Goal: Transaction & Acquisition: Purchase product/service

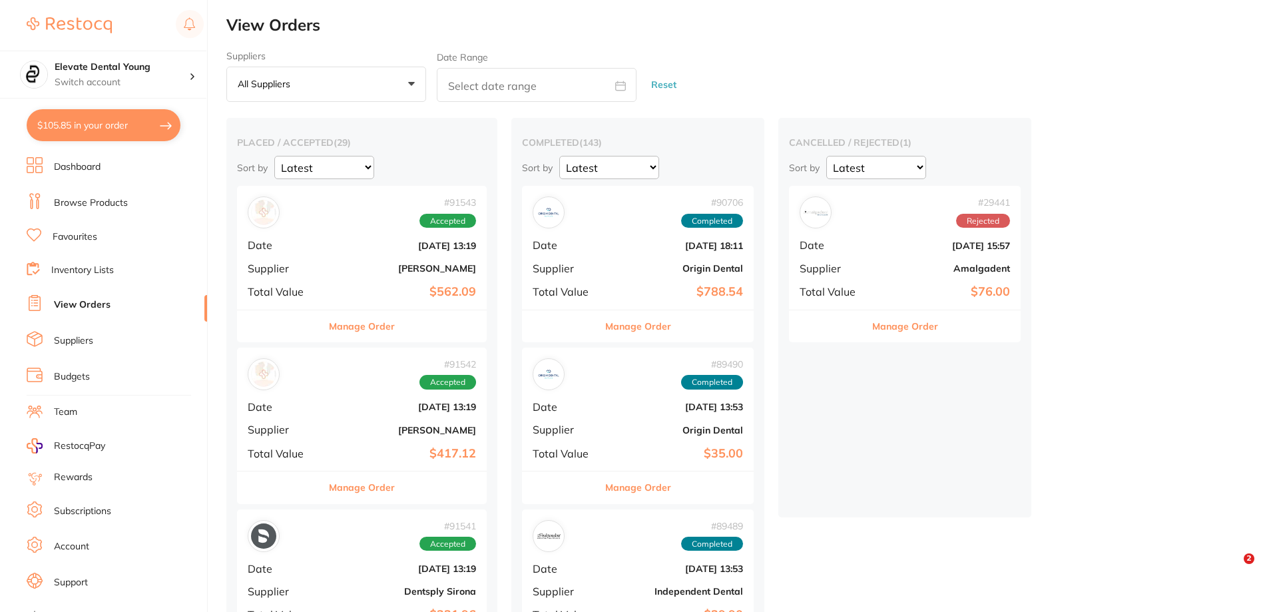
click at [416, 285] on b "$562.09" at bounding box center [403, 292] width 145 height 14
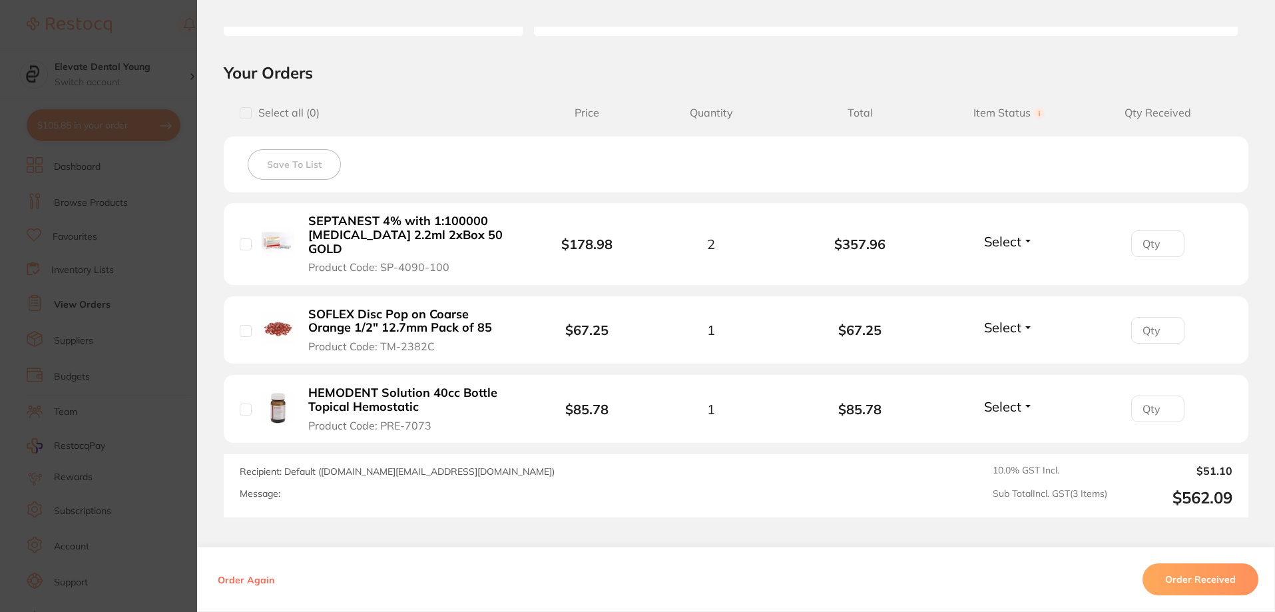
scroll to position [266, 0]
click at [108, 40] on section "Order ID: Restocq- 91543 Order Information Accepted Order Order Date [DATE] 13:…" at bounding box center [637, 306] width 1275 height 612
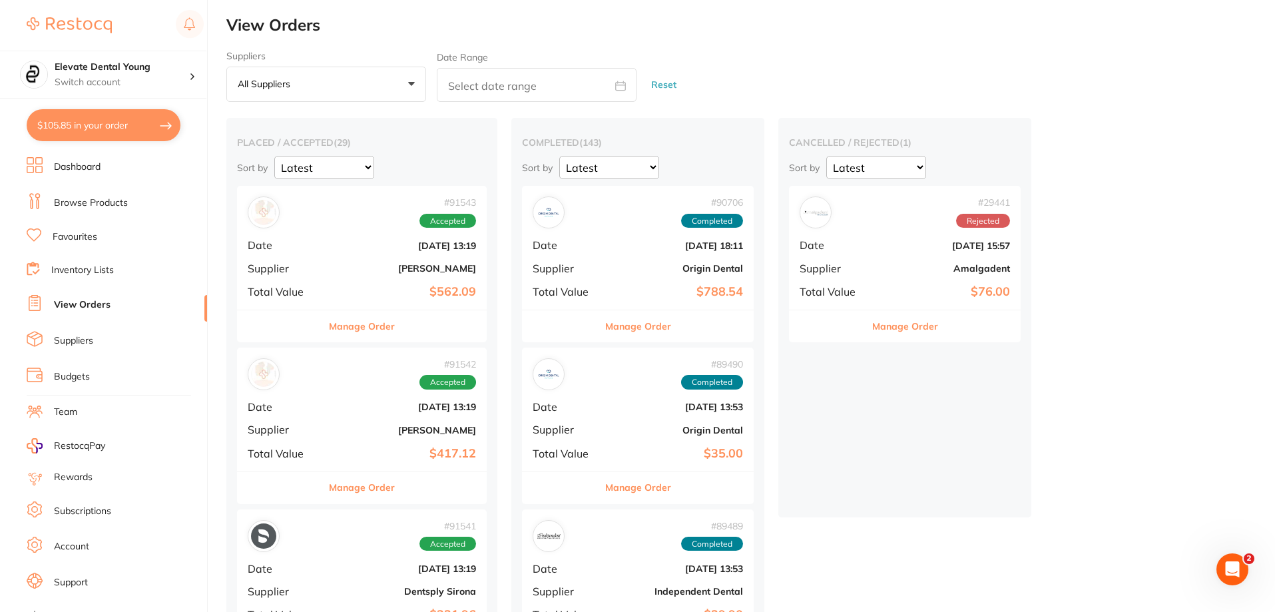
click at [108, 40] on link at bounding box center [69, 25] width 85 height 31
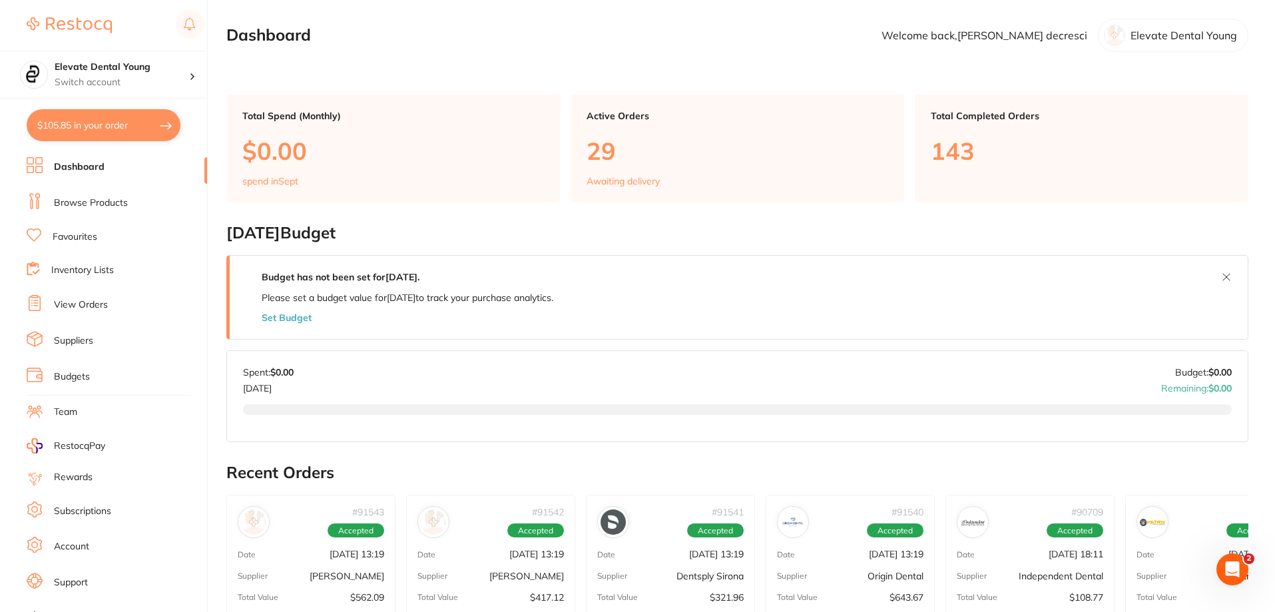
click at [109, 200] on link "Browse Products" at bounding box center [91, 202] width 74 height 13
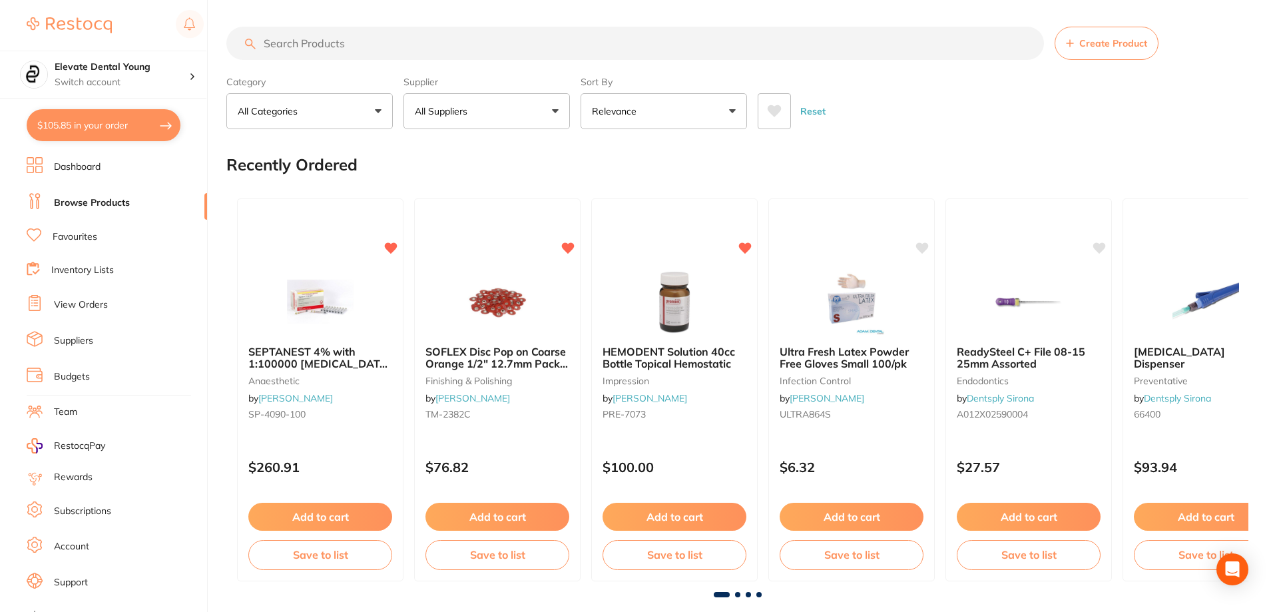
click at [354, 47] on input "search" at bounding box center [635, 43] width 818 height 33
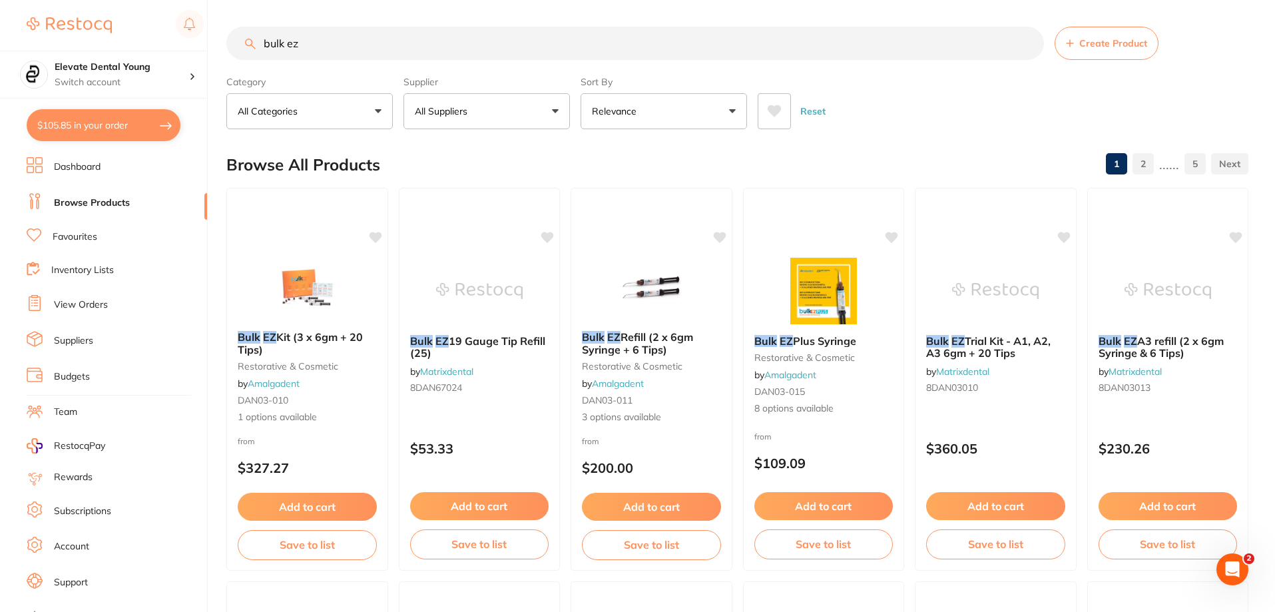
type input "bulk ez"
click at [460, 109] on p "All Suppliers" at bounding box center [444, 111] width 58 height 13
type input "matrix"
click at [473, 236] on li "Matrixdental" at bounding box center [487, 226] width 156 height 37
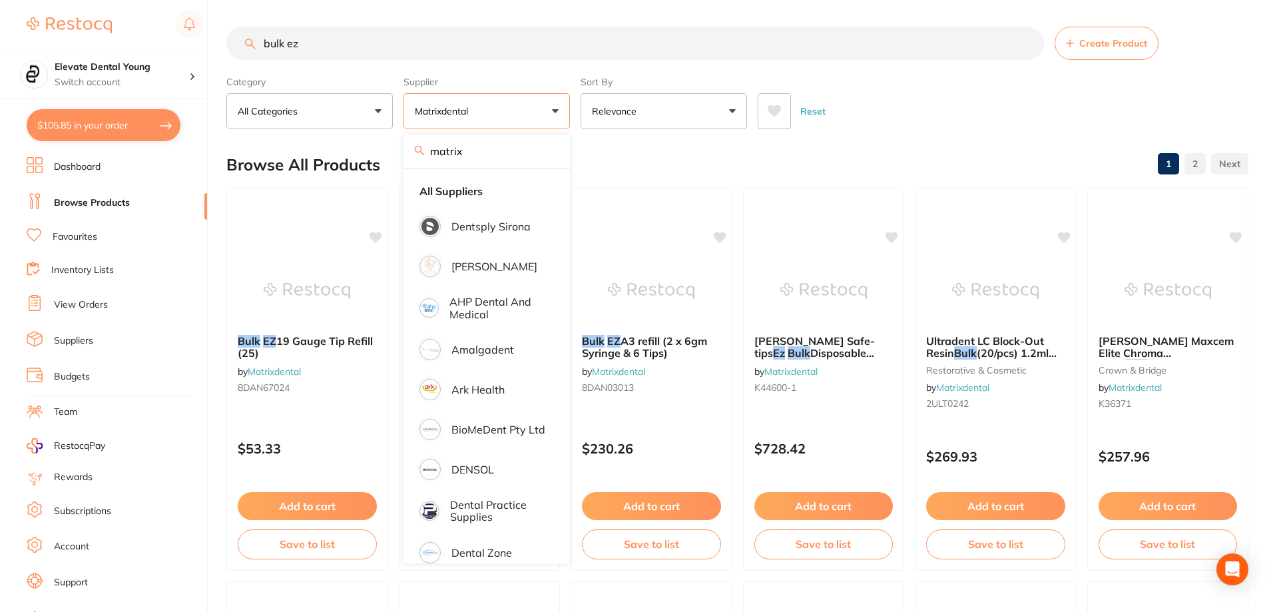
click at [925, 59] on input "bulk ez" at bounding box center [635, 43] width 818 height 33
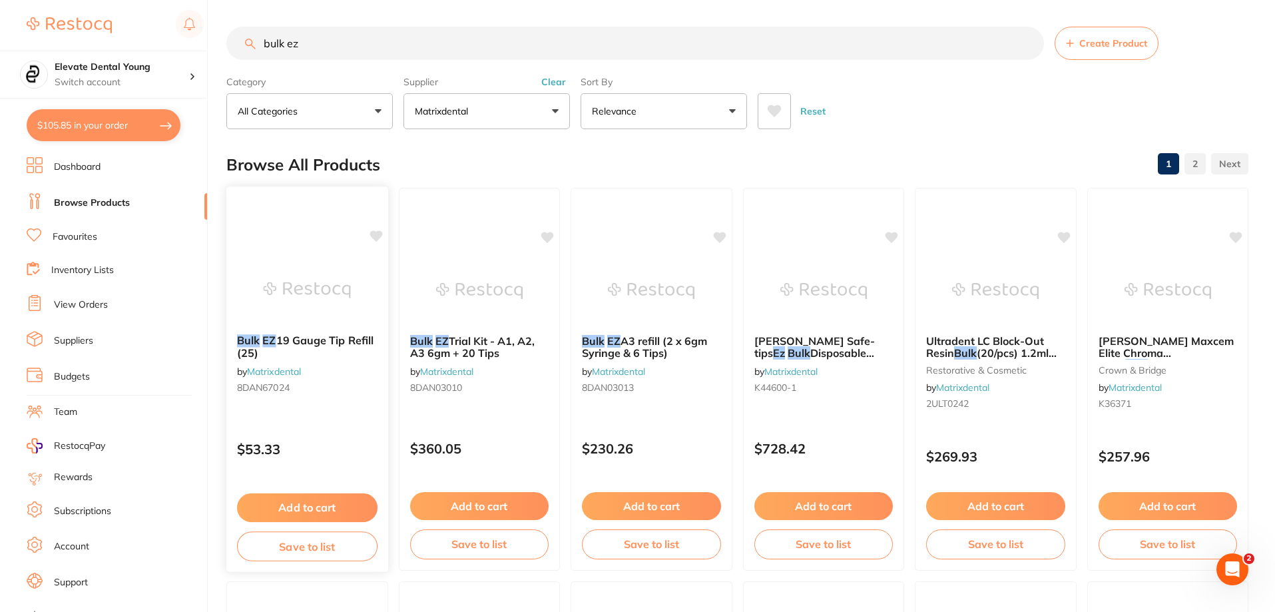
click at [379, 238] on icon at bounding box center [376, 235] width 13 height 11
click at [322, 511] on button "Add to cart" at bounding box center [307, 507] width 141 height 29
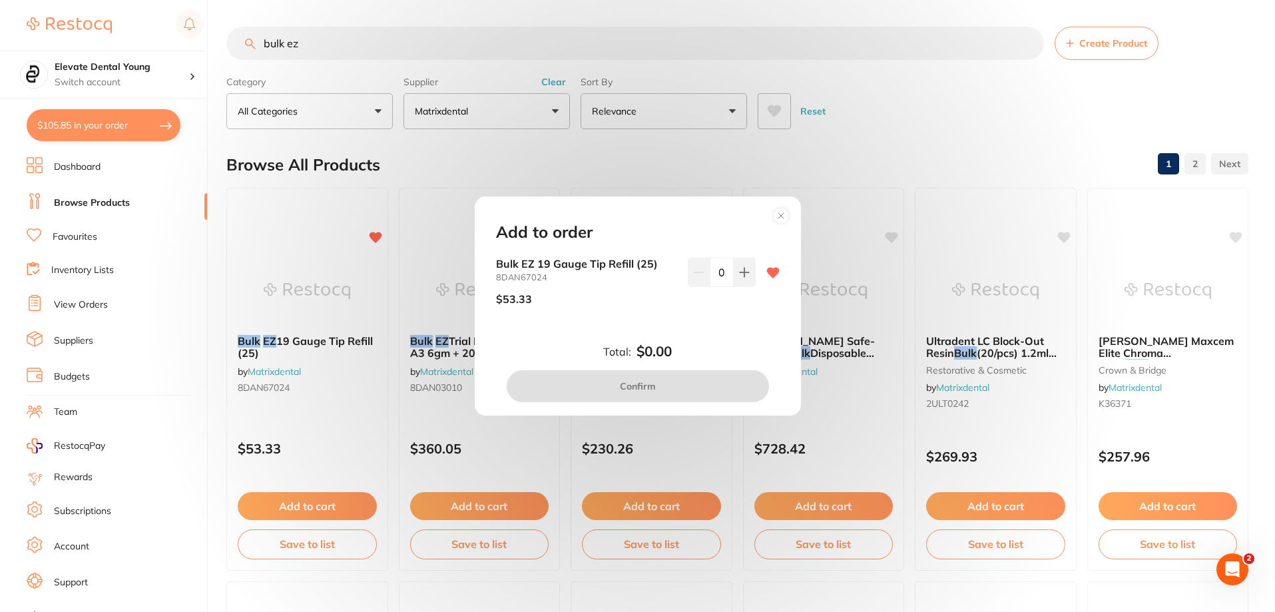
drag, startPoint x: 741, startPoint y: 285, endPoint x: 670, endPoint y: 366, distance: 107.6
click at [741, 285] on button at bounding box center [745, 272] width 22 height 29
type input "1"
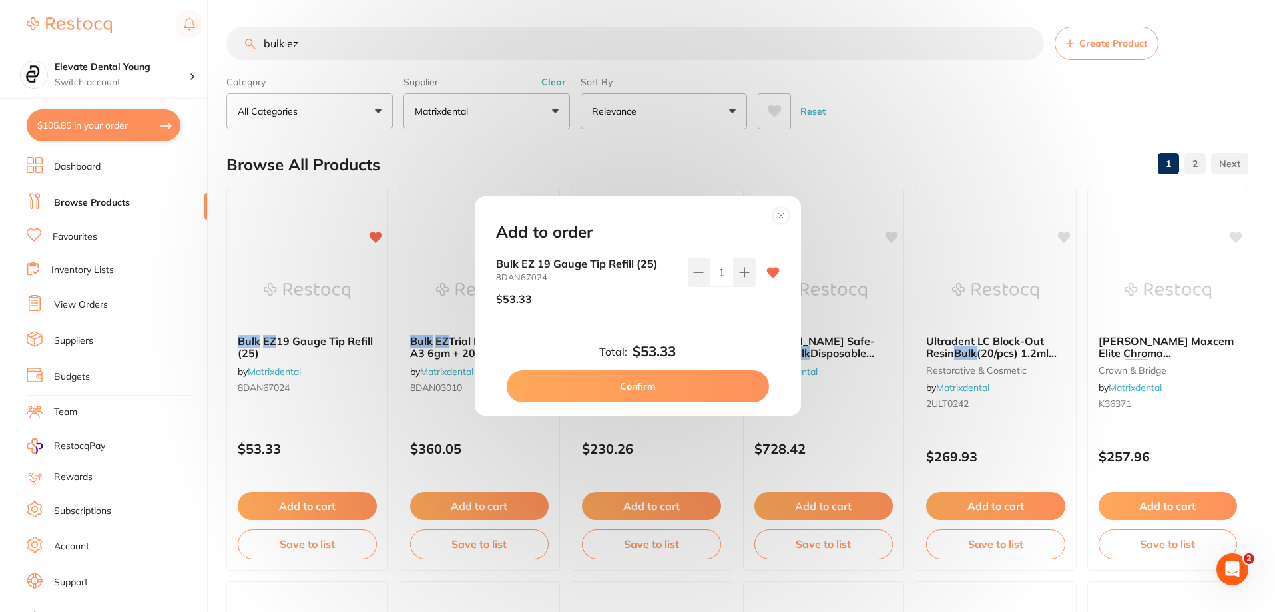
click at [643, 388] on button "Confirm" at bounding box center [638, 386] width 262 height 32
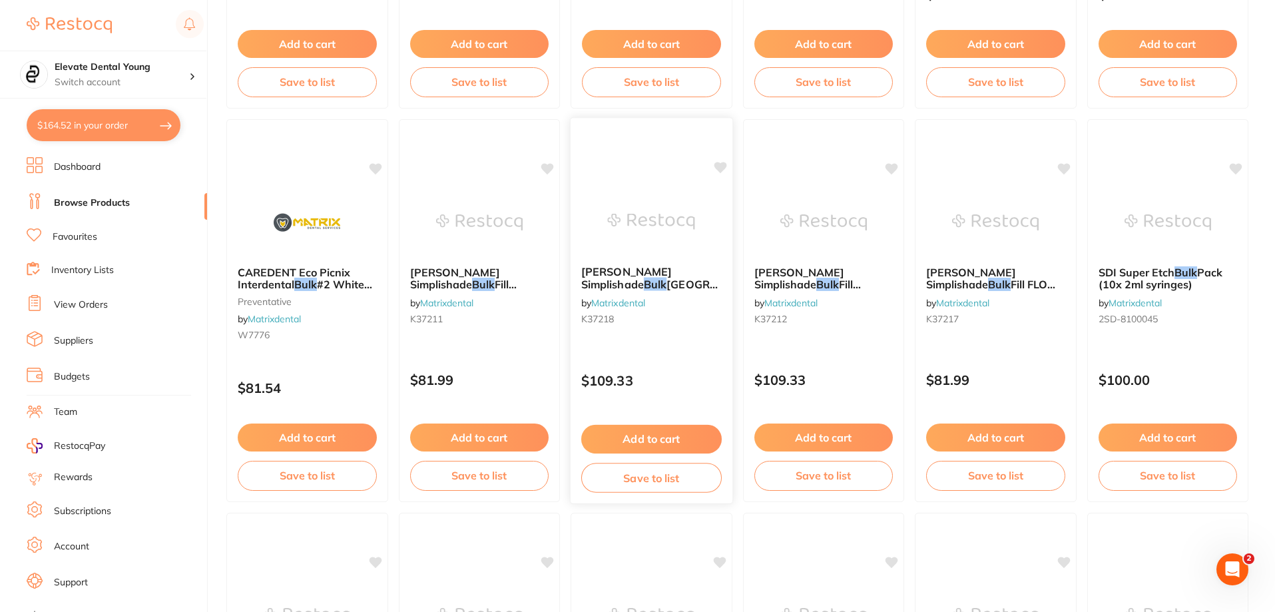
scroll to position [133, 0]
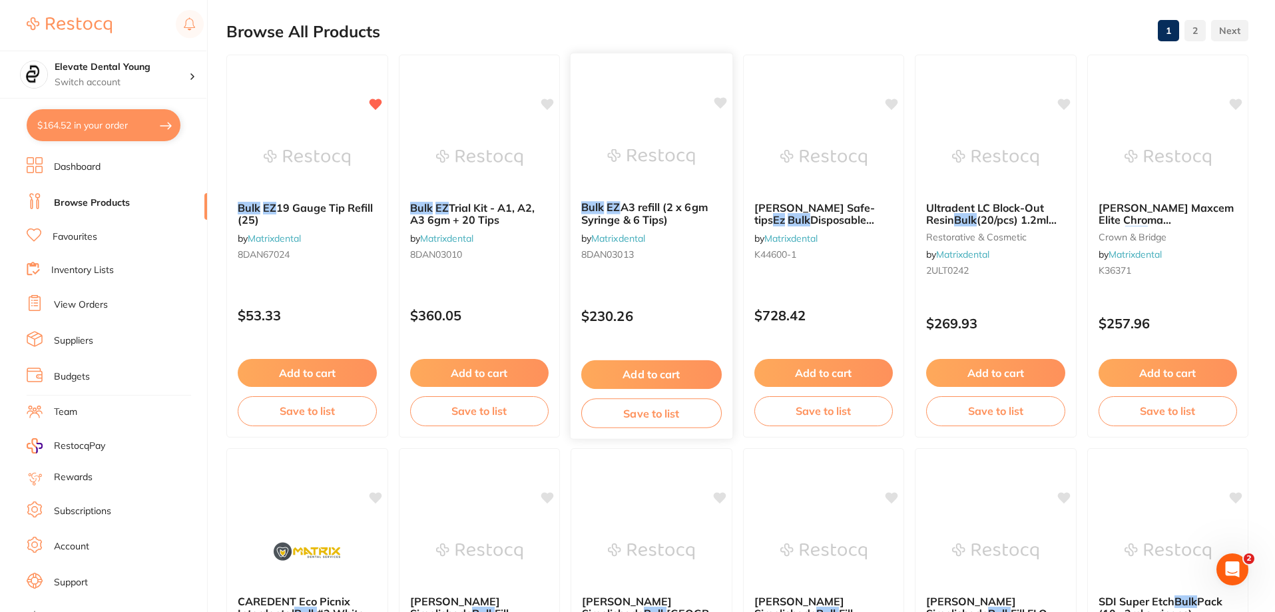
click at [648, 372] on button "Add to cart" at bounding box center [651, 374] width 141 height 29
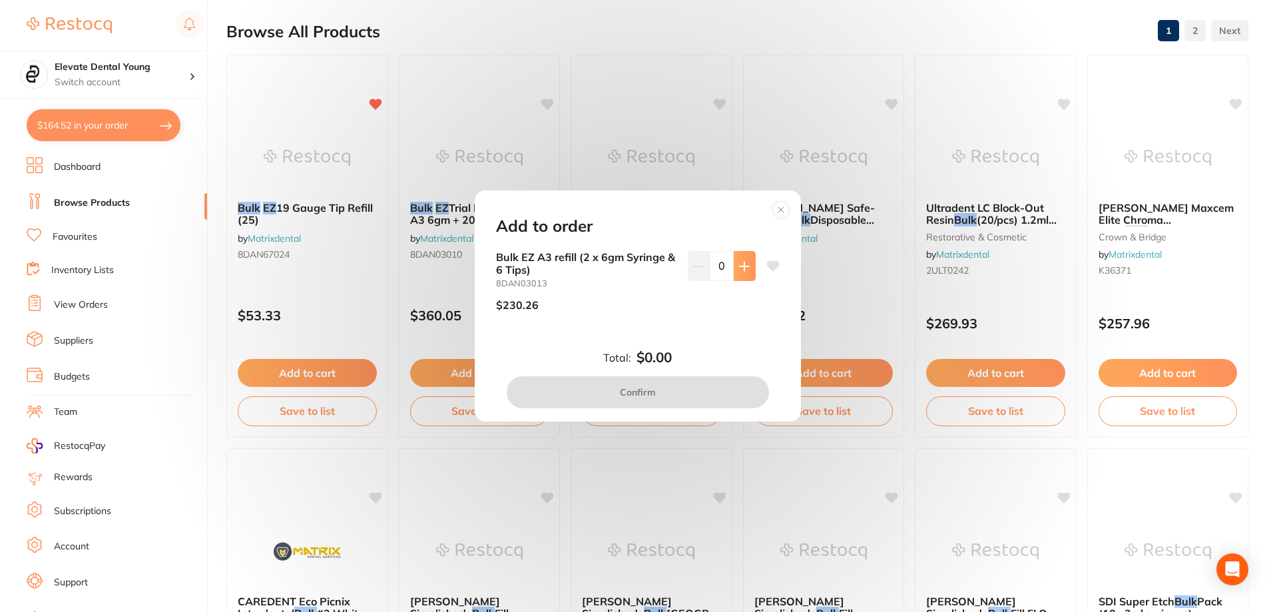
click at [735, 266] on button at bounding box center [745, 265] width 22 height 29
type input "1"
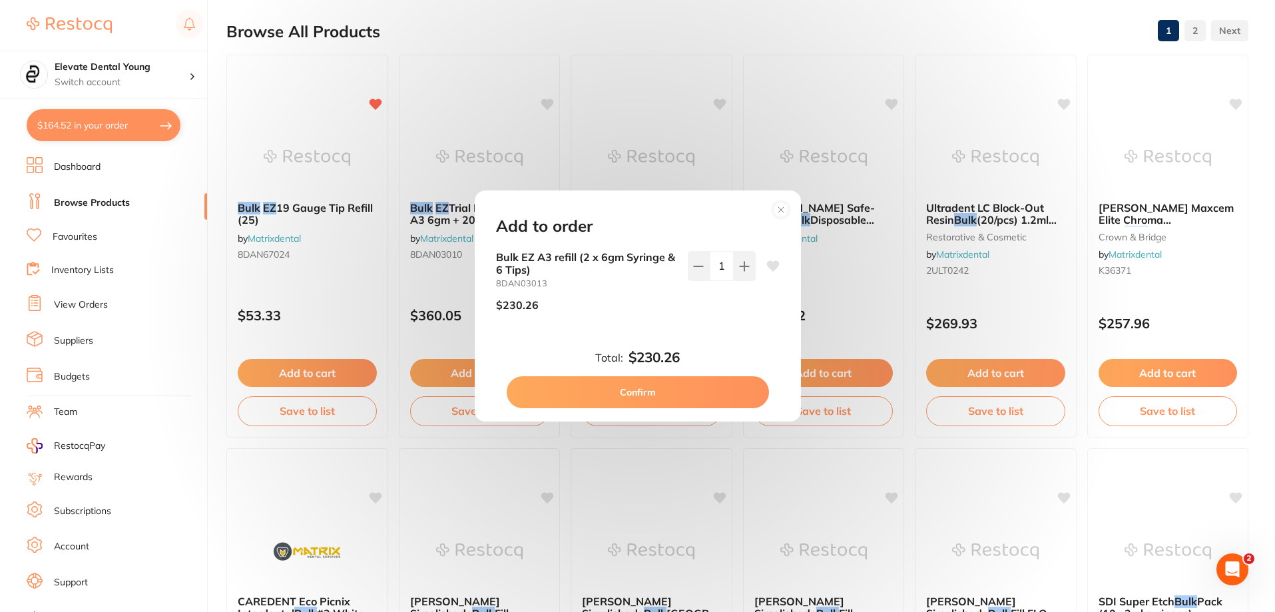
scroll to position [0, 0]
click at [695, 392] on button "Confirm" at bounding box center [638, 392] width 262 height 32
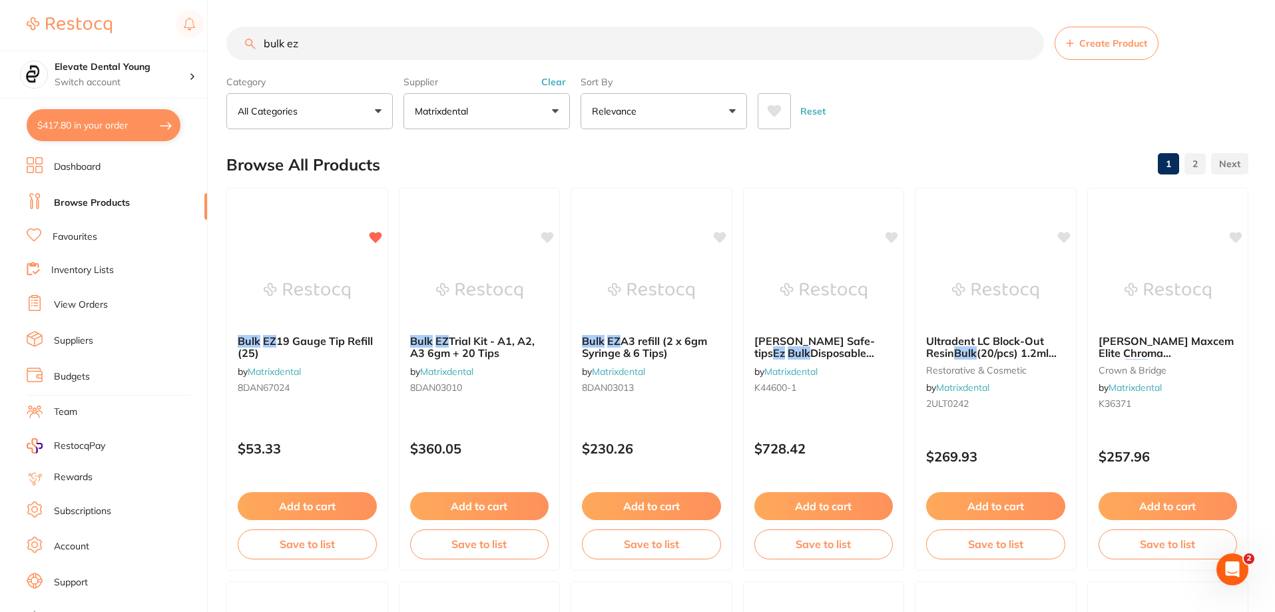
scroll to position [1, 0]
drag, startPoint x: 312, startPoint y: 44, endPoint x: 206, endPoint y: 54, distance: 105.7
click at [206, 54] on div "$417.80 Elevate Dental Young Switch account Elevate Dental Young Hilltops Denti…" at bounding box center [637, 306] width 1275 height 612
type input "surgical gowns"
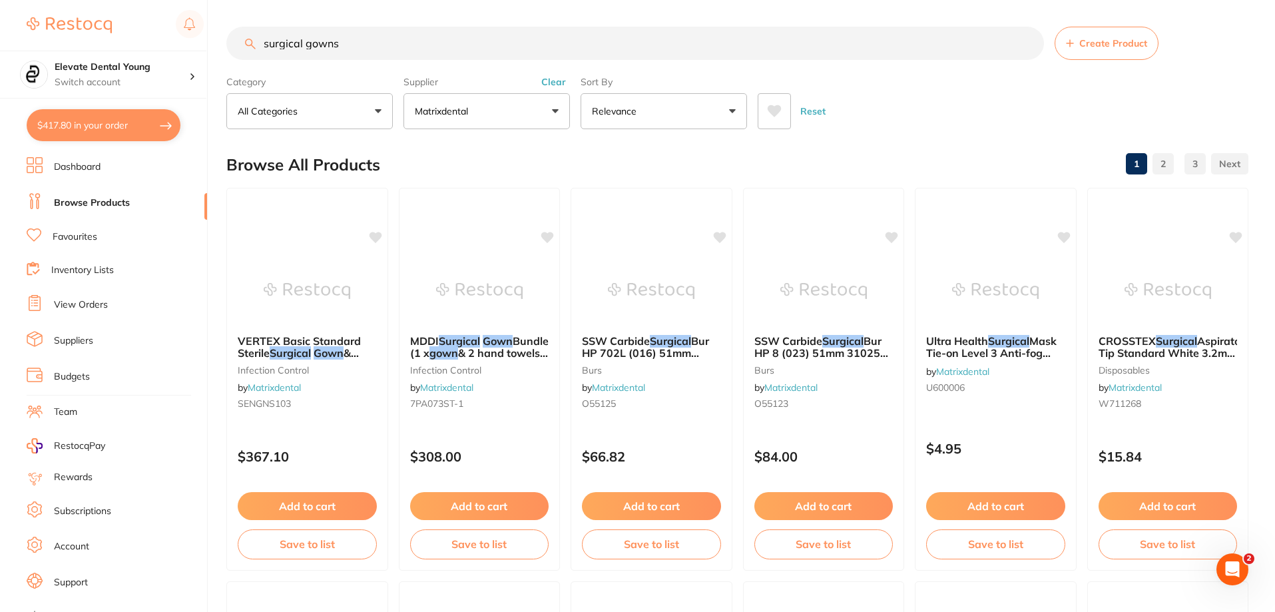
click at [551, 79] on button "Clear" at bounding box center [553, 82] width 33 height 12
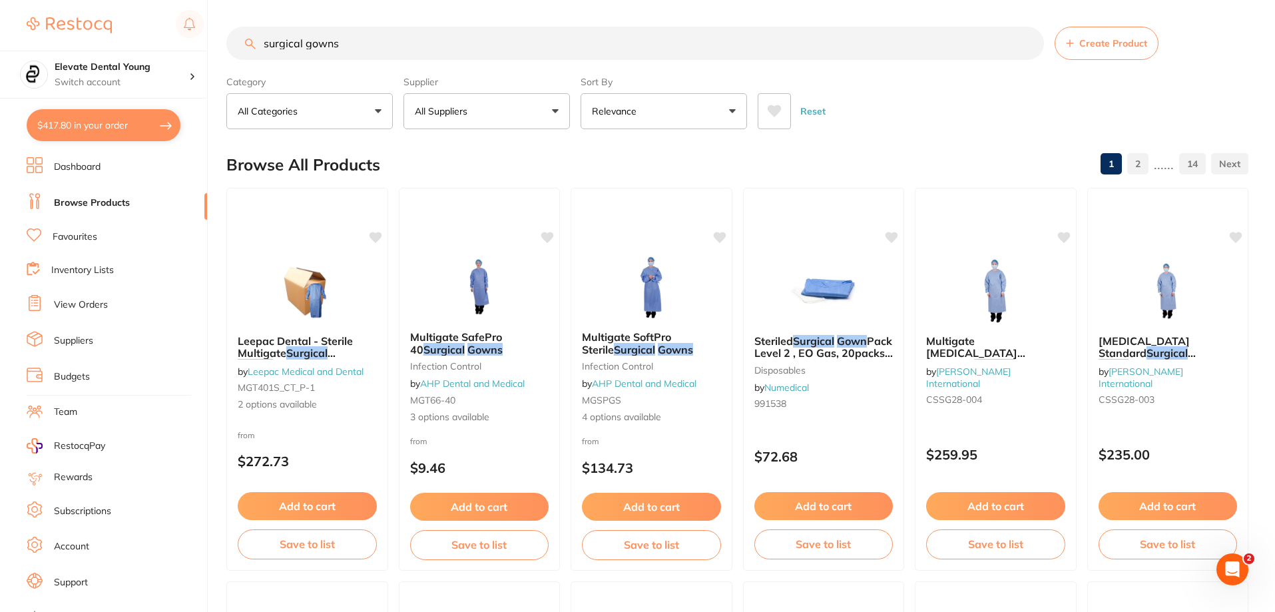
click at [559, 118] on button "All Suppliers" at bounding box center [487, 111] width 166 height 36
type input "origin"
click at [480, 226] on p "Origin Dental" at bounding box center [485, 226] width 66 height 12
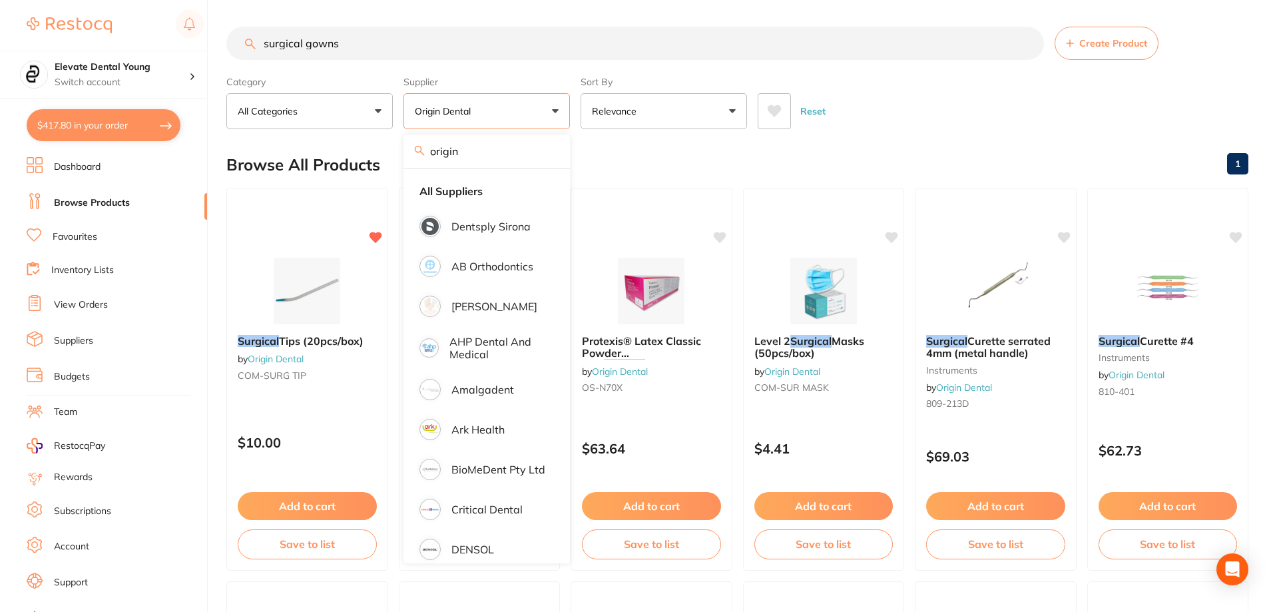
click at [1056, 127] on div "Reset" at bounding box center [998, 106] width 480 height 47
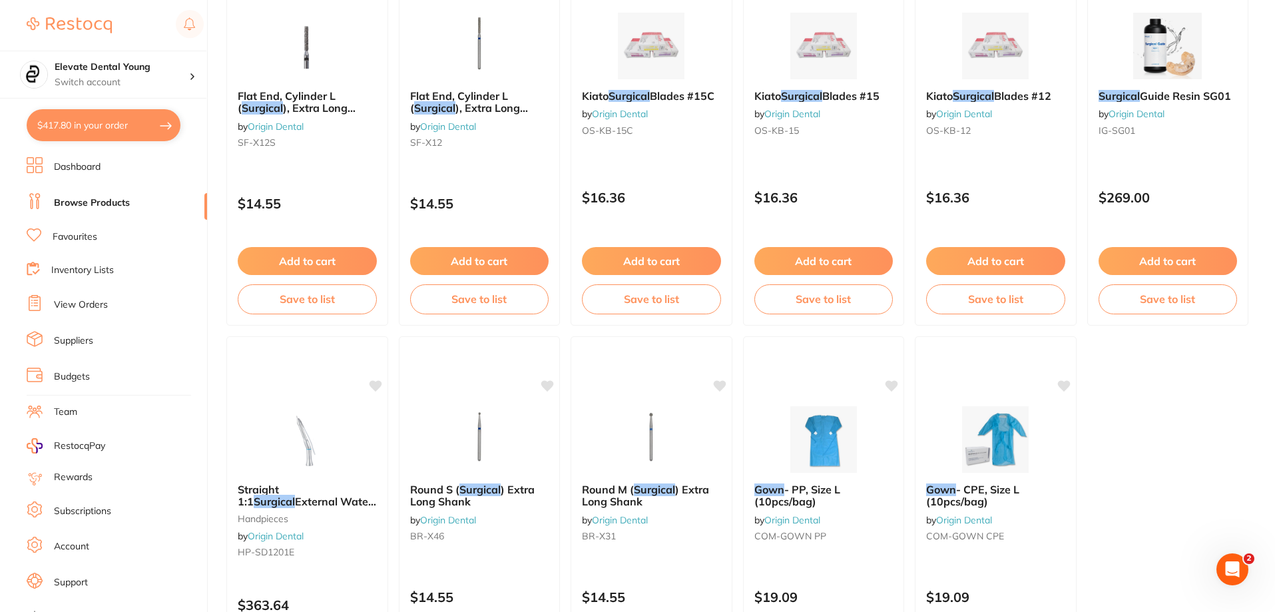
scroll to position [1199, 0]
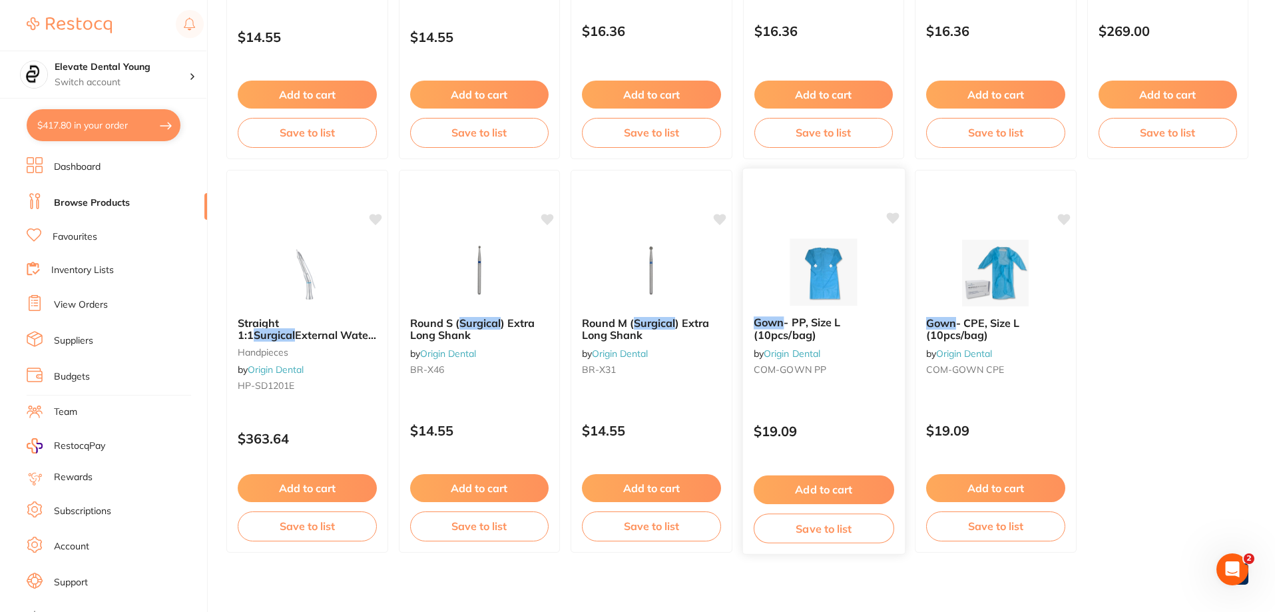
click at [892, 218] on icon at bounding box center [892, 217] width 13 height 11
click at [844, 495] on button "Add to cart" at bounding box center [823, 489] width 141 height 29
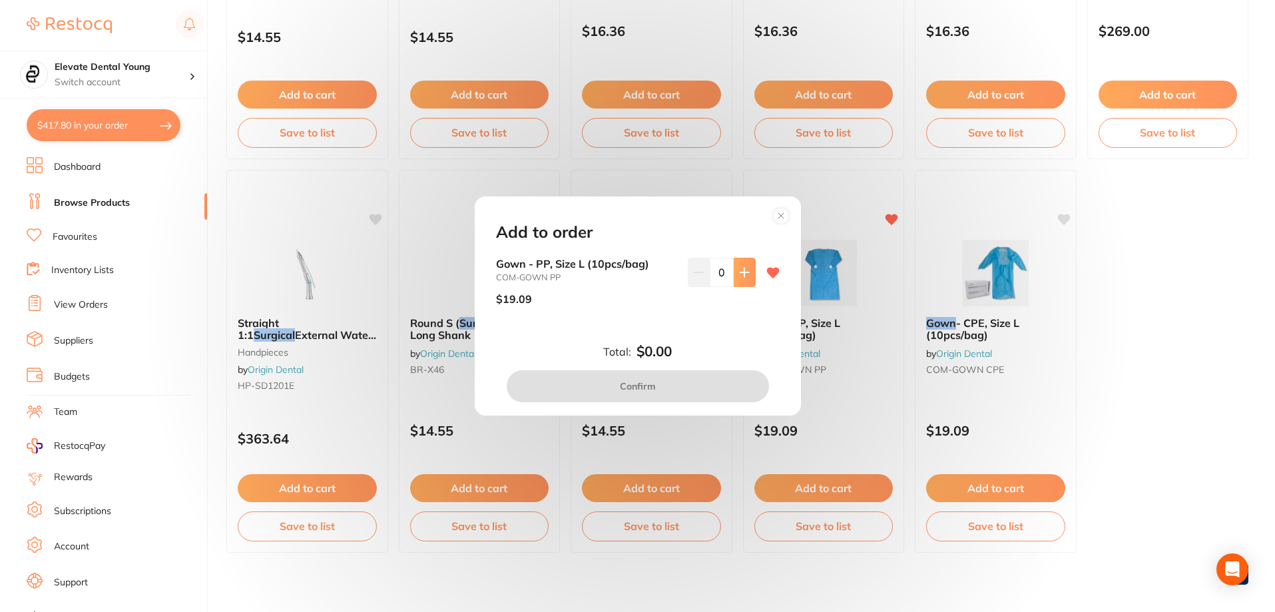
click at [743, 274] on icon at bounding box center [744, 272] width 11 height 11
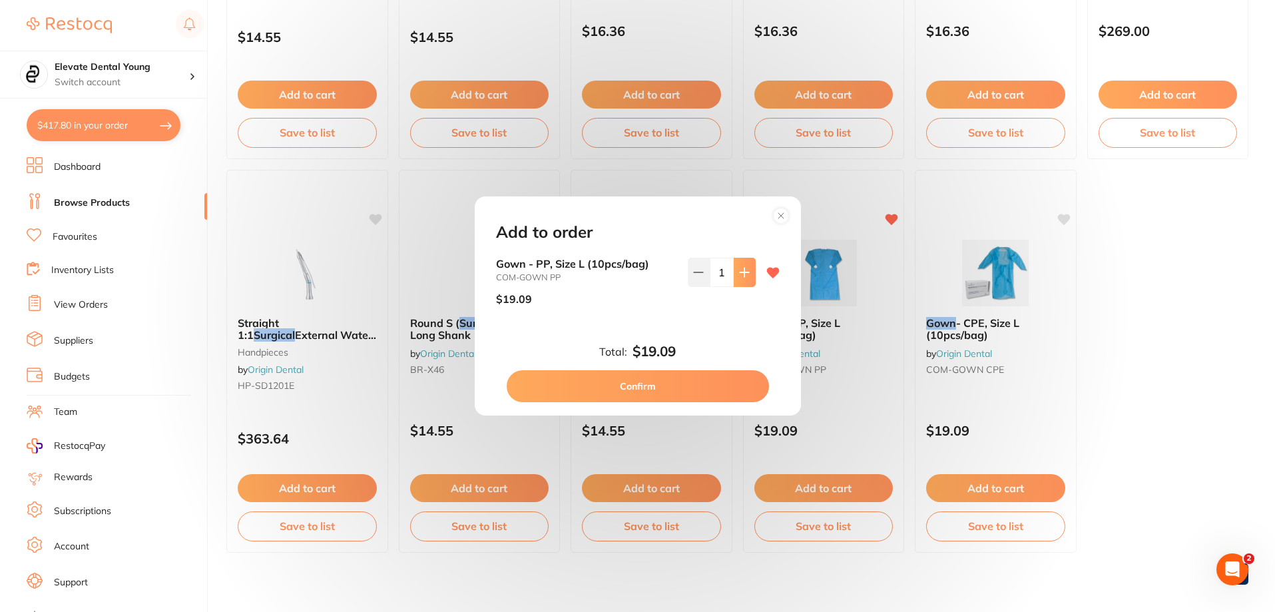
scroll to position [0, 0]
click at [743, 274] on icon at bounding box center [744, 272] width 11 height 11
type input "2"
click at [647, 384] on button "Confirm" at bounding box center [638, 386] width 262 height 32
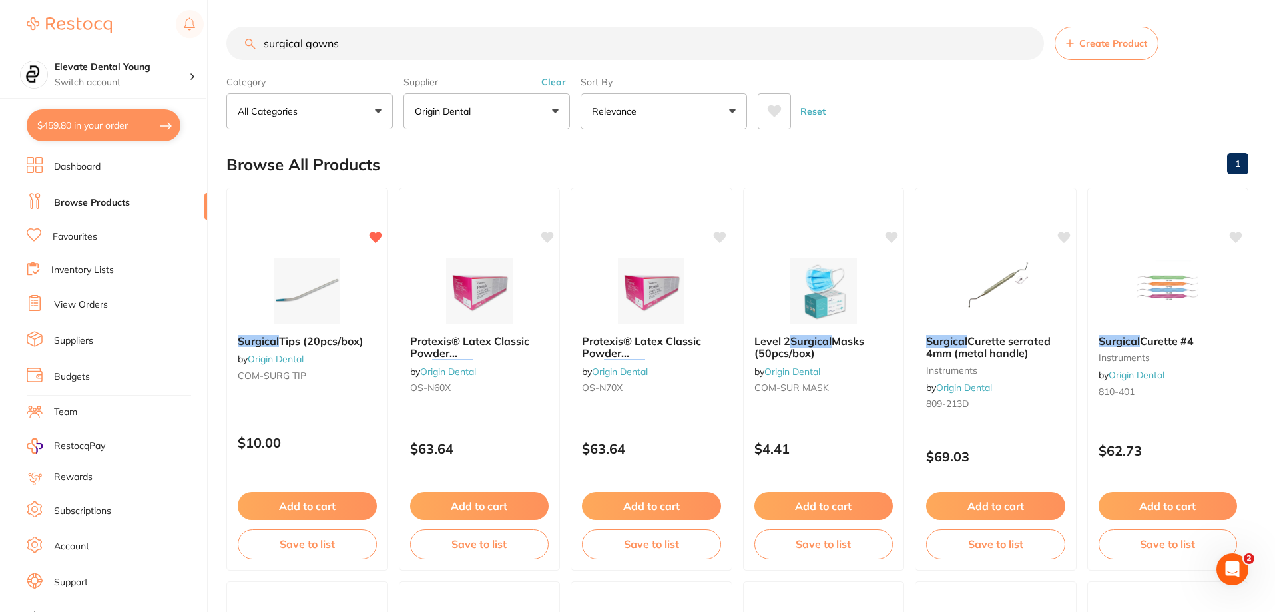
drag, startPoint x: 348, startPoint y: 41, endPoint x: 152, endPoint y: 27, distance: 197.0
click at [182, 31] on div "$459.80 Elevate Dental Young Switch account Elevate Dental Young Hilltops Denti…" at bounding box center [637, 306] width 1275 height 612
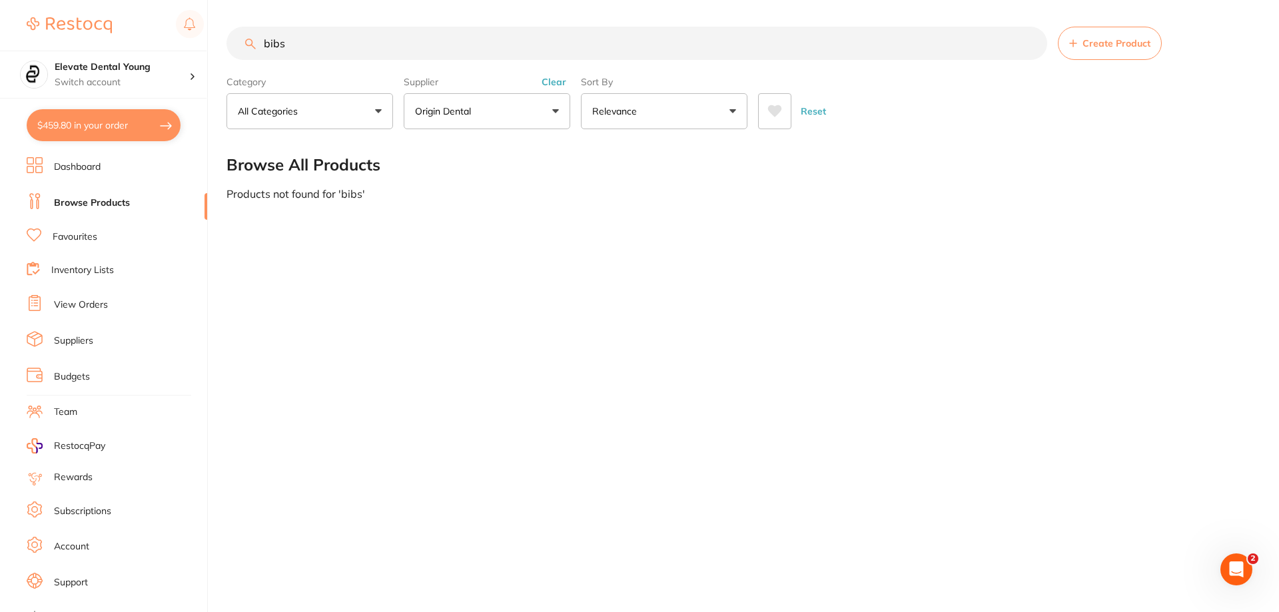
click at [306, 41] on input "bibs" at bounding box center [636, 43] width 820 height 33
type input "bib"
click at [79, 235] on link "Favourites" at bounding box center [75, 236] width 45 height 13
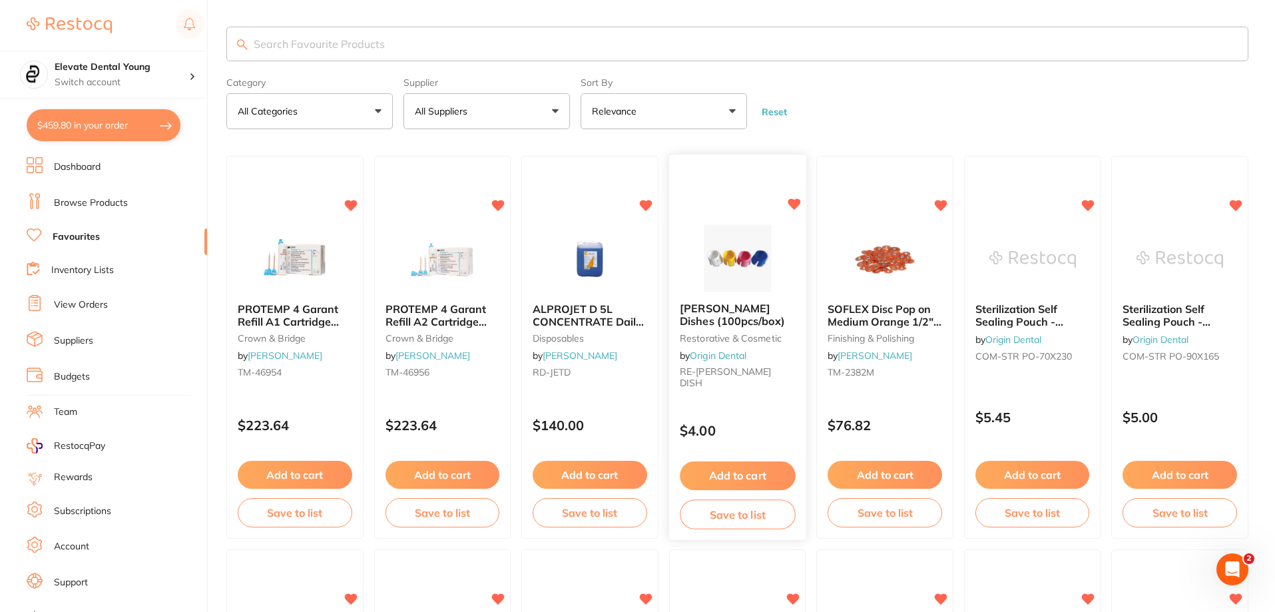
click at [765, 473] on button "Add to cart" at bounding box center [737, 476] width 115 height 29
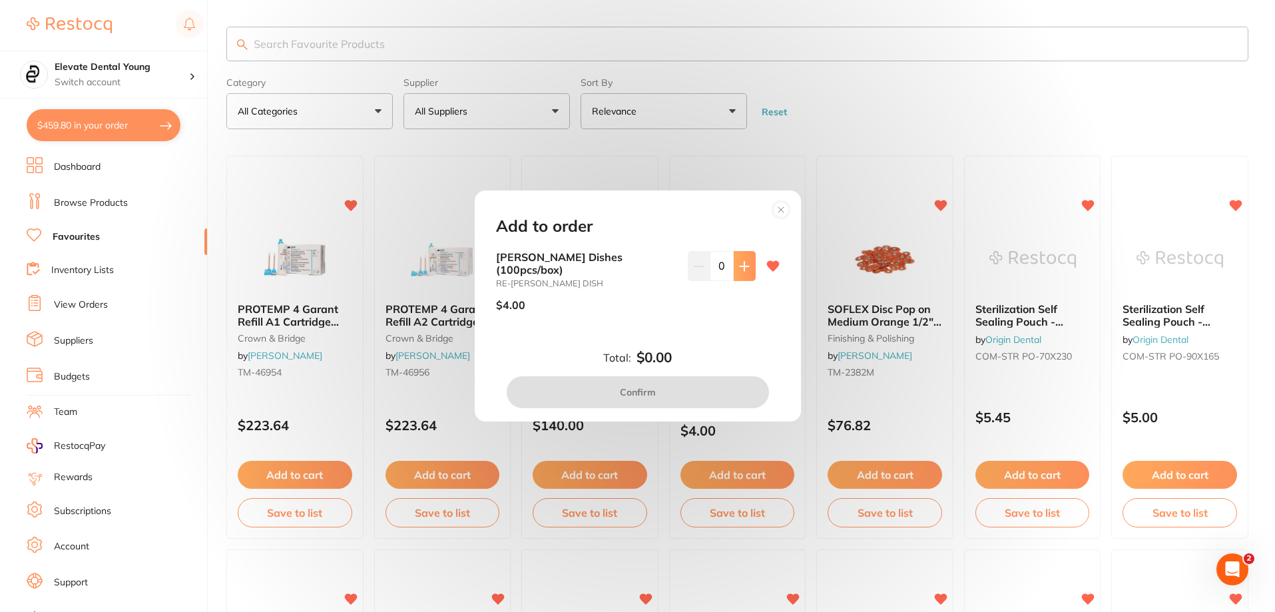
click at [741, 267] on icon at bounding box center [744, 266] width 11 height 11
click at [741, 278] on button at bounding box center [745, 265] width 22 height 29
click at [742, 270] on icon at bounding box center [744, 266] width 9 height 9
type input "4"
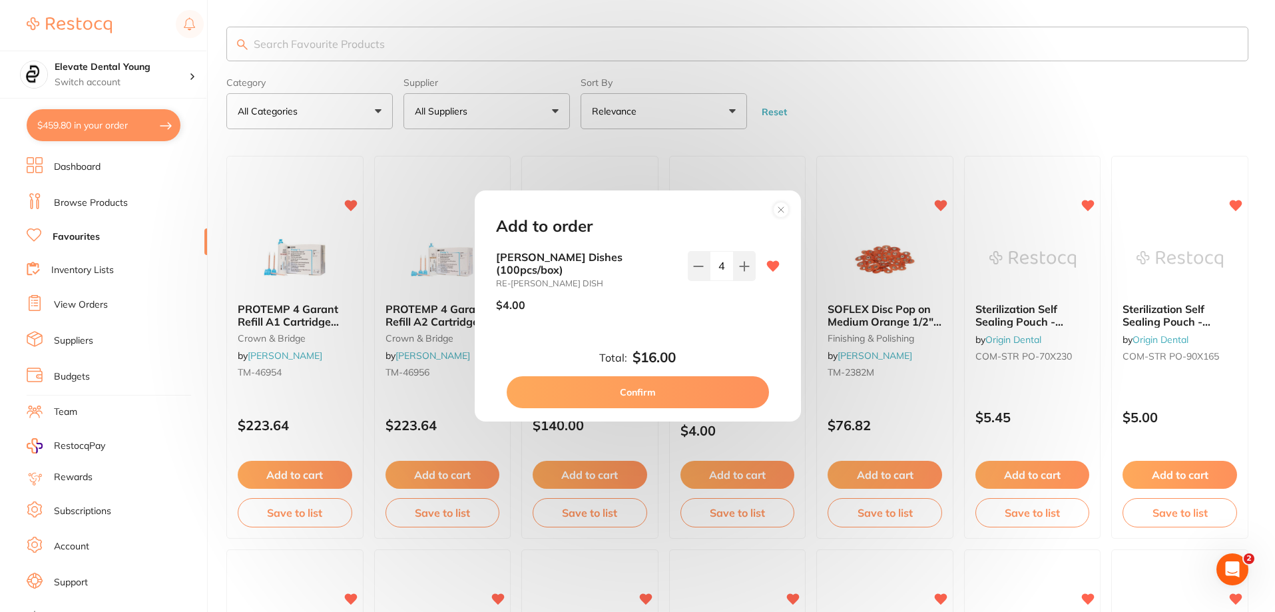
drag, startPoint x: 690, startPoint y: 387, endPoint x: 697, endPoint y: 376, distance: 12.6
click at [697, 376] on button "Confirm" at bounding box center [638, 392] width 262 height 32
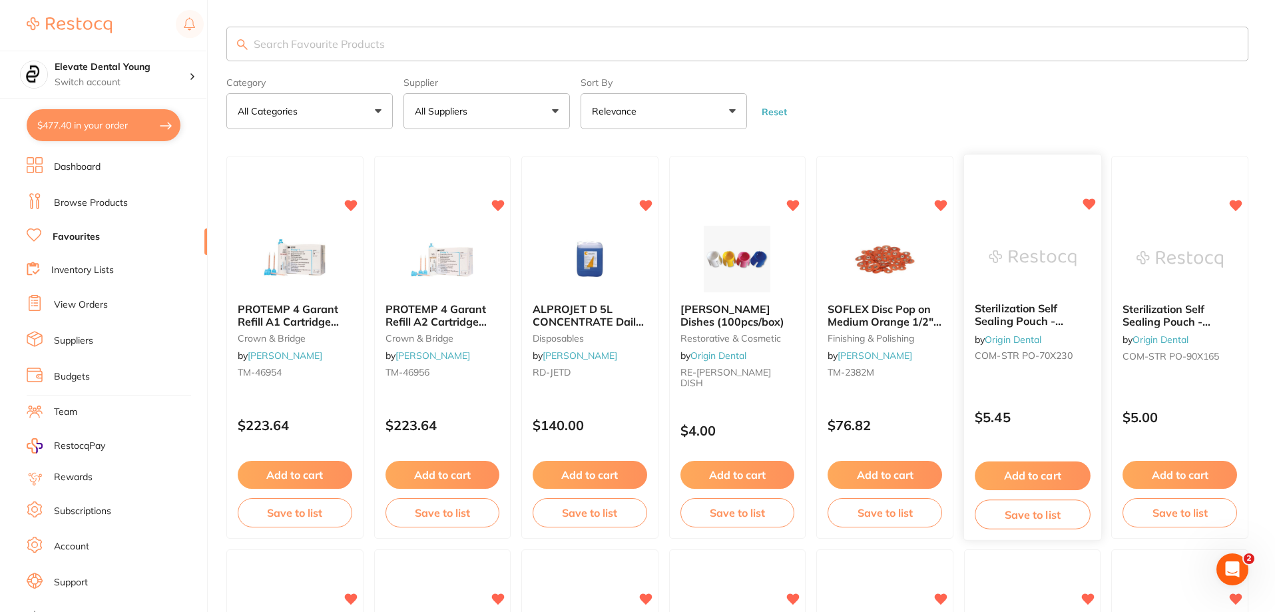
click at [1012, 229] on img at bounding box center [1032, 258] width 87 height 67
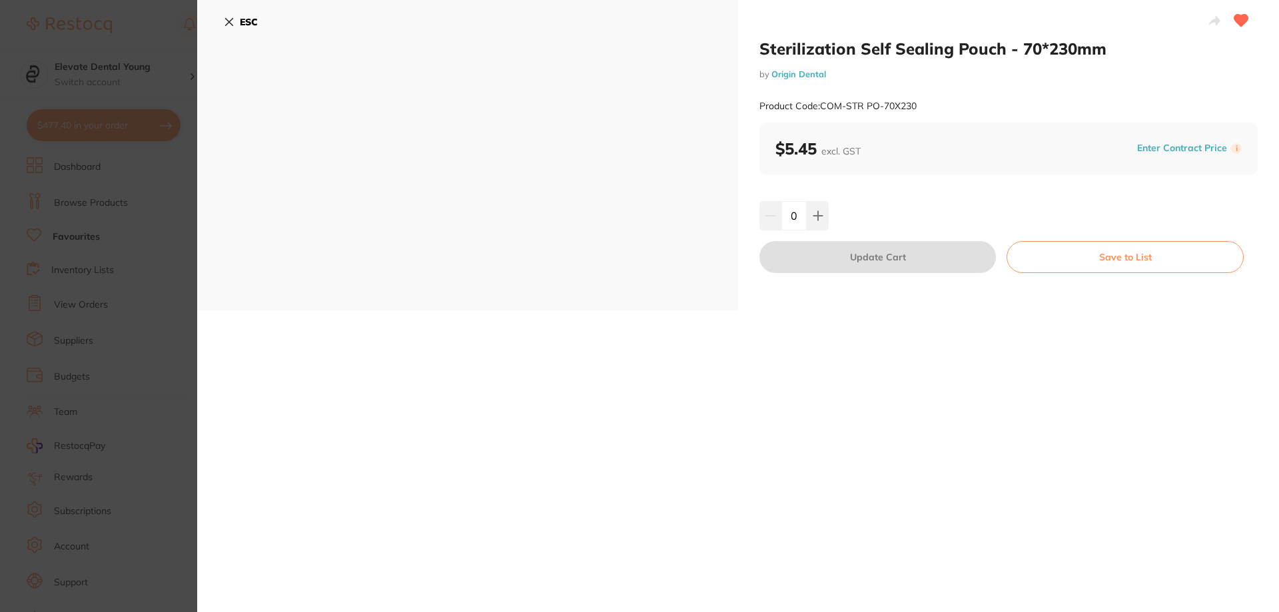
click at [789, 214] on input "0" at bounding box center [793, 215] width 25 height 29
type input "10"
click at [903, 204] on div "10" at bounding box center [1008, 215] width 498 height 29
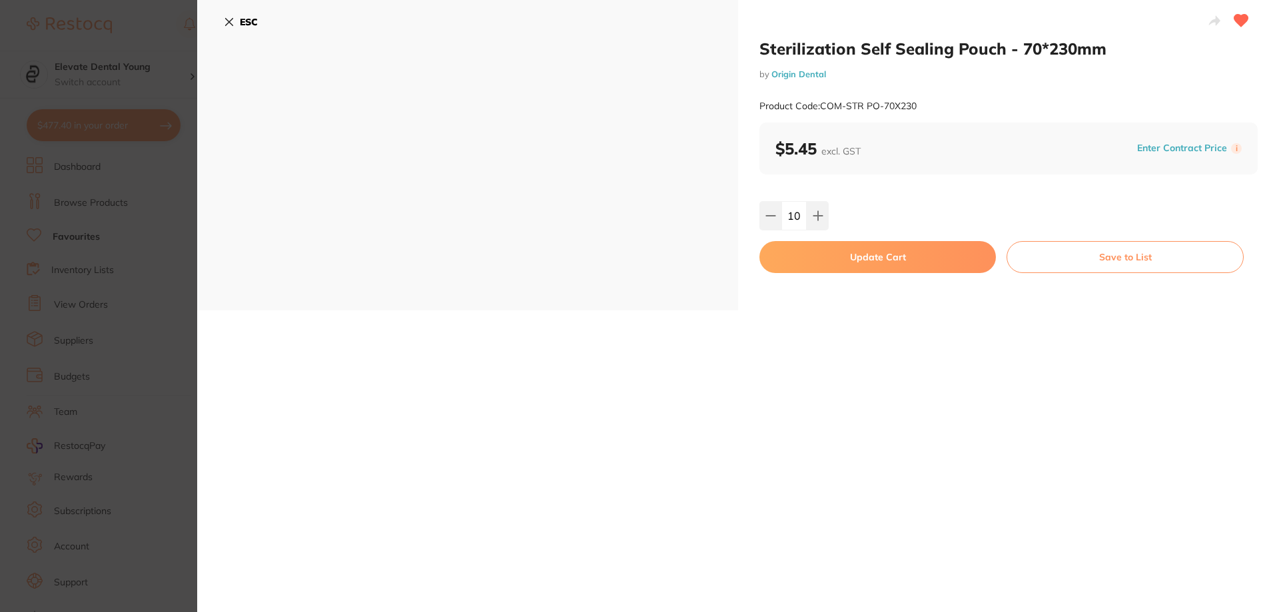
click at [885, 246] on button "Update Cart" at bounding box center [877, 257] width 236 height 32
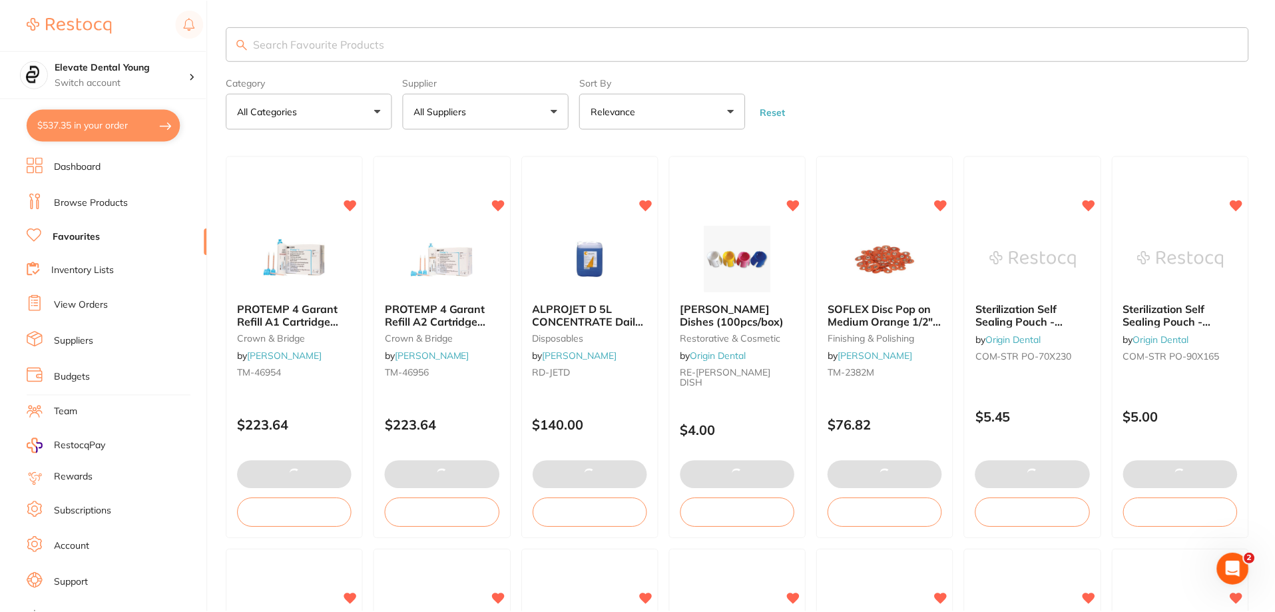
scroll to position [4, 0]
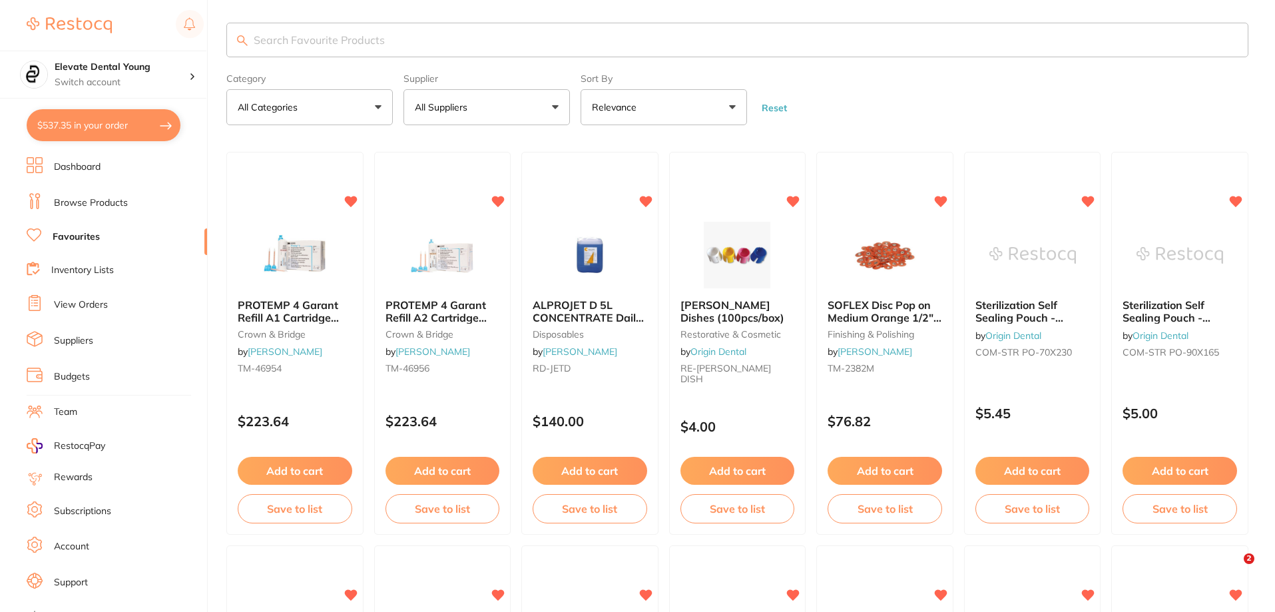
type input "10"
click at [1166, 250] on img at bounding box center [1180, 254] width 87 height 67
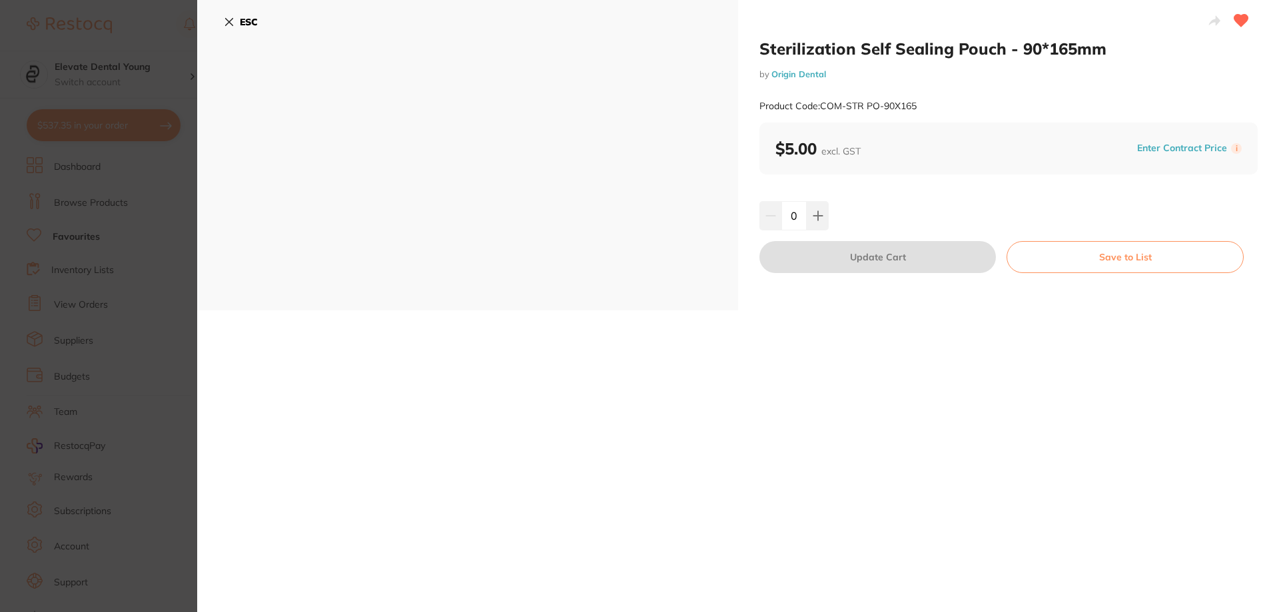
click at [169, 32] on section "Sterilization Self Sealing Pouch - 90*165mm by Origin Dental Product Code: COM-…" at bounding box center [639, 306] width 1279 height 612
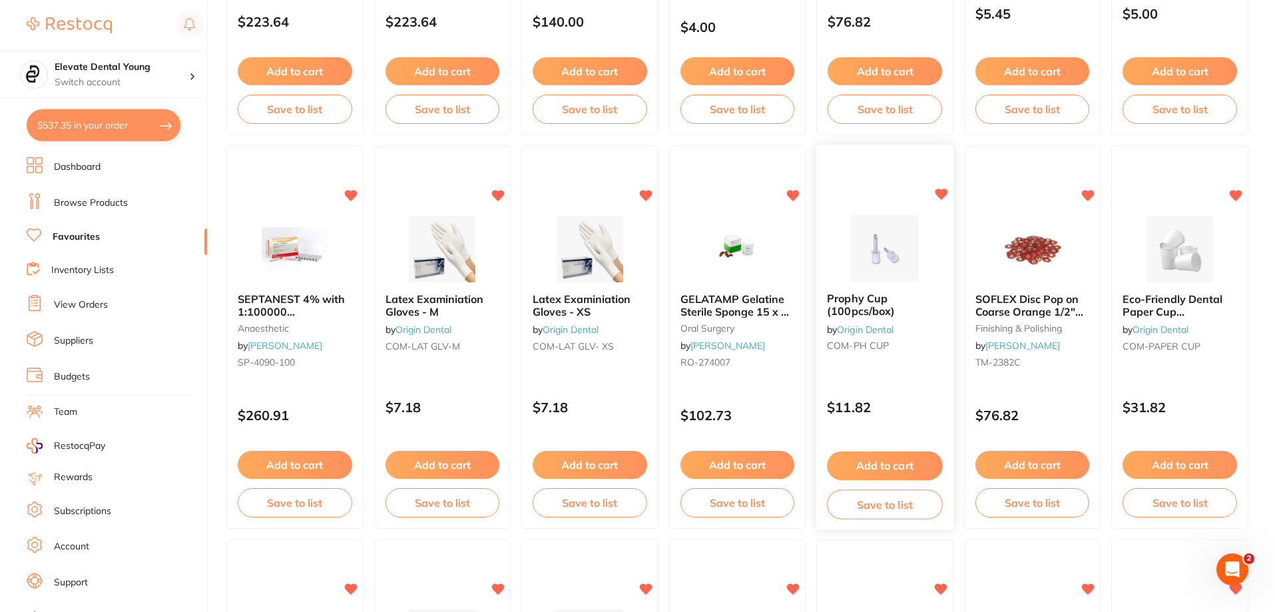
click at [860, 466] on button "Add to cart" at bounding box center [884, 466] width 115 height 29
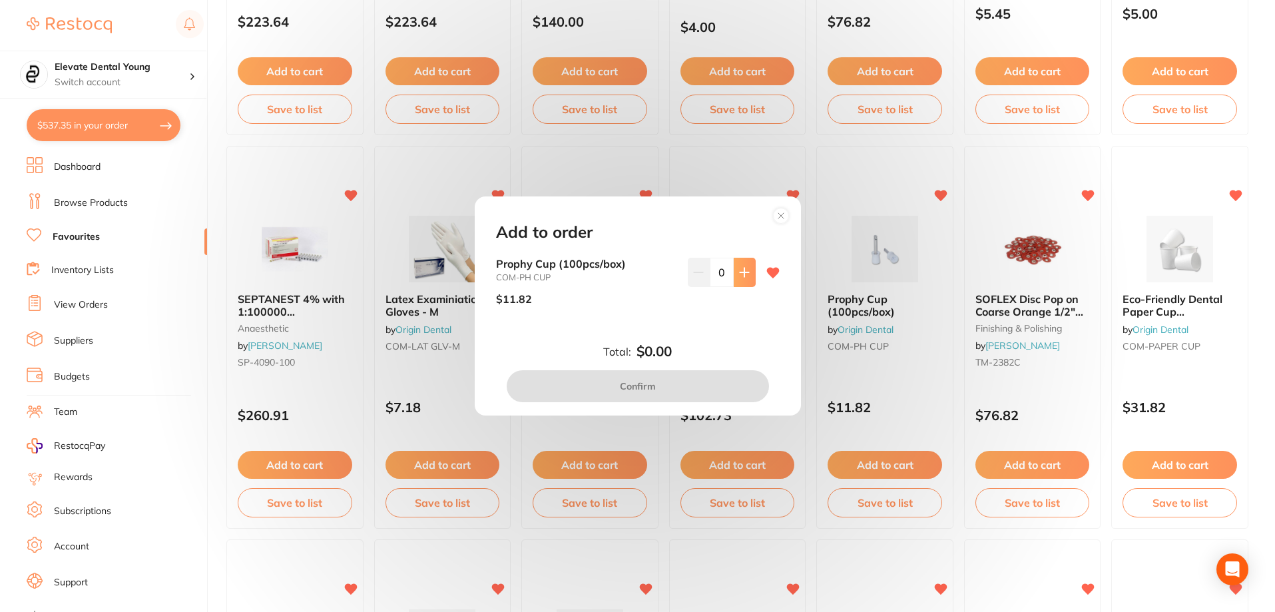
click at [741, 276] on icon at bounding box center [744, 272] width 9 height 9
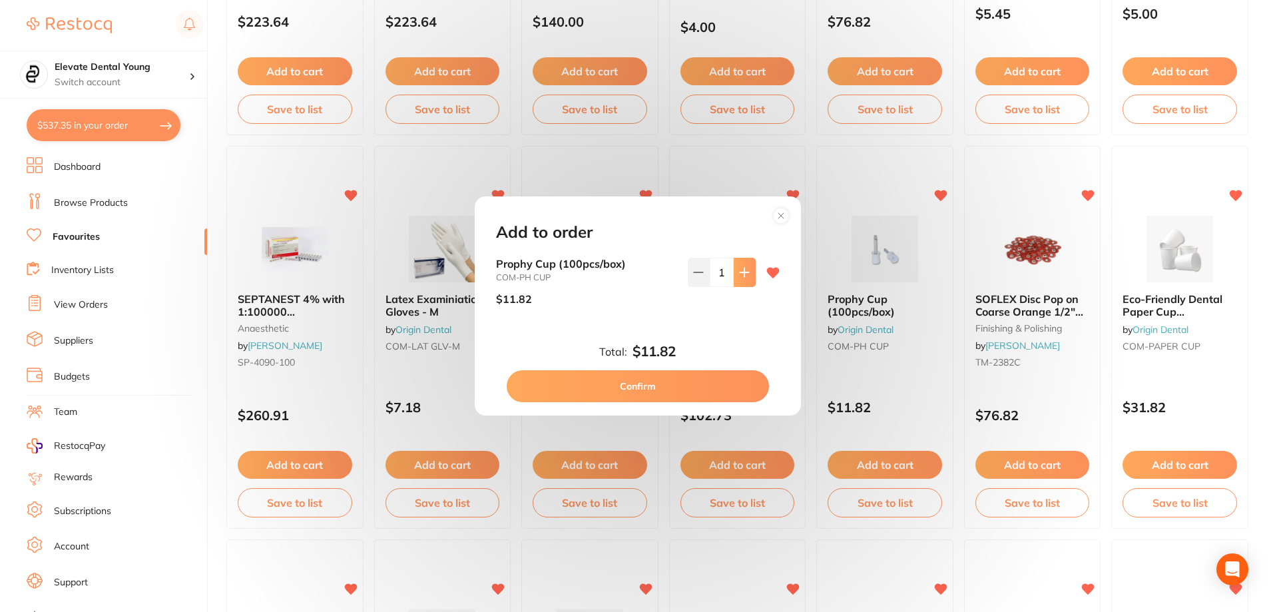
click at [741, 276] on icon at bounding box center [744, 272] width 9 height 9
type input "4"
click at [669, 382] on button "Confirm" at bounding box center [638, 386] width 262 height 32
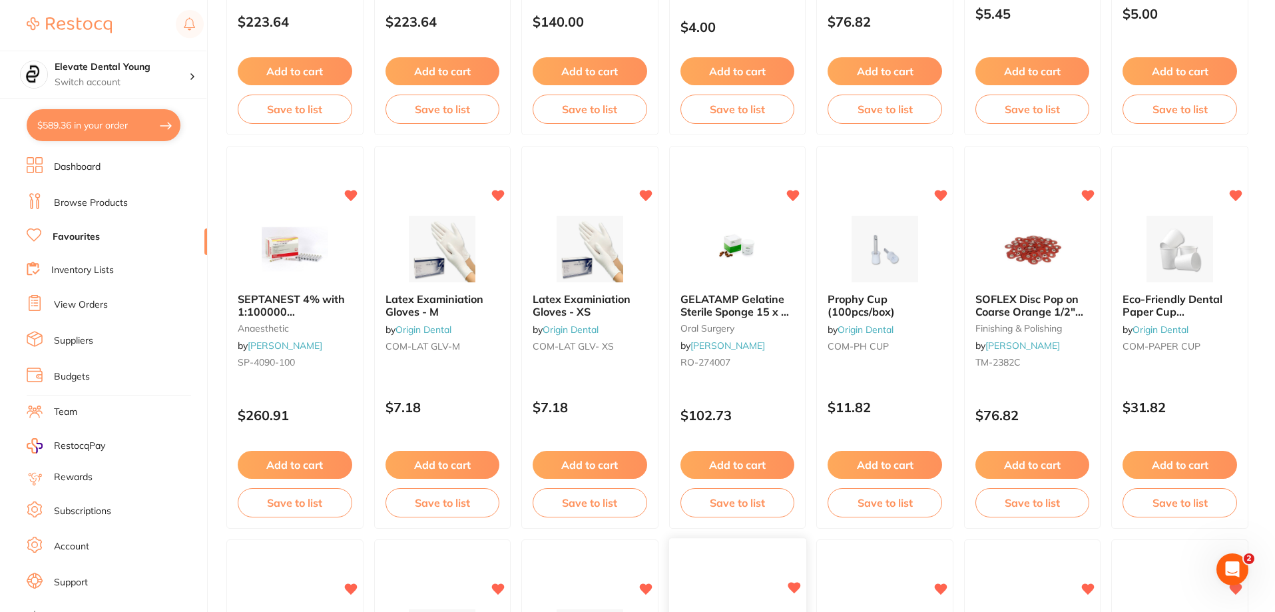
scroll to position [870, 0]
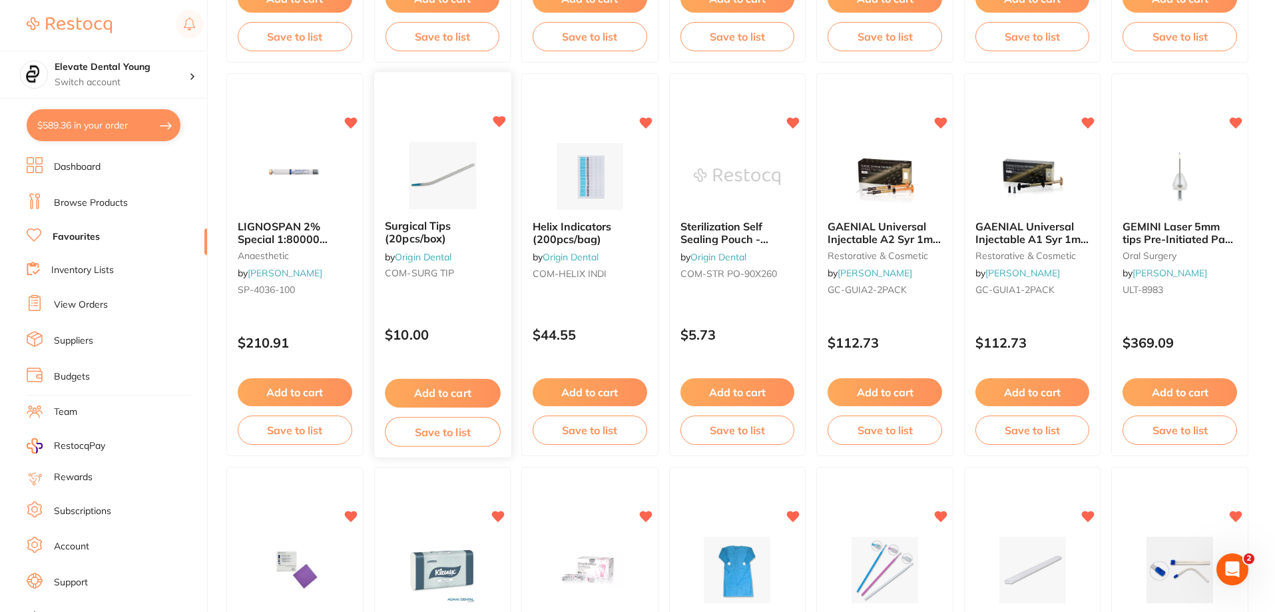
click at [454, 385] on button "Add to cart" at bounding box center [442, 393] width 115 height 29
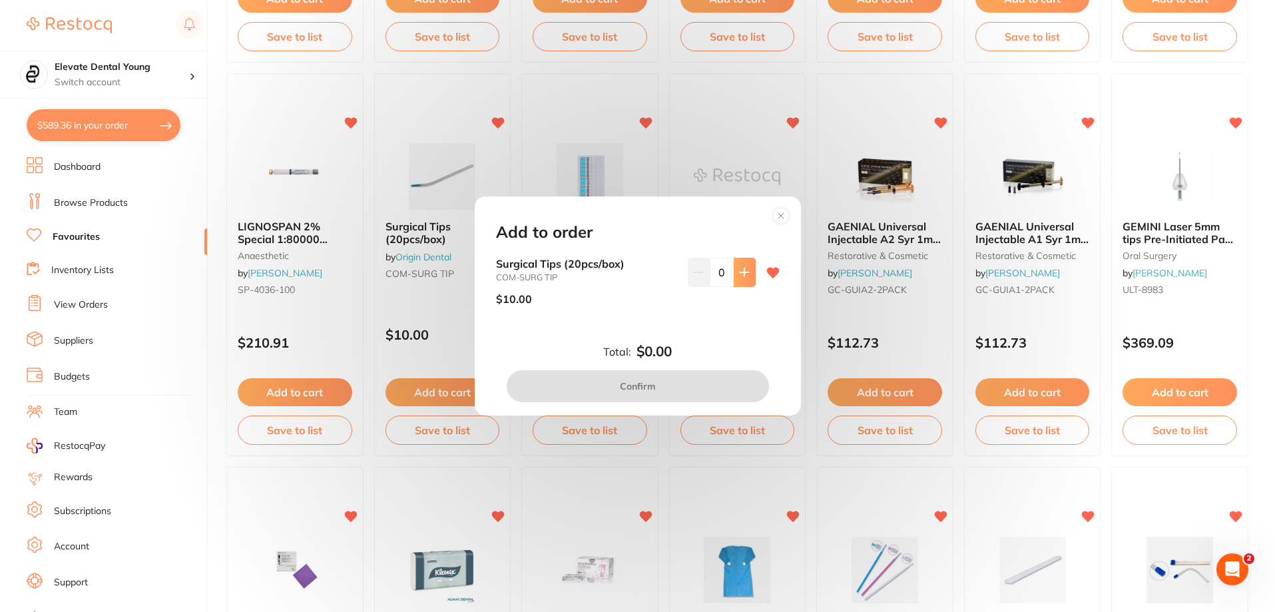
scroll to position [0, 0]
click at [743, 275] on icon at bounding box center [744, 272] width 11 height 11
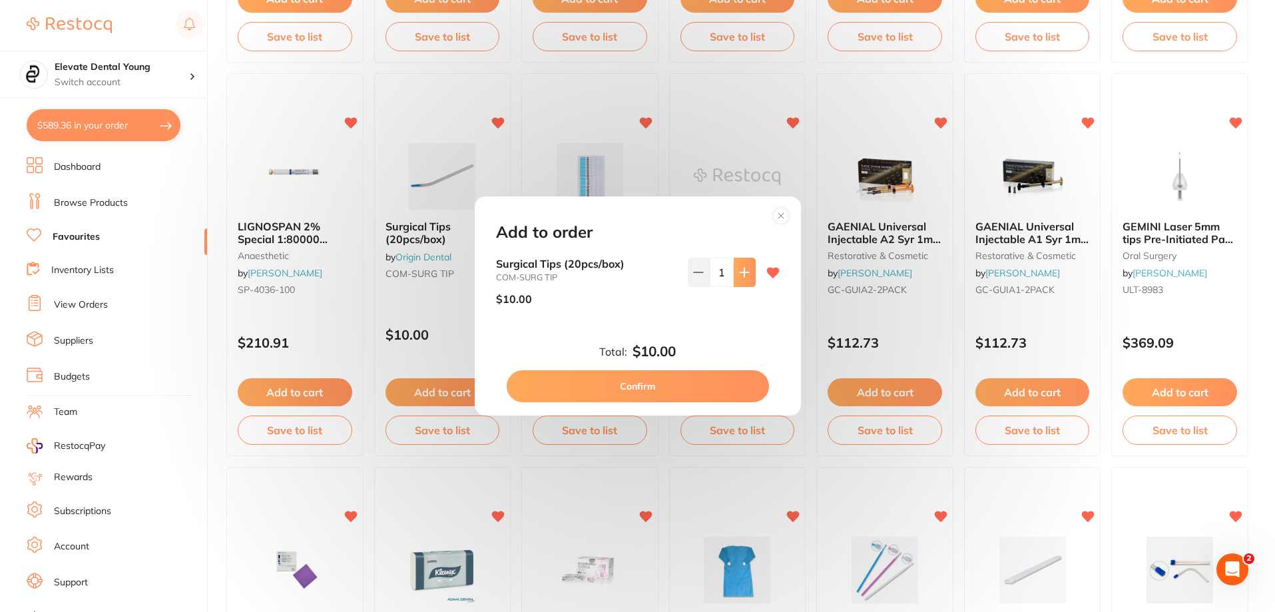
click at [743, 275] on icon at bounding box center [744, 272] width 11 height 11
type input "4"
drag, startPoint x: 695, startPoint y: 378, endPoint x: 693, endPoint y: 367, distance: 10.8
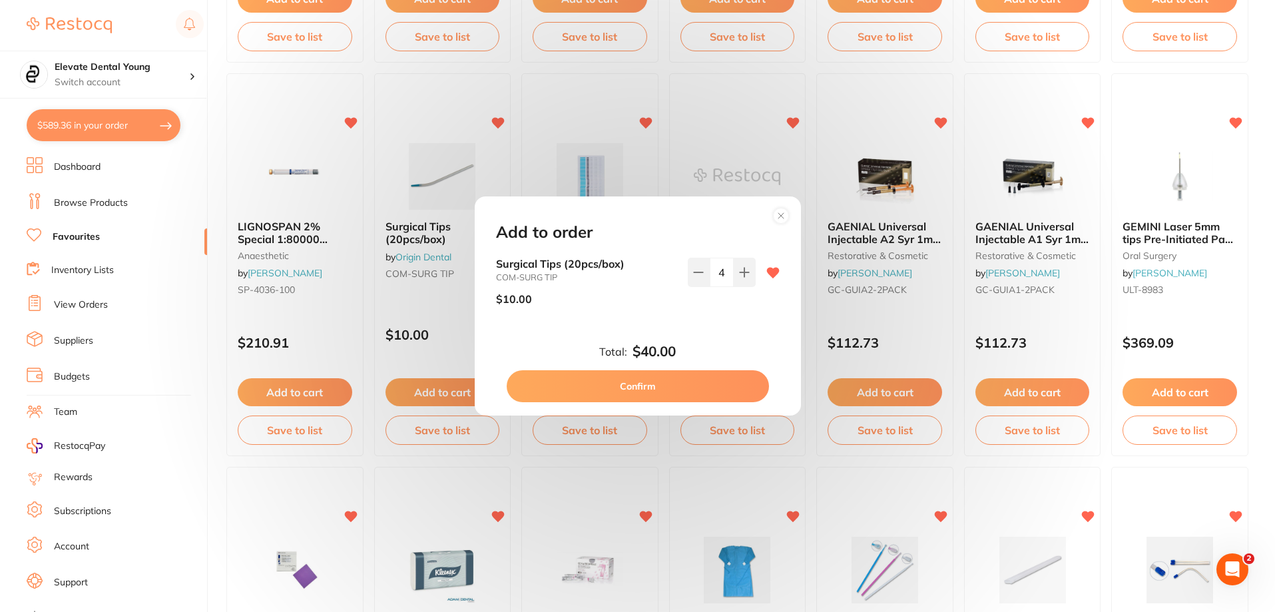
click at [693, 368] on div "Total: $40.00 Confirm" at bounding box center [638, 373] width 316 height 59
click at [638, 402] on button "Confirm" at bounding box center [638, 386] width 262 height 32
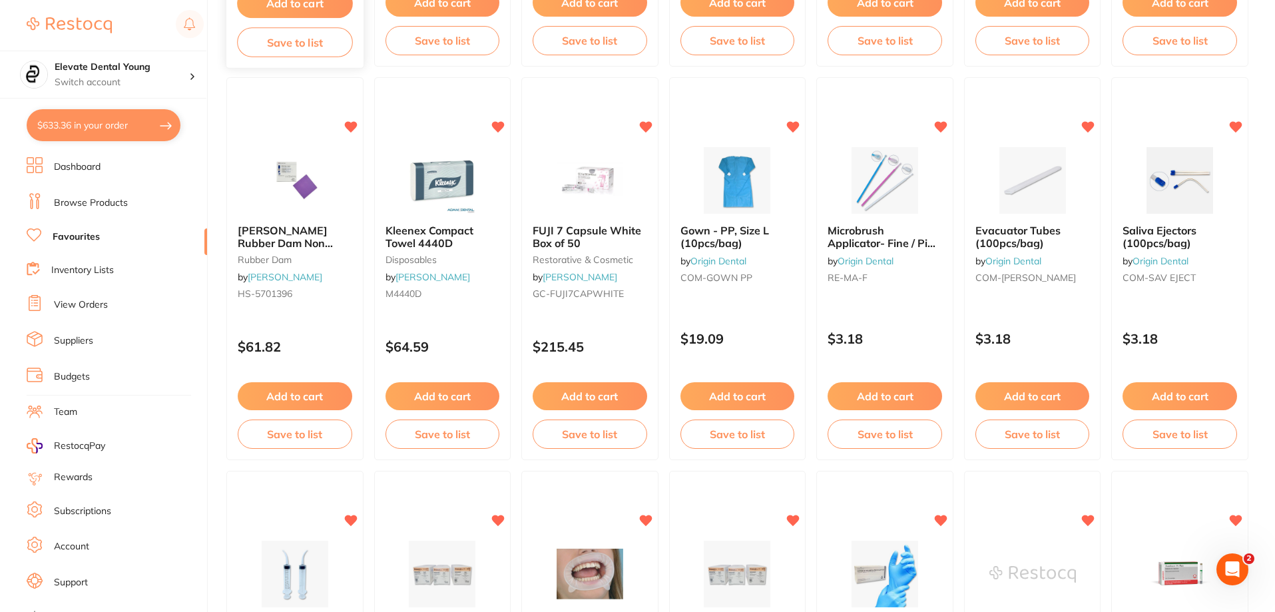
scroll to position [1269, 0]
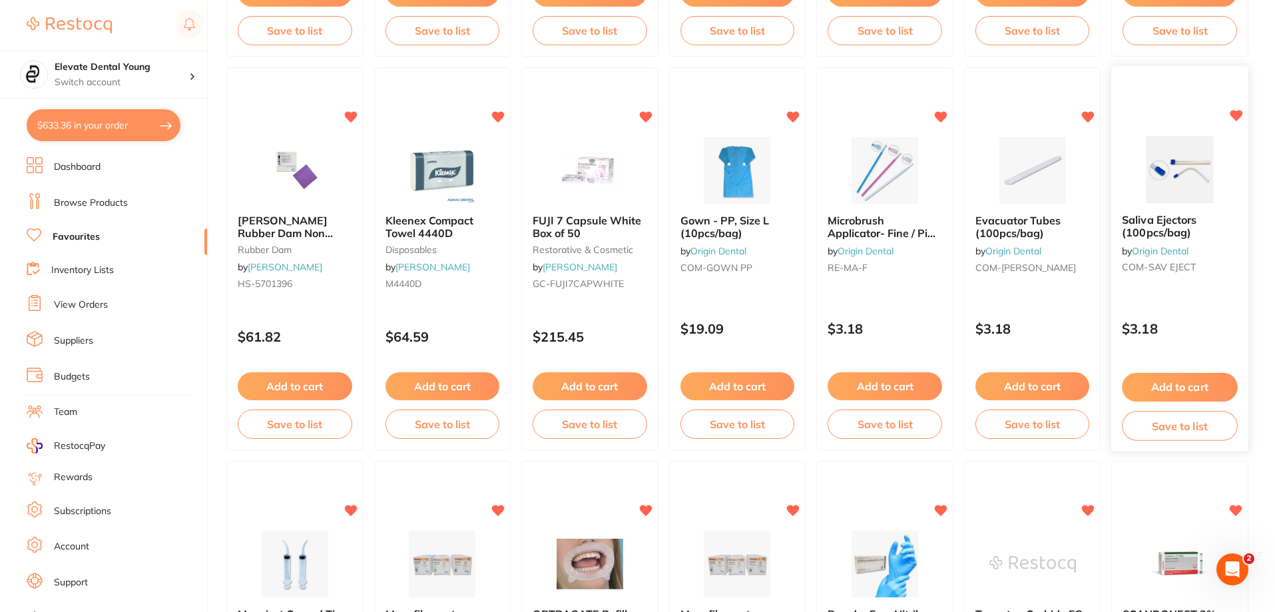
click at [1205, 394] on button "Add to cart" at bounding box center [1180, 387] width 115 height 29
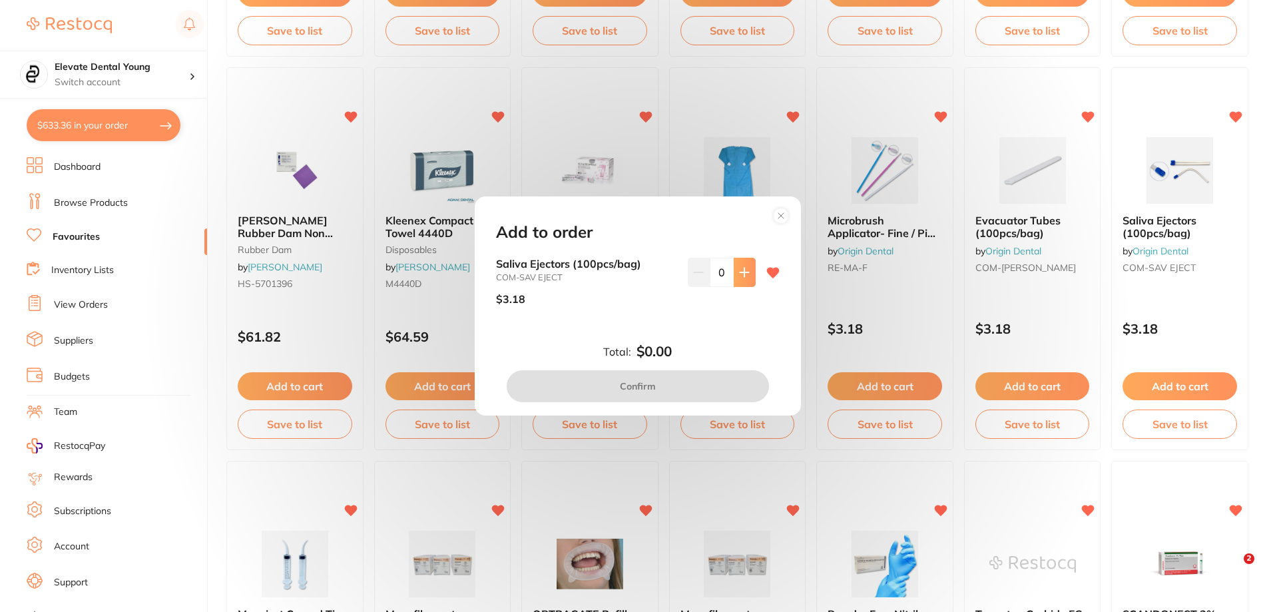
click at [745, 274] on icon at bounding box center [744, 272] width 11 height 11
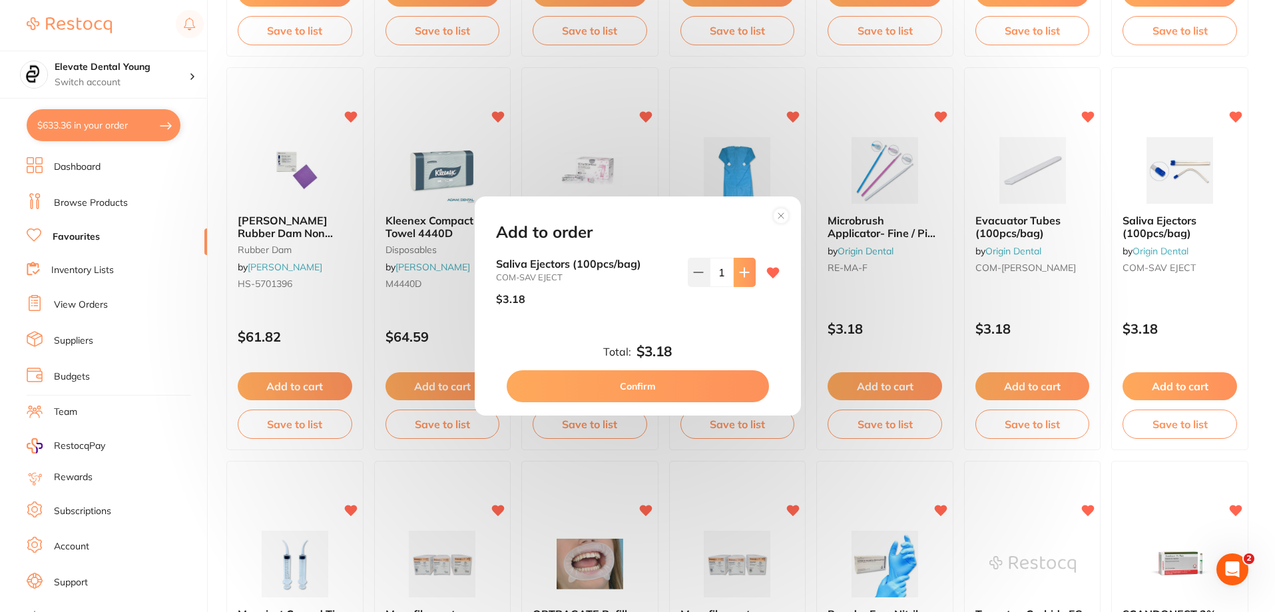
click at [745, 274] on icon at bounding box center [744, 272] width 11 height 11
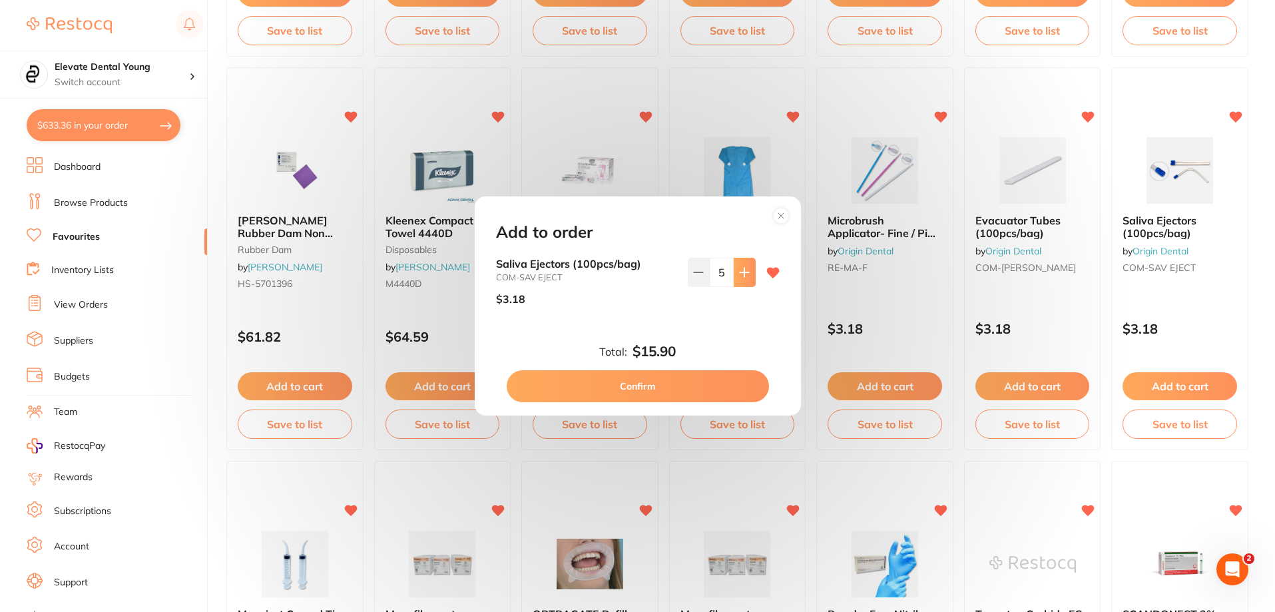
type input "6"
drag, startPoint x: 725, startPoint y: 387, endPoint x: 726, endPoint y: 380, distance: 6.8
click at [726, 380] on button "Confirm" at bounding box center [638, 386] width 262 height 32
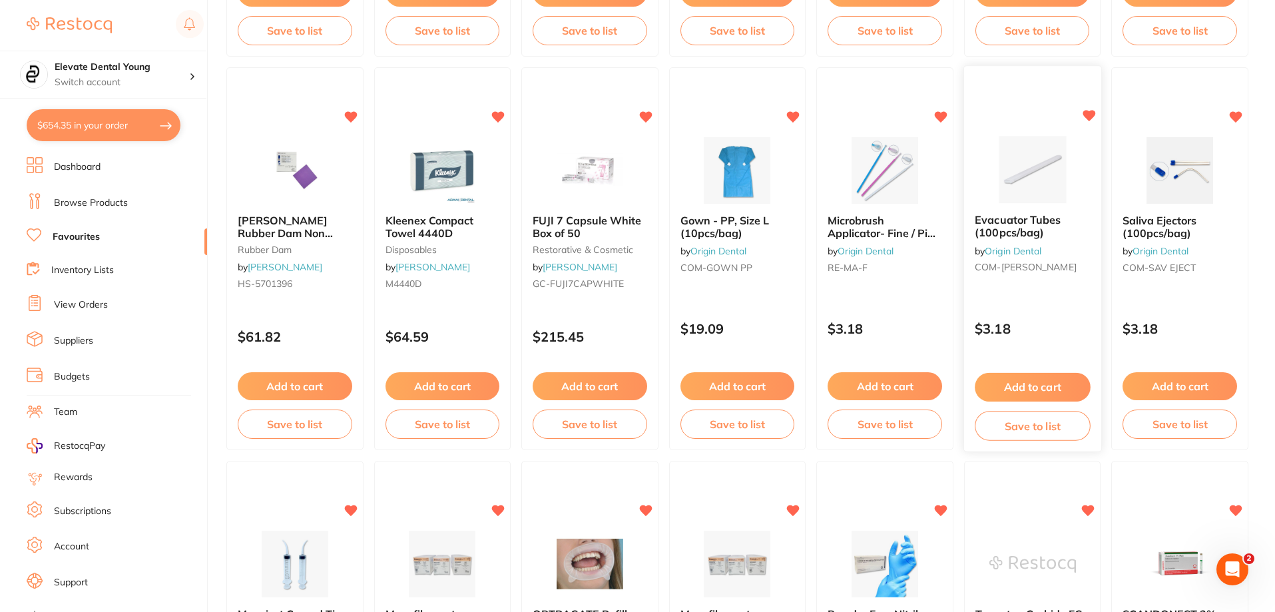
click at [1044, 377] on button "Add to cart" at bounding box center [1032, 387] width 115 height 29
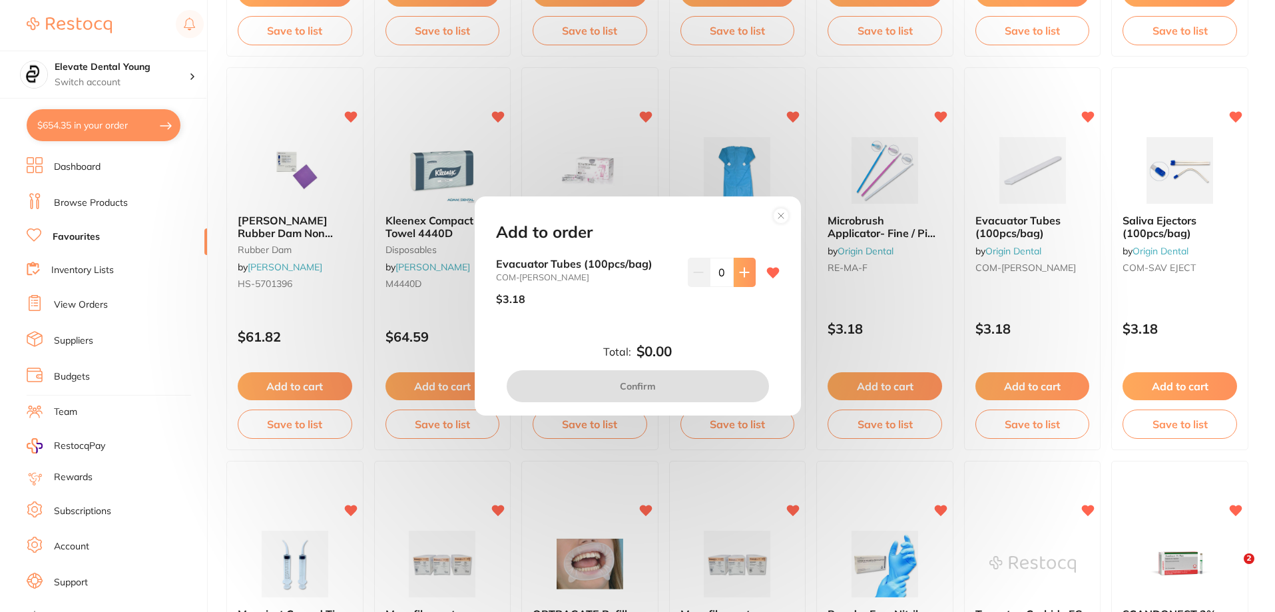
click at [745, 282] on button at bounding box center [745, 272] width 22 height 29
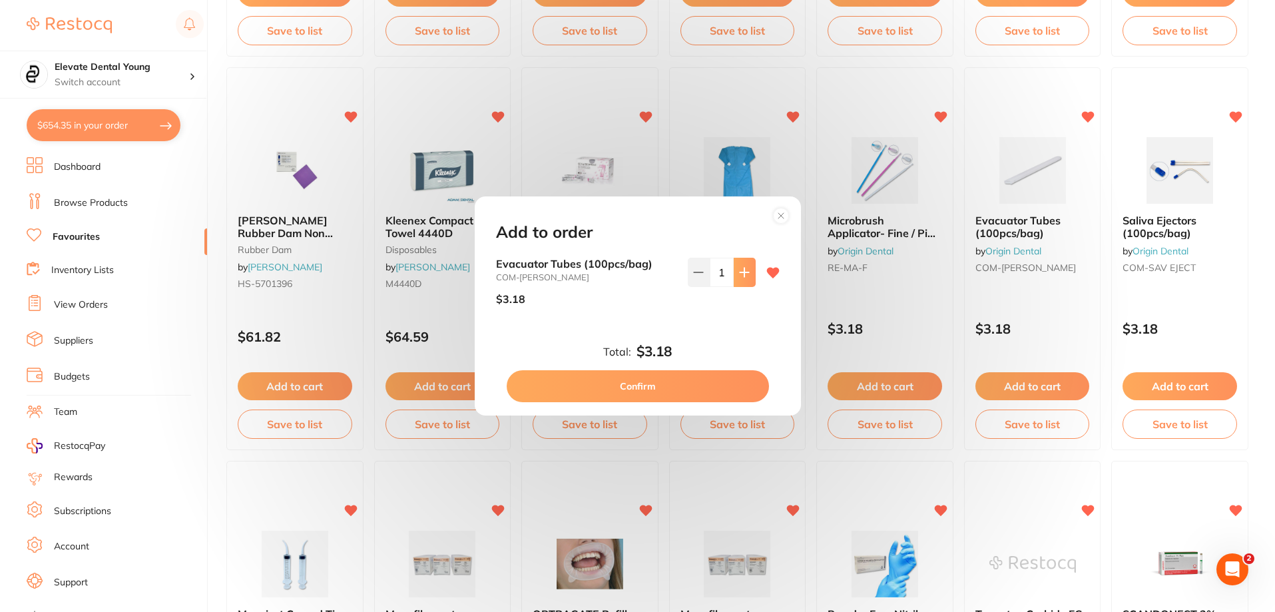
click at [745, 282] on button at bounding box center [745, 272] width 22 height 29
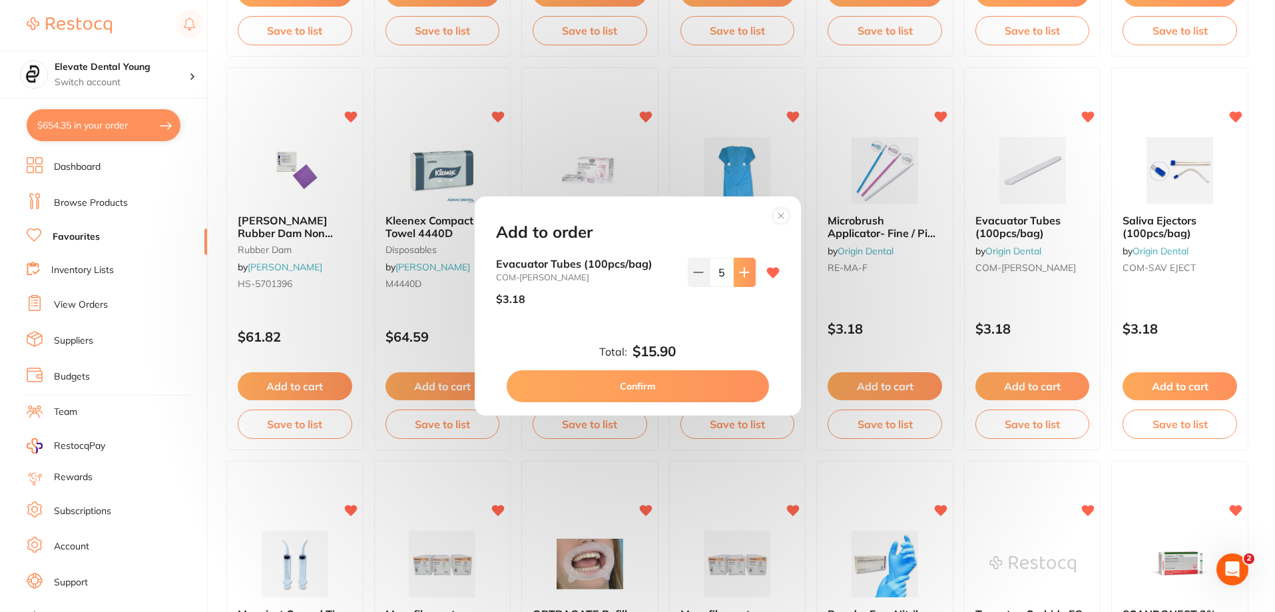
type input "6"
click at [635, 380] on button "Confirm" at bounding box center [638, 386] width 262 height 32
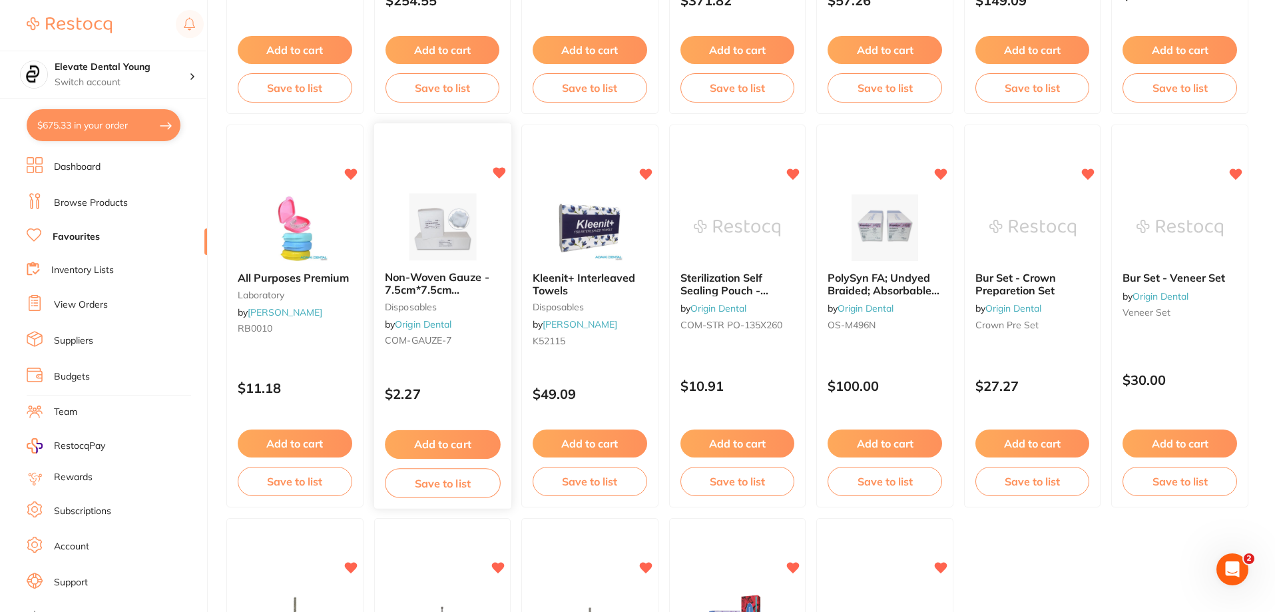
scroll to position [2401, 0]
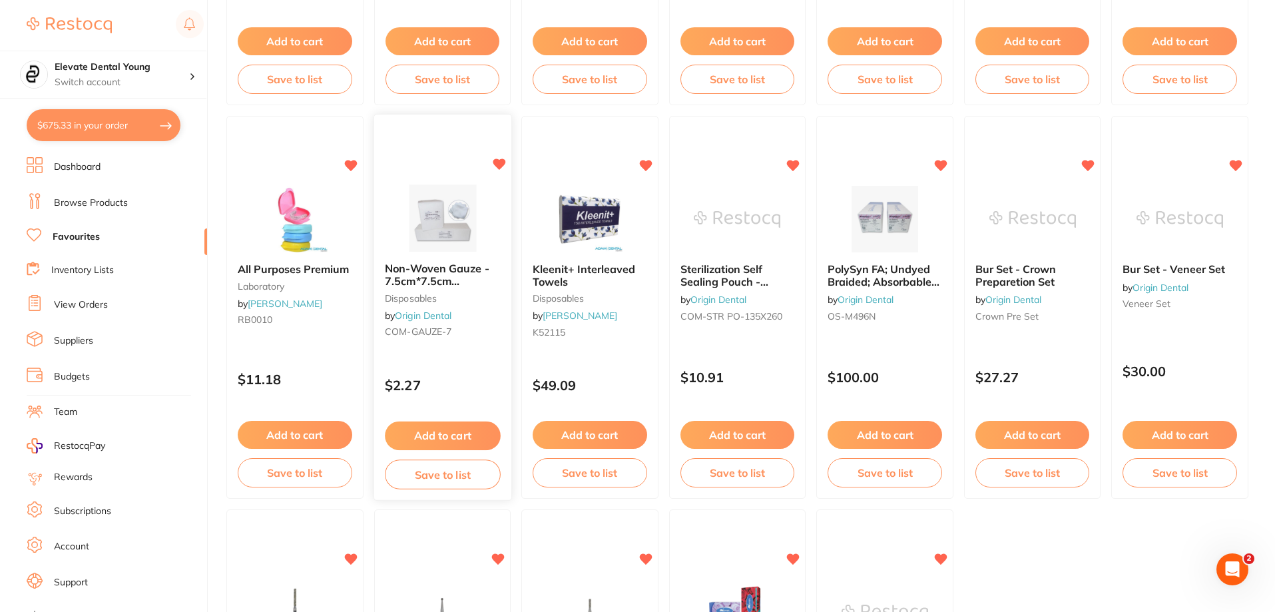
click at [432, 427] on button "Add to cart" at bounding box center [442, 436] width 115 height 29
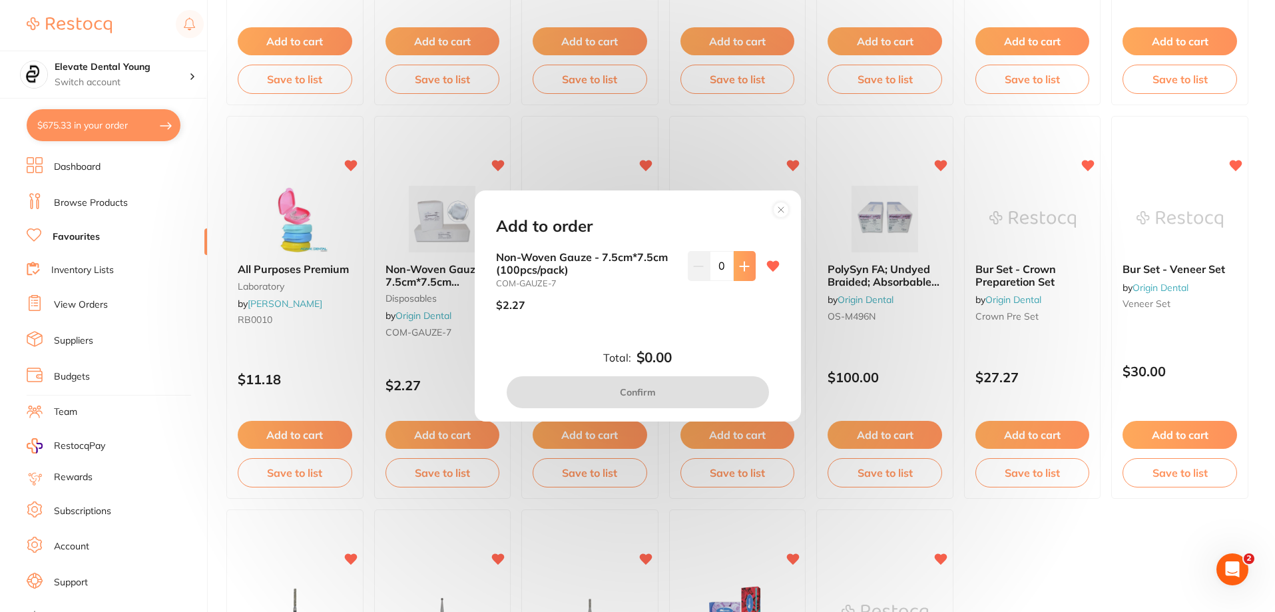
scroll to position [0, 0]
click at [711, 262] on input "0" at bounding box center [722, 265] width 24 height 29
type input "10"
click at [710, 316] on div "10" at bounding box center [722, 286] width 68 height 71
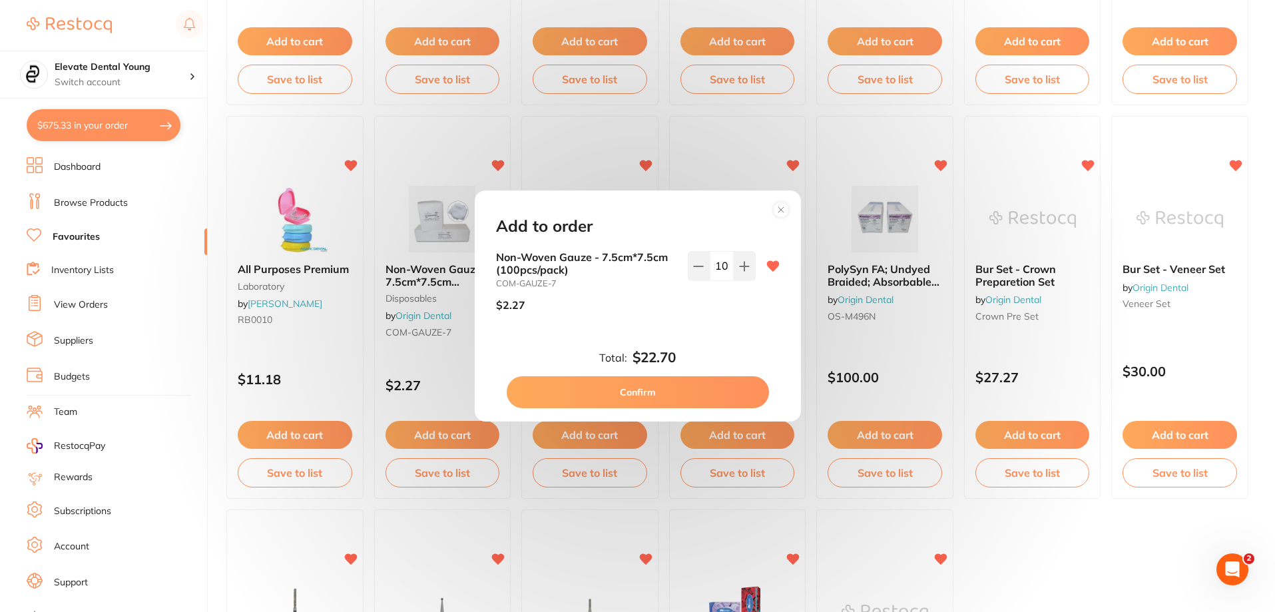
click at [685, 397] on button "Confirm" at bounding box center [638, 392] width 262 height 32
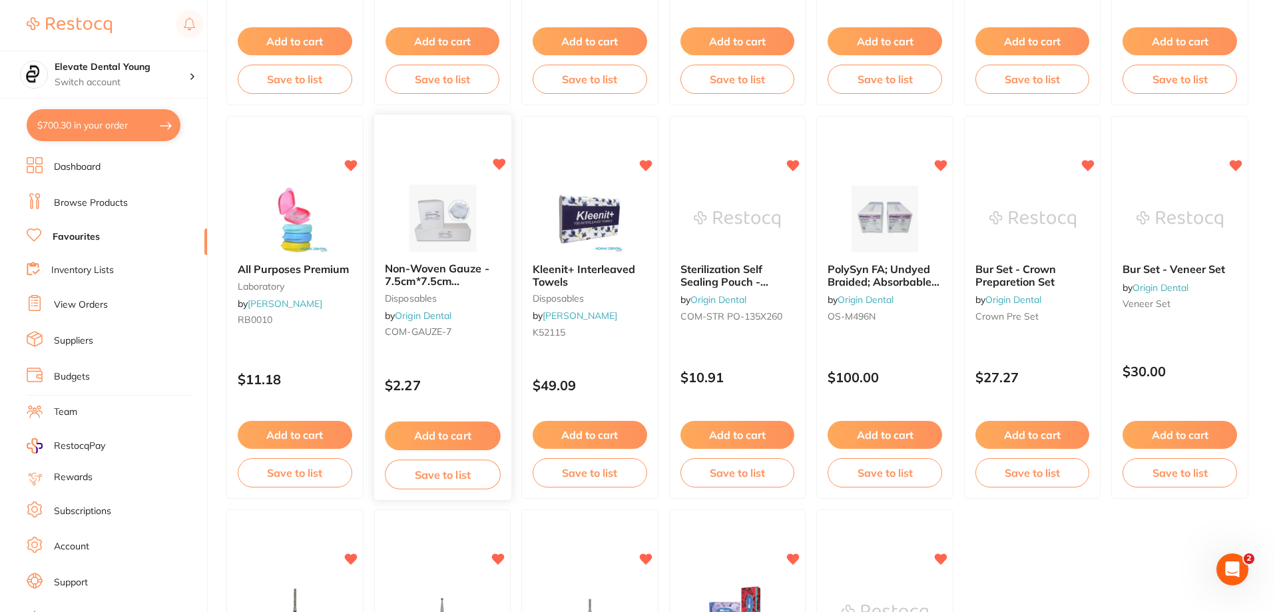
click at [437, 434] on button "Add to cart" at bounding box center [442, 436] width 115 height 29
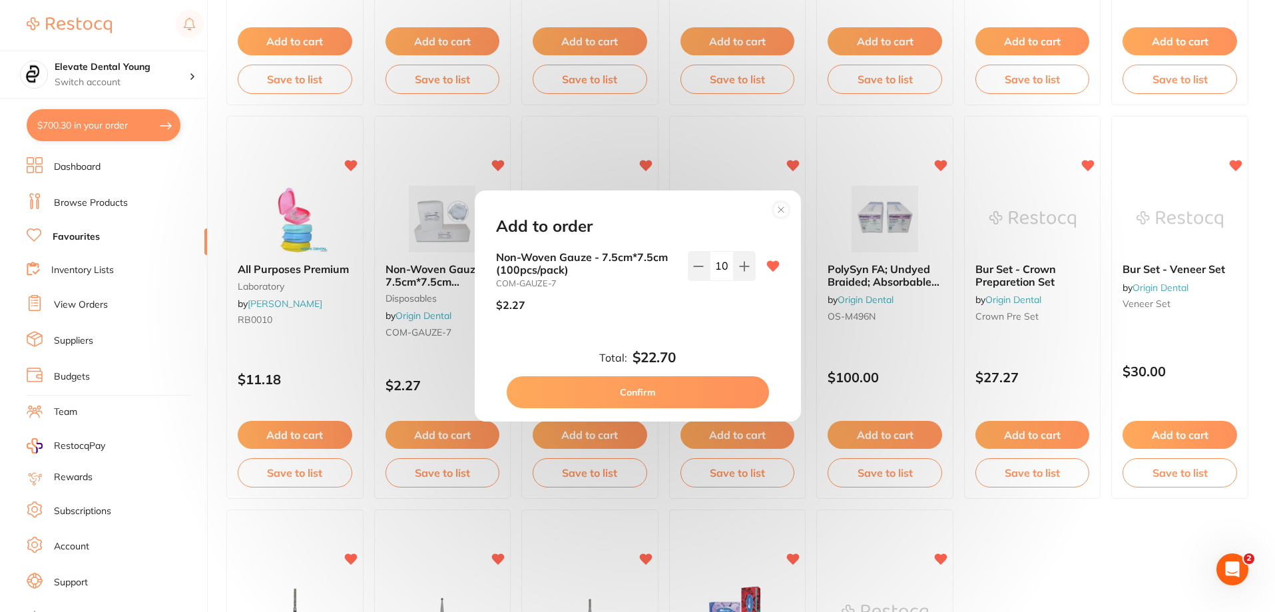
click at [701, 390] on button "Confirm" at bounding box center [638, 392] width 262 height 32
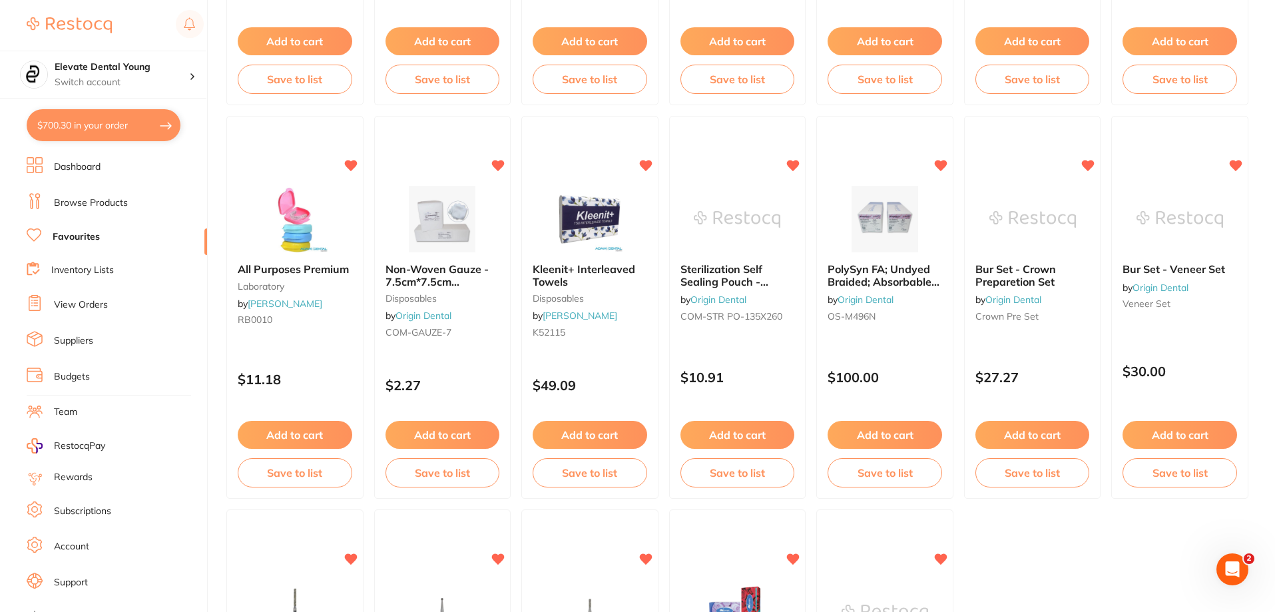
drag, startPoint x: 615, startPoint y: 434, endPoint x: 607, endPoint y: 435, distance: 8.0
click at [613, 434] on button "Add to cart" at bounding box center [590, 435] width 115 height 28
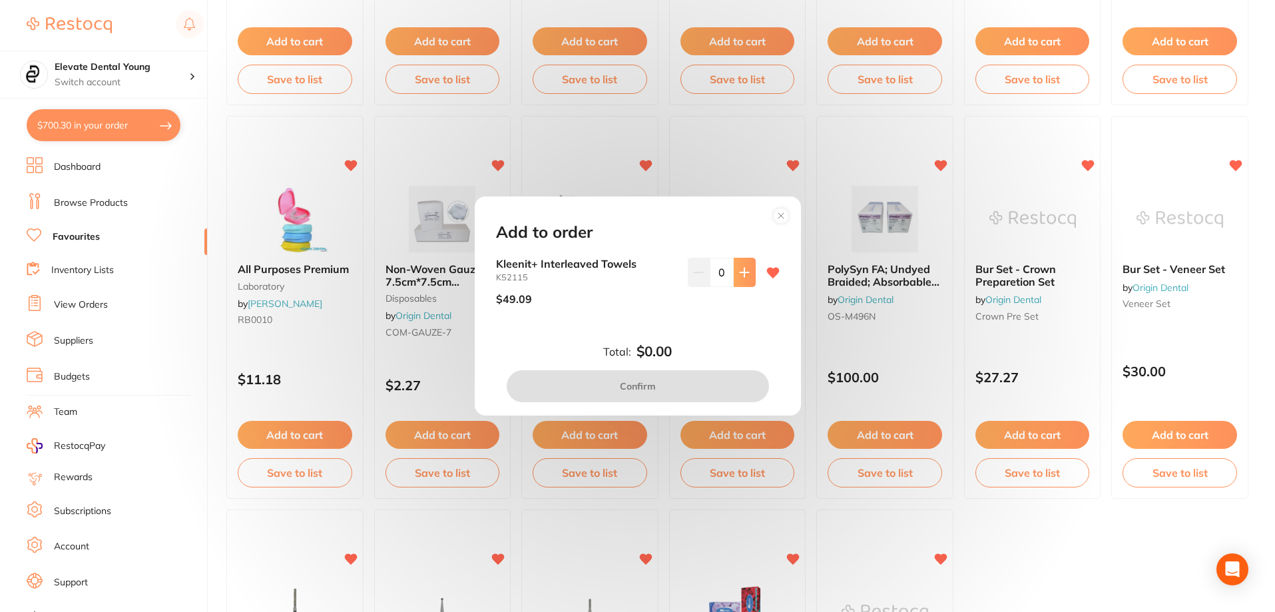
click at [742, 274] on icon at bounding box center [744, 272] width 9 height 9
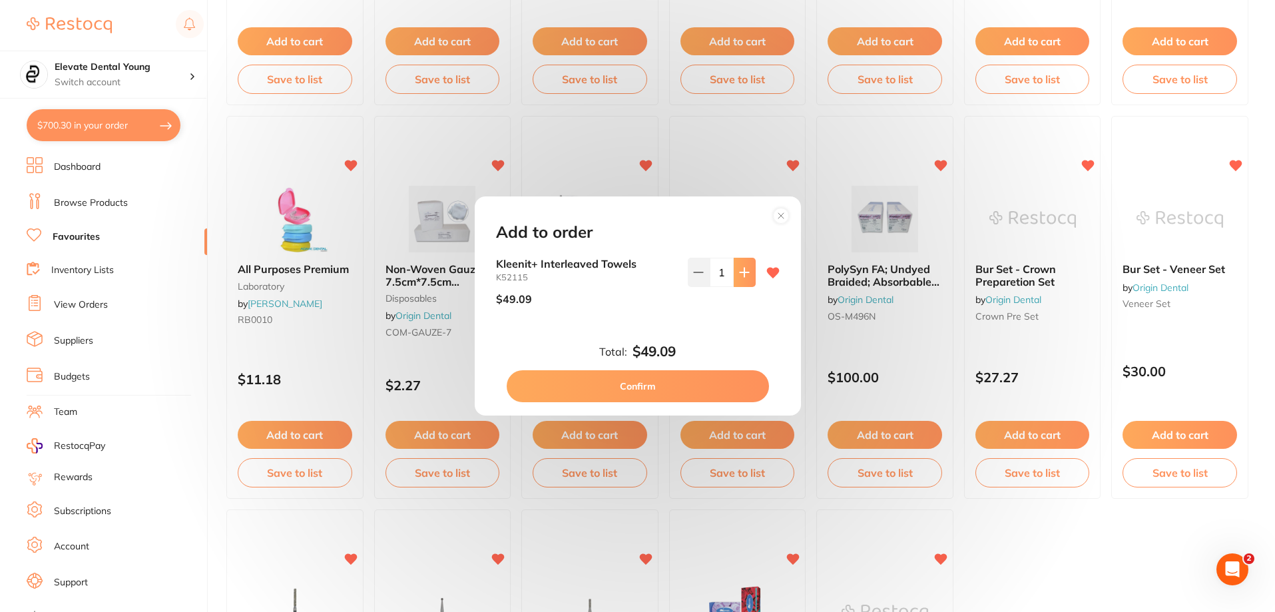
click at [746, 272] on icon at bounding box center [744, 272] width 9 height 9
type input "2"
click at [702, 387] on button "Confirm" at bounding box center [638, 386] width 262 height 32
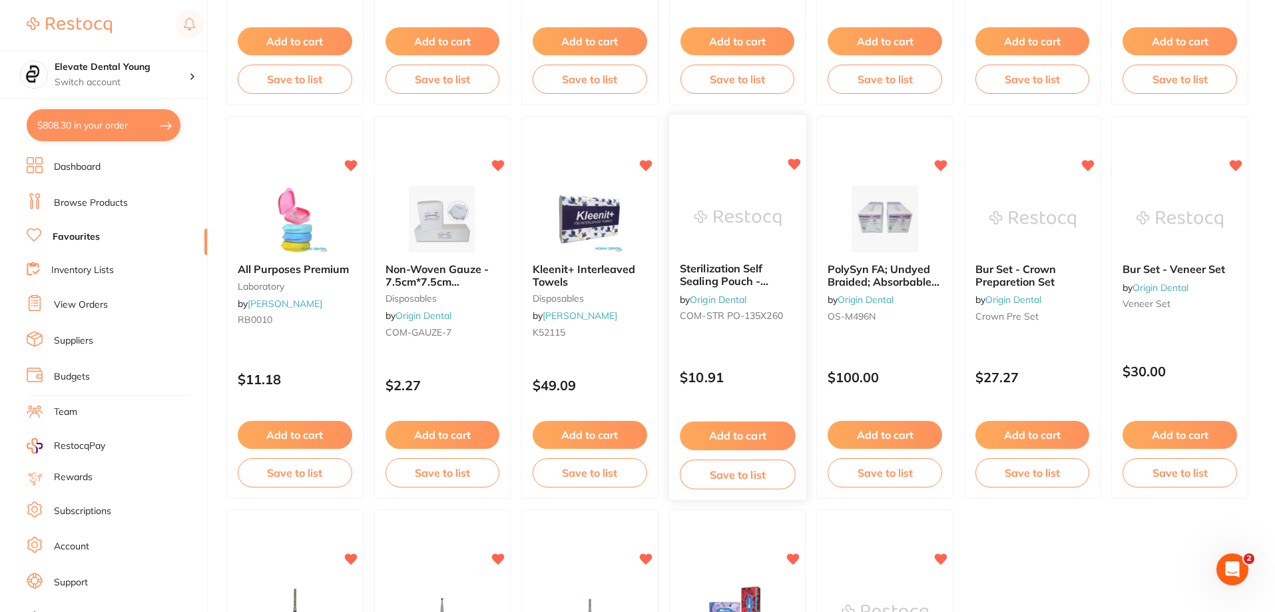
click at [731, 213] on img at bounding box center [737, 218] width 87 height 67
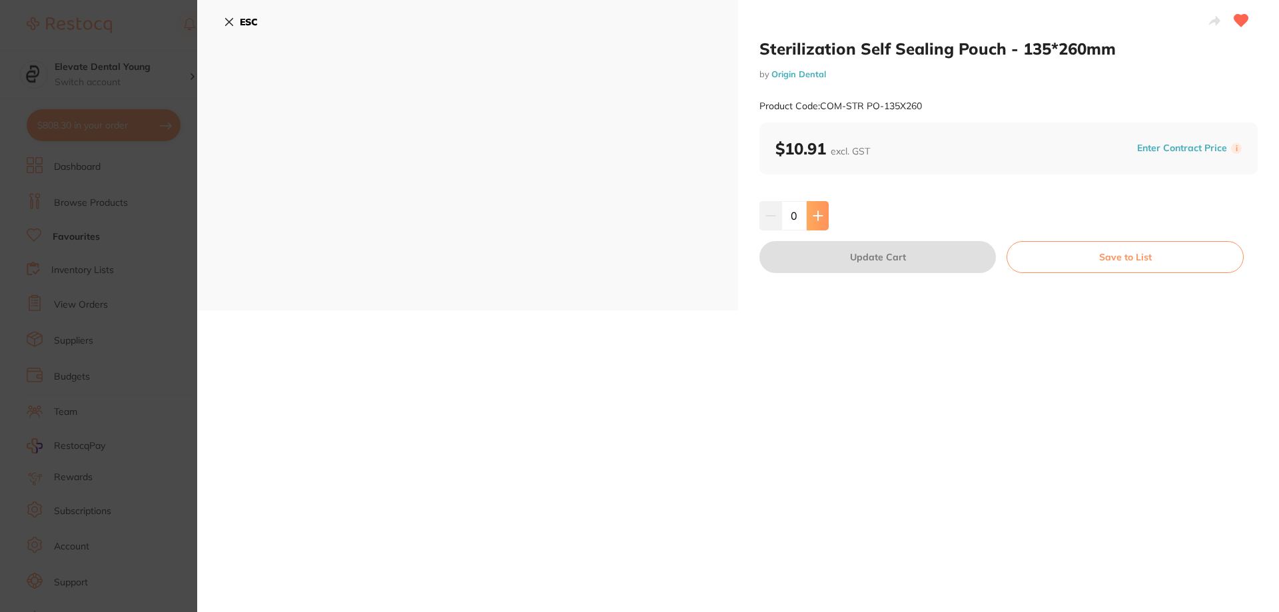
click at [819, 223] on button at bounding box center [817, 215] width 22 height 29
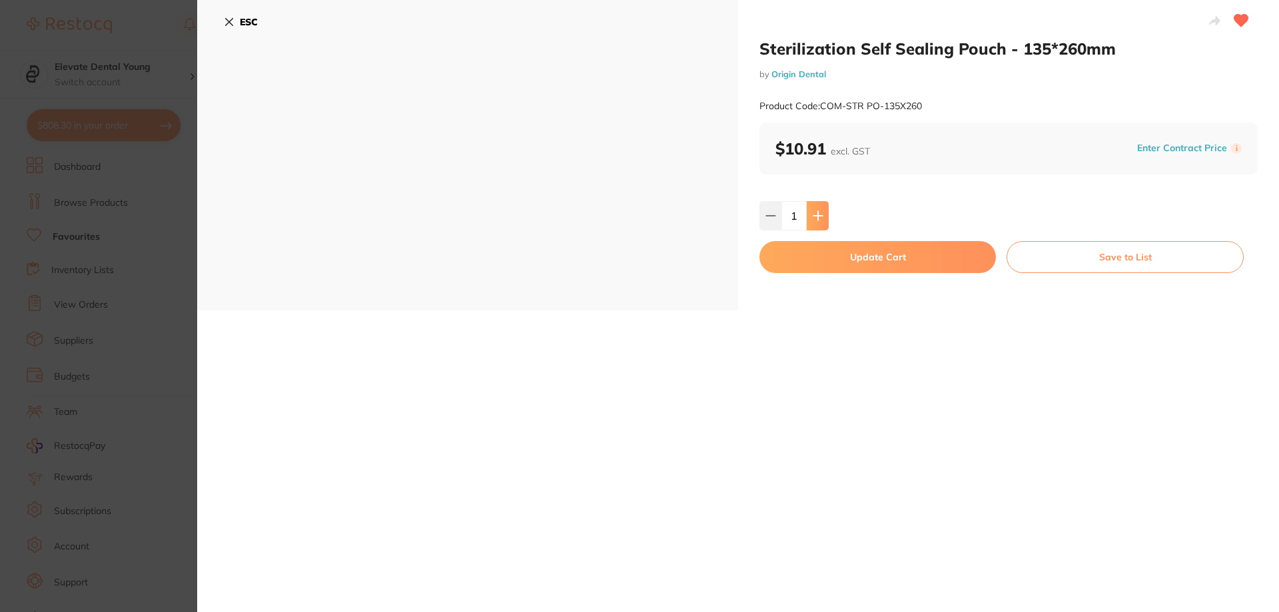
click at [819, 223] on button at bounding box center [817, 215] width 22 height 29
type input "2"
click at [842, 259] on button "Update Cart" at bounding box center [877, 257] width 236 height 32
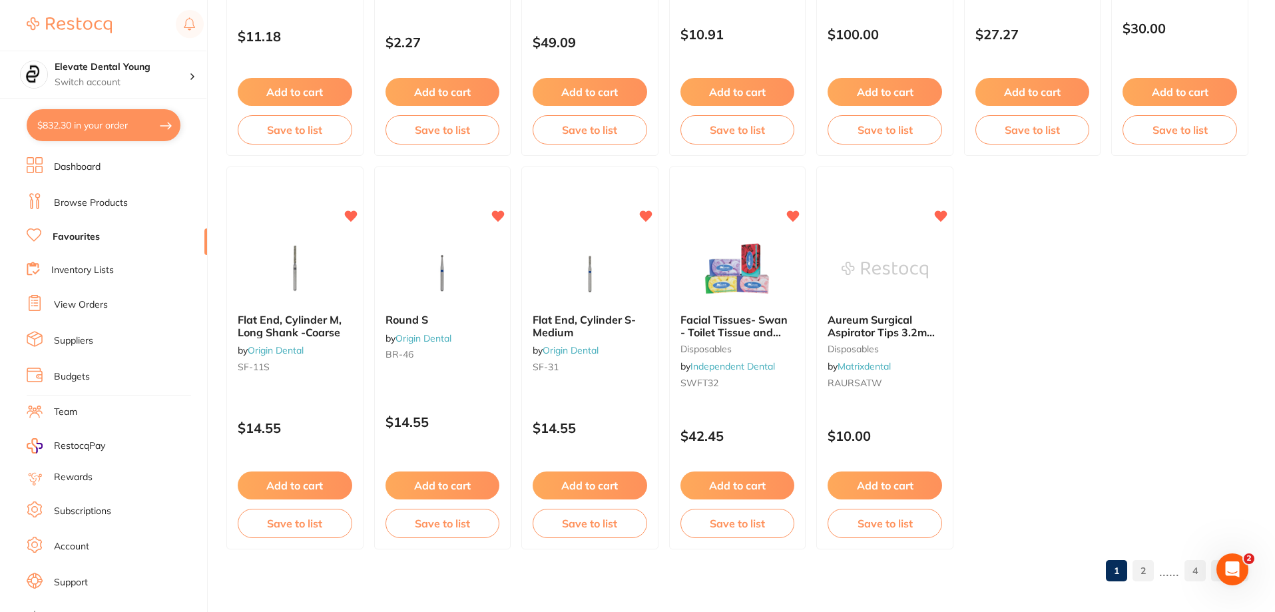
scroll to position [2751, 0]
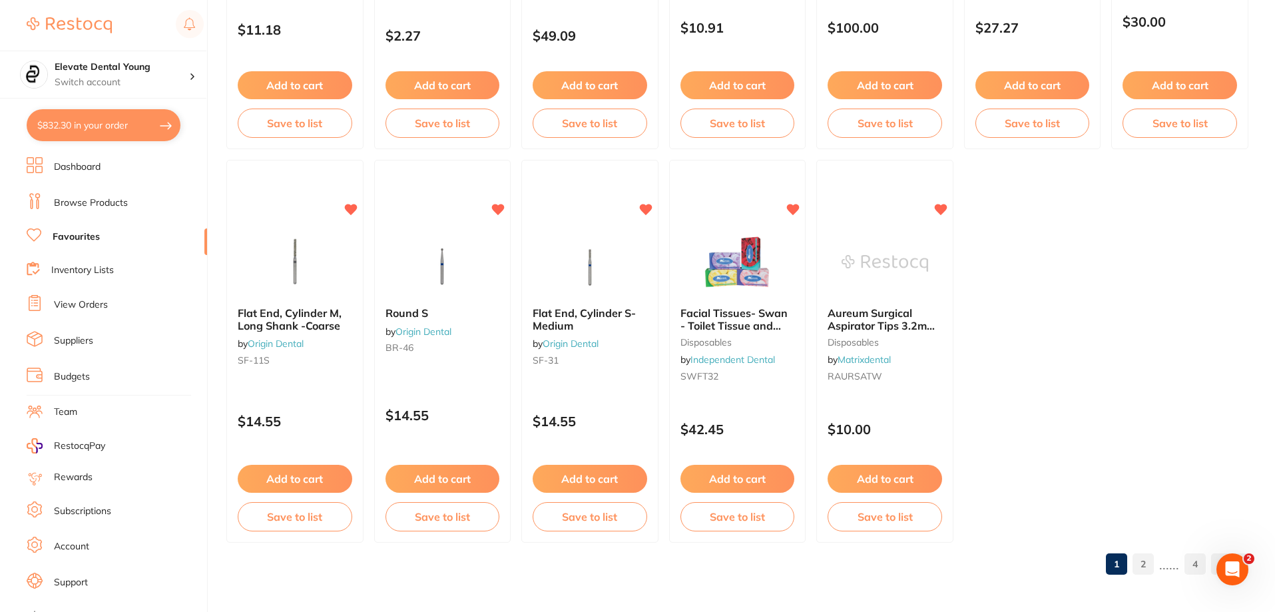
click at [1145, 566] on link "2" at bounding box center [1143, 564] width 21 height 27
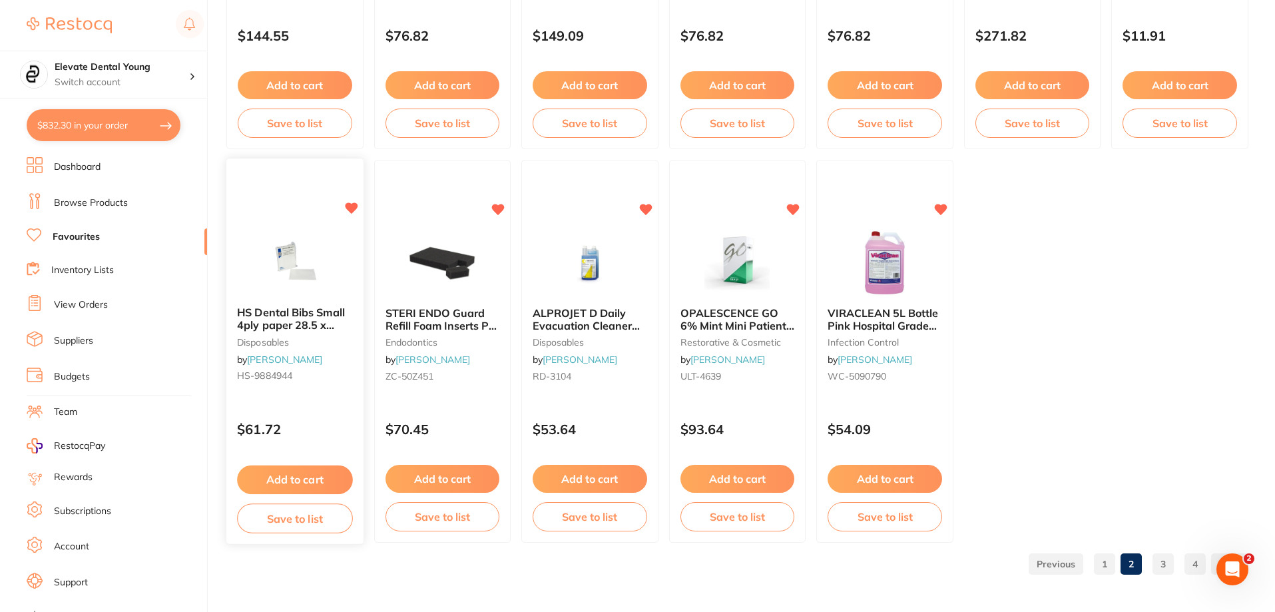
scroll to position [0, 0]
click at [310, 481] on button "Add to cart" at bounding box center [294, 480] width 115 height 29
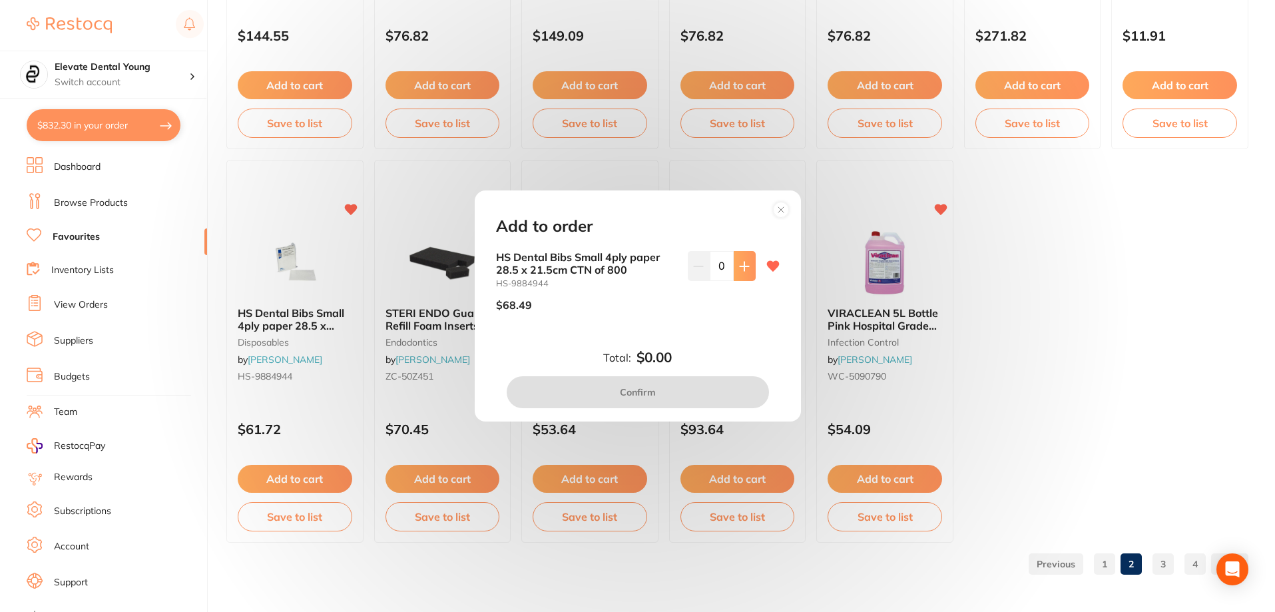
click at [741, 272] on button at bounding box center [745, 265] width 22 height 29
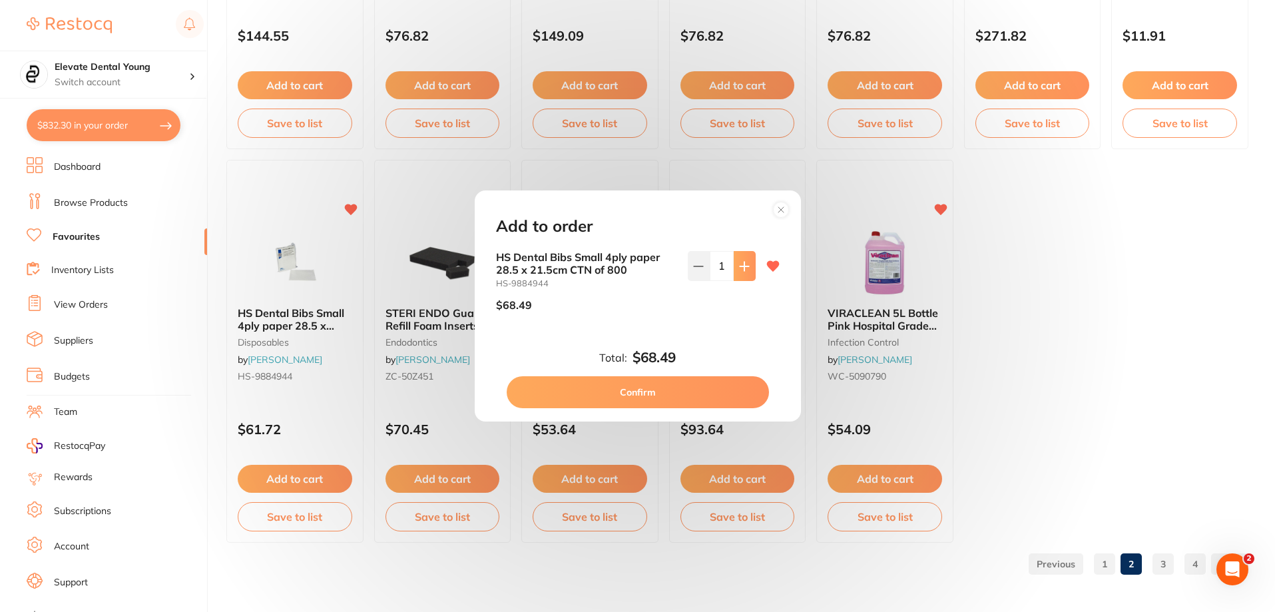
click at [743, 271] on icon at bounding box center [744, 266] width 11 height 11
type input "2"
click at [703, 386] on button "Confirm" at bounding box center [638, 392] width 262 height 32
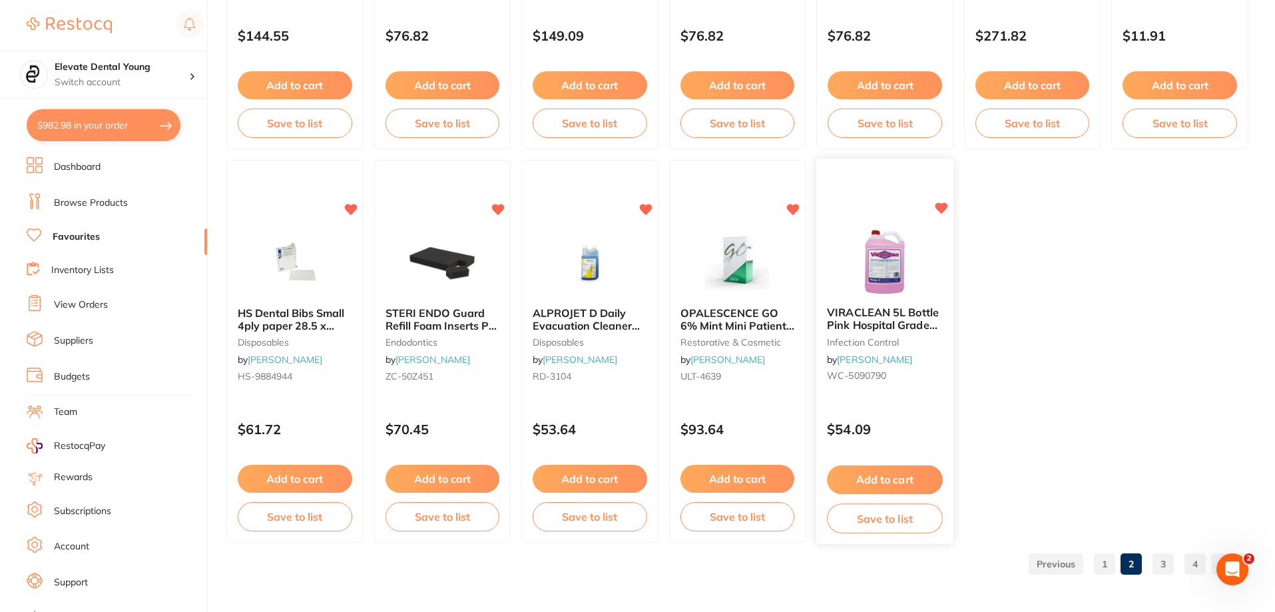
click at [918, 478] on button "Add to cart" at bounding box center [884, 480] width 115 height 29
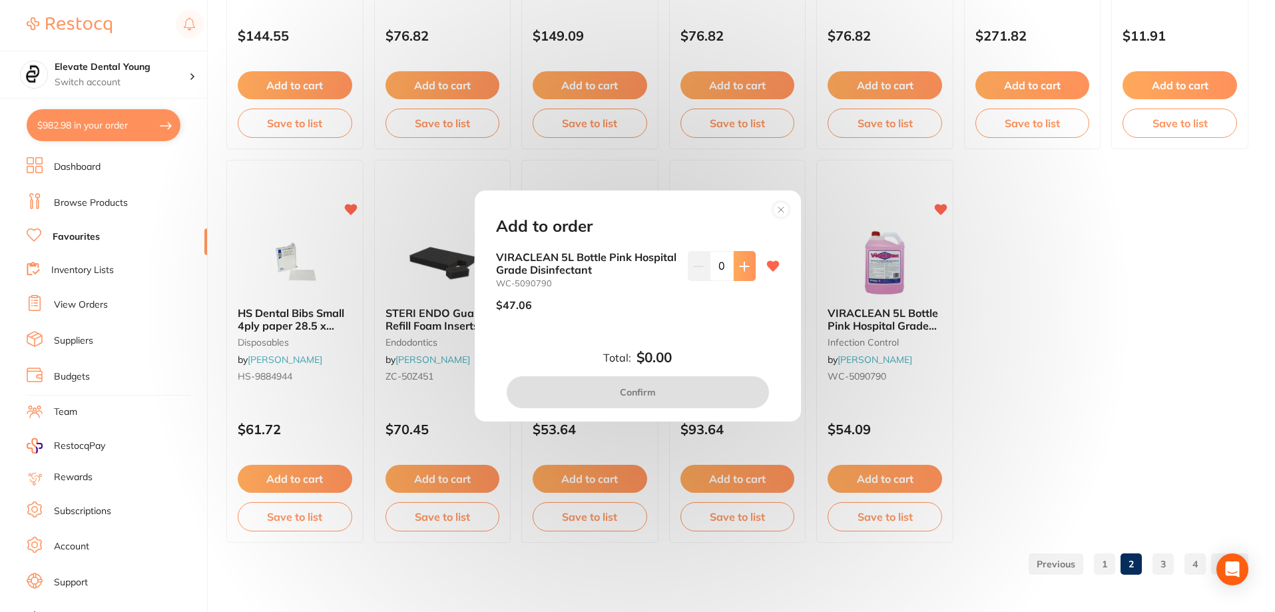
click at [739, 260] on button at bounding box center [745, 265] width 22 height 29
type input "1"
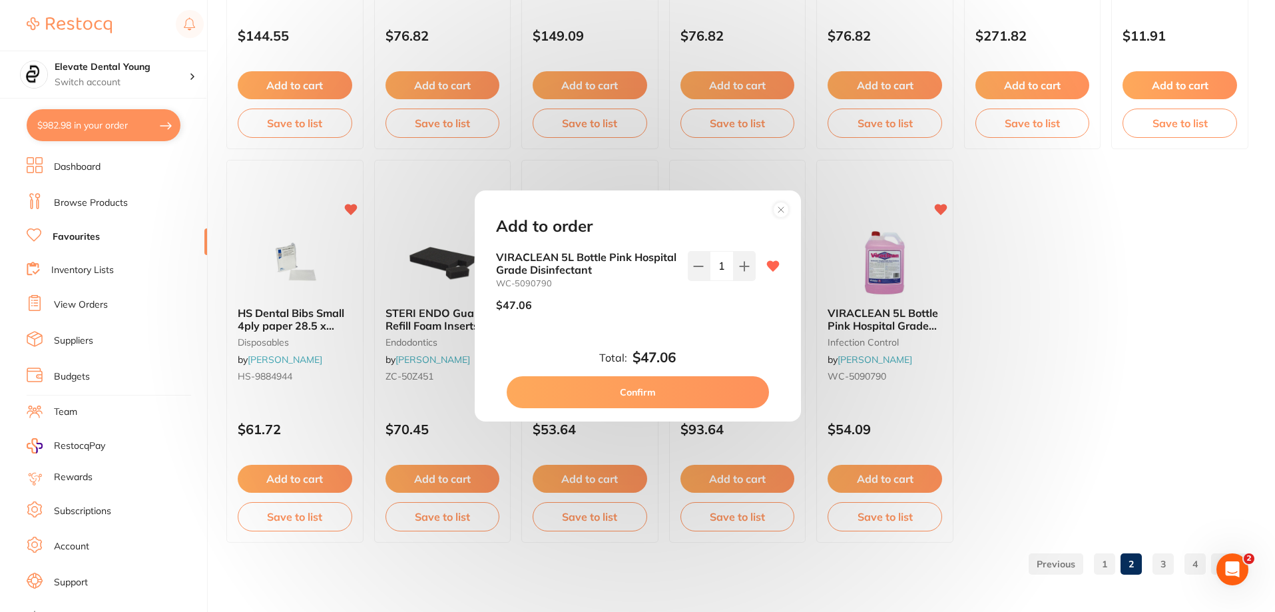
click at [711, 400] on button "Confirm" at bounding box center [638, 392] width 262 height 32
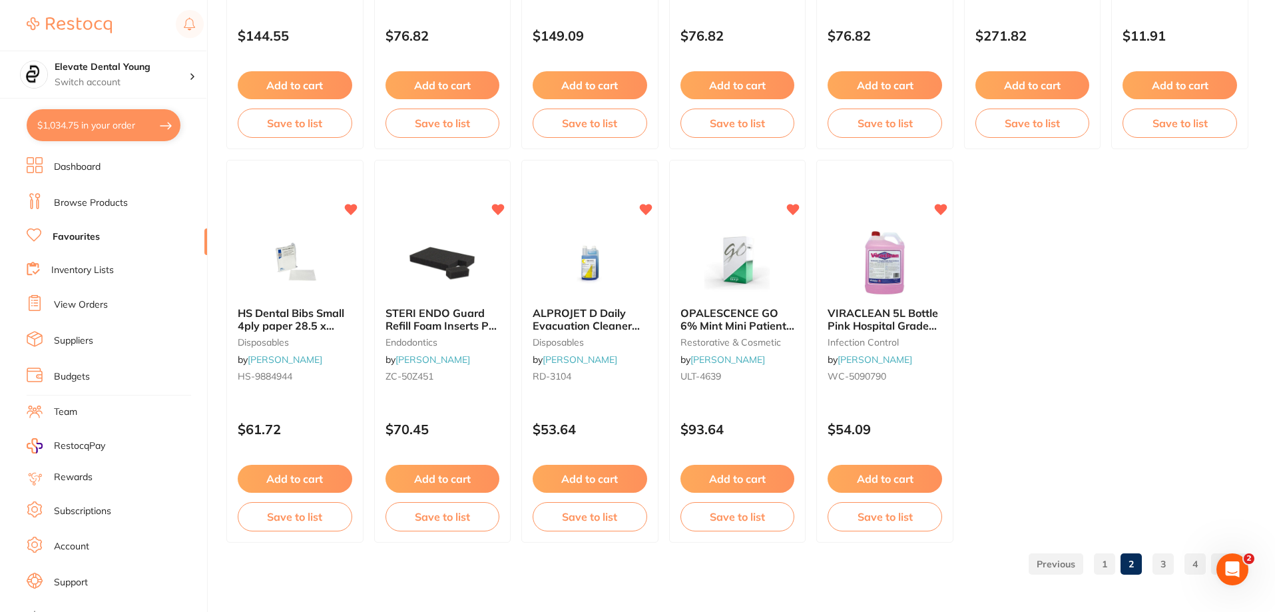
click at [1169, 567] on link "3" at bounding box center [1163, 564] width 21 height 27
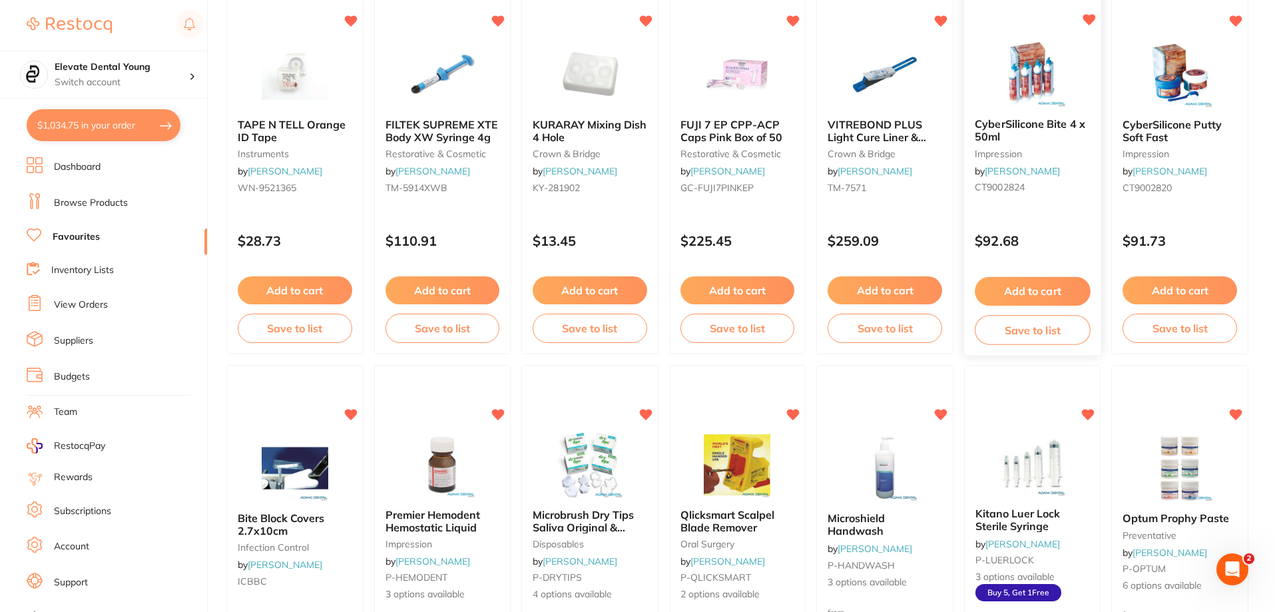
scroll to position [1686, 0]
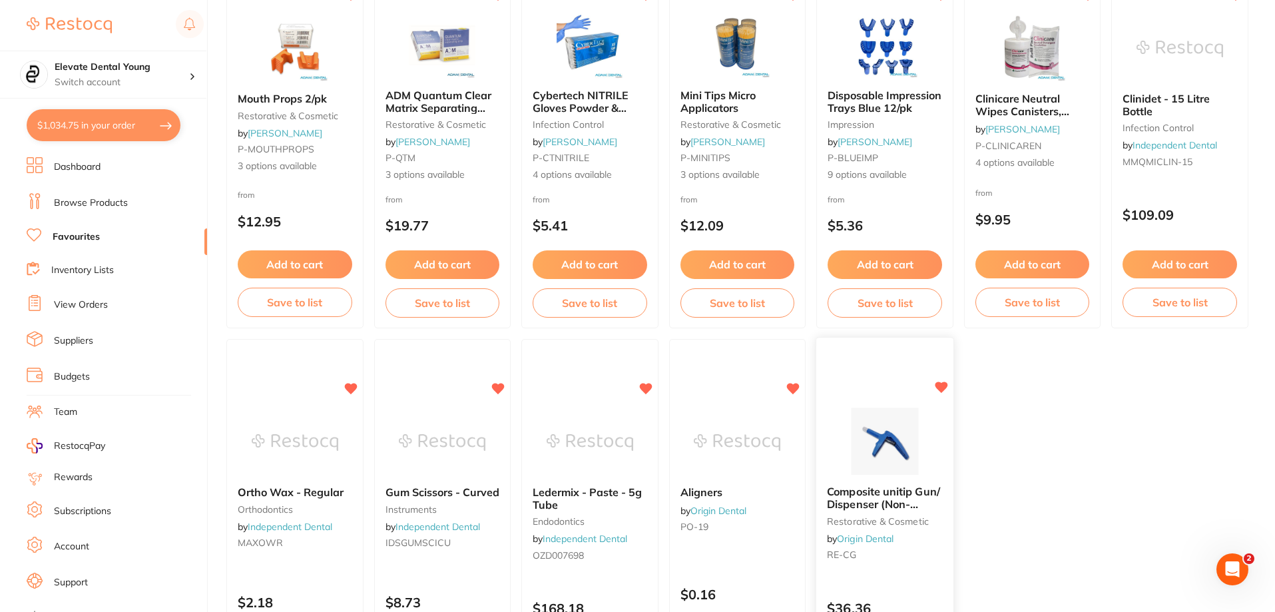
scroll to position [2730, 0]
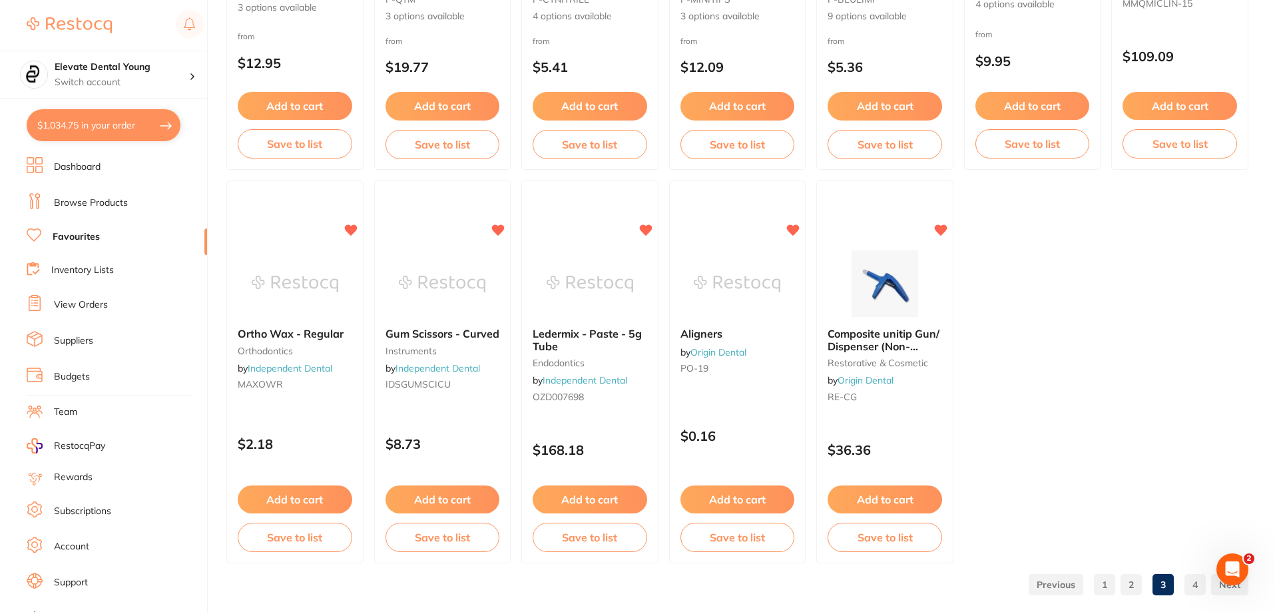
click at [1189, 577] on link "4" at bounding box center [1195, 584] width 21 height 27
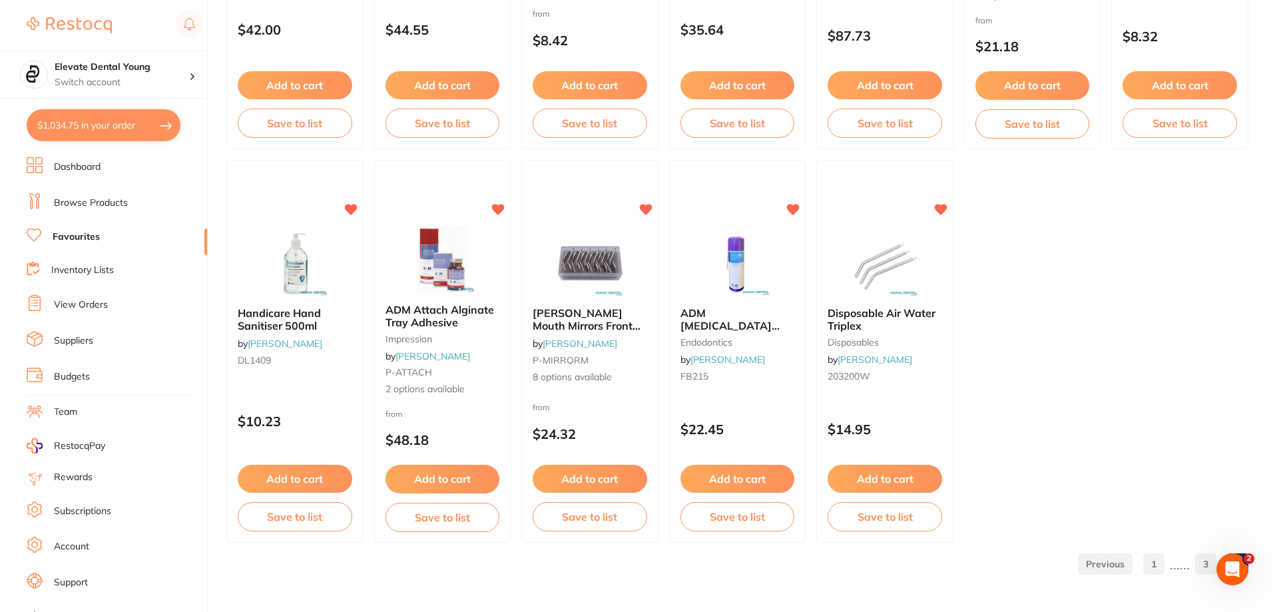
scroll to position [0, 0]
click at [741, 469] on button "Add to cart" at bounding box center [737, 480] width 115 height 29
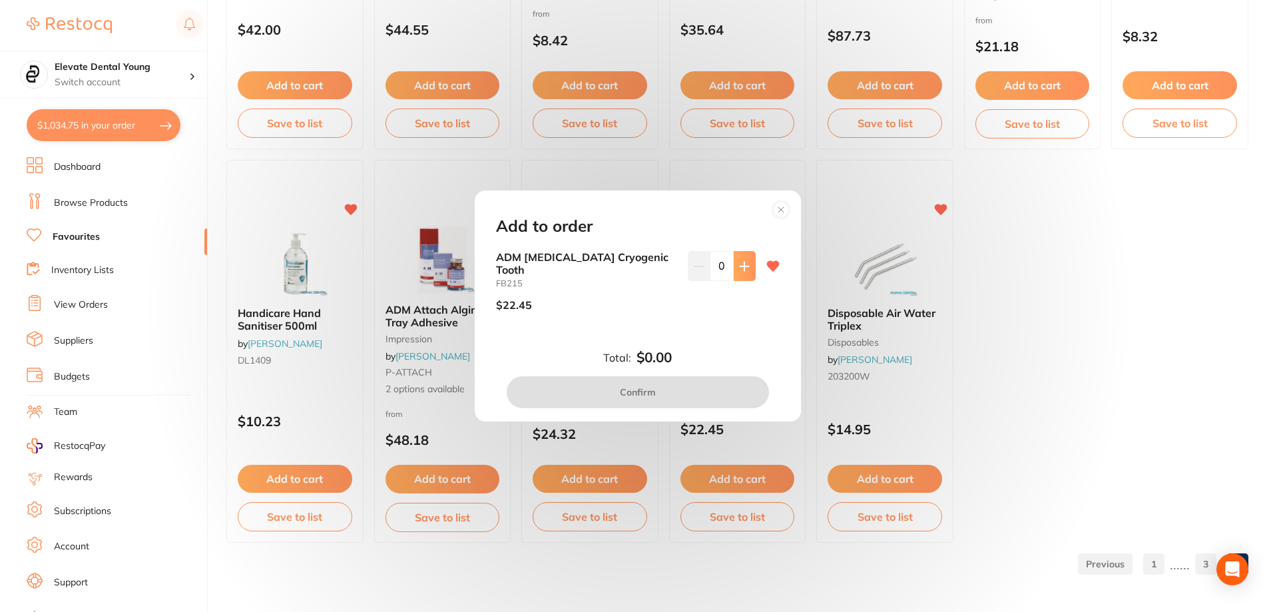
click at [740, 270] on icon at bounding box center [744, 266] width 9 height 9
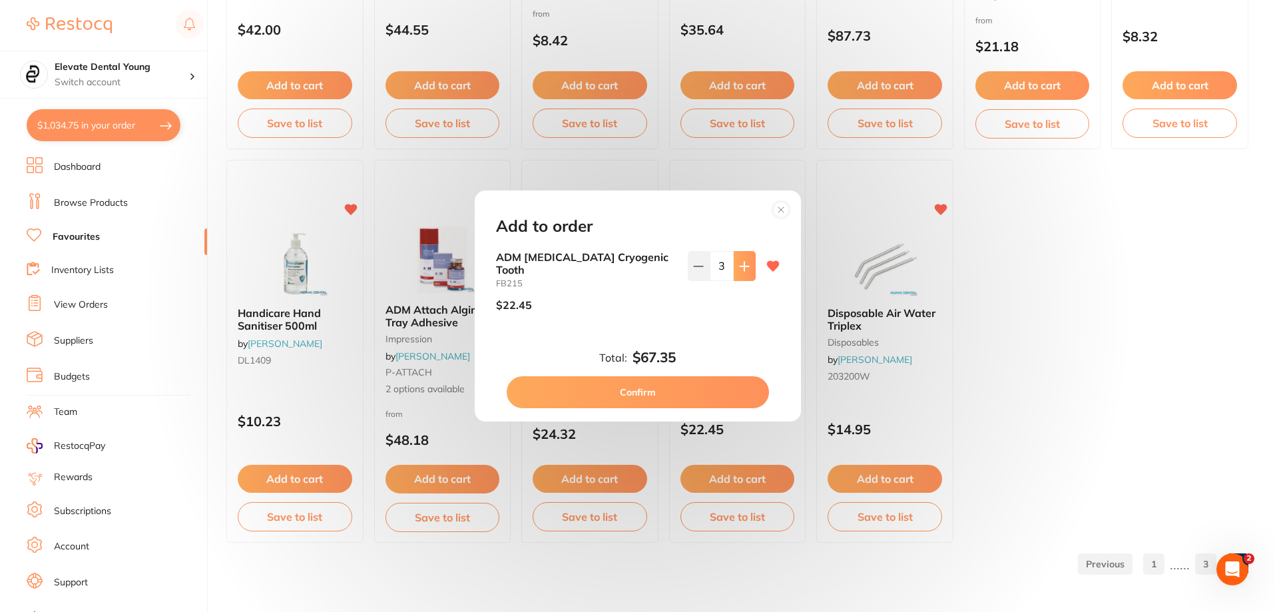
click at [740, 270] on icon at bounding box center [744, 266] width 9 height 9
type input "5"
click at [670, 380] on button "Confirm" at bounding box center [638, 392] width 262 height 32
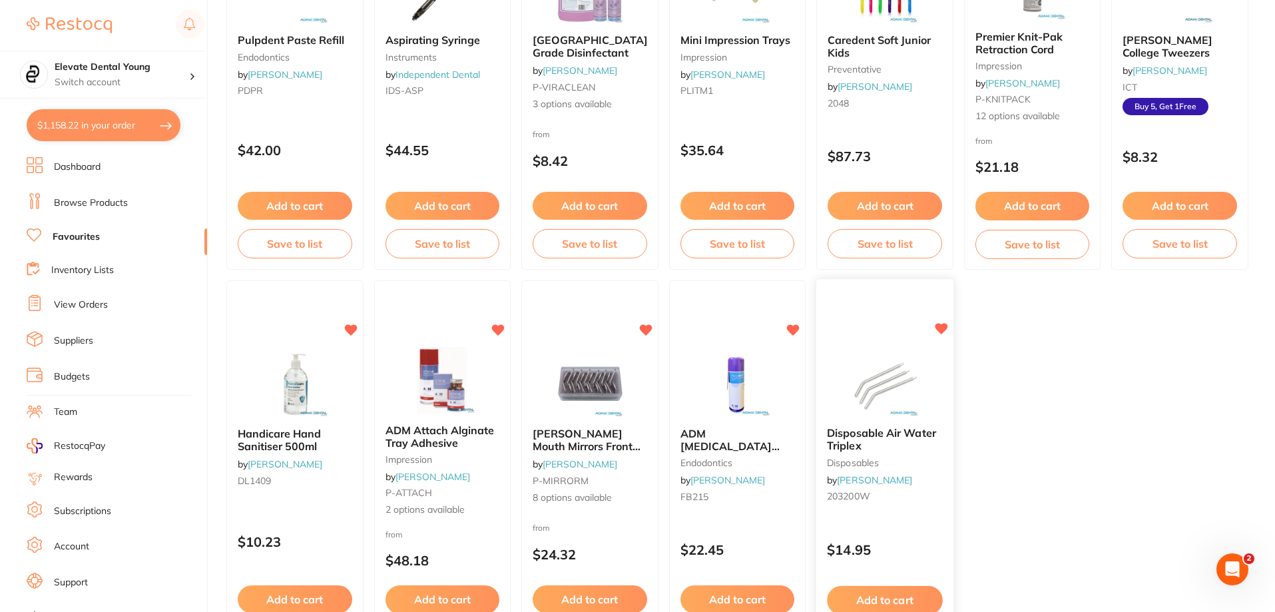
scroll to position [1964, 0]
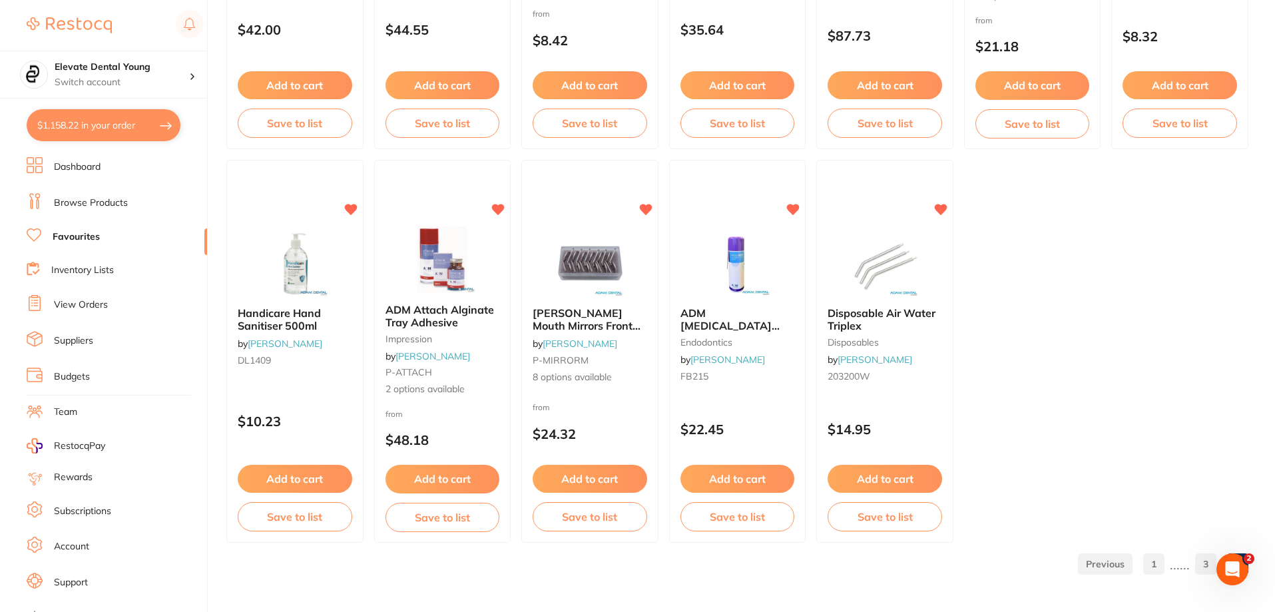
click at [1151, 565] on link "1" at bounding box center [1153, 564] width 21 height 27
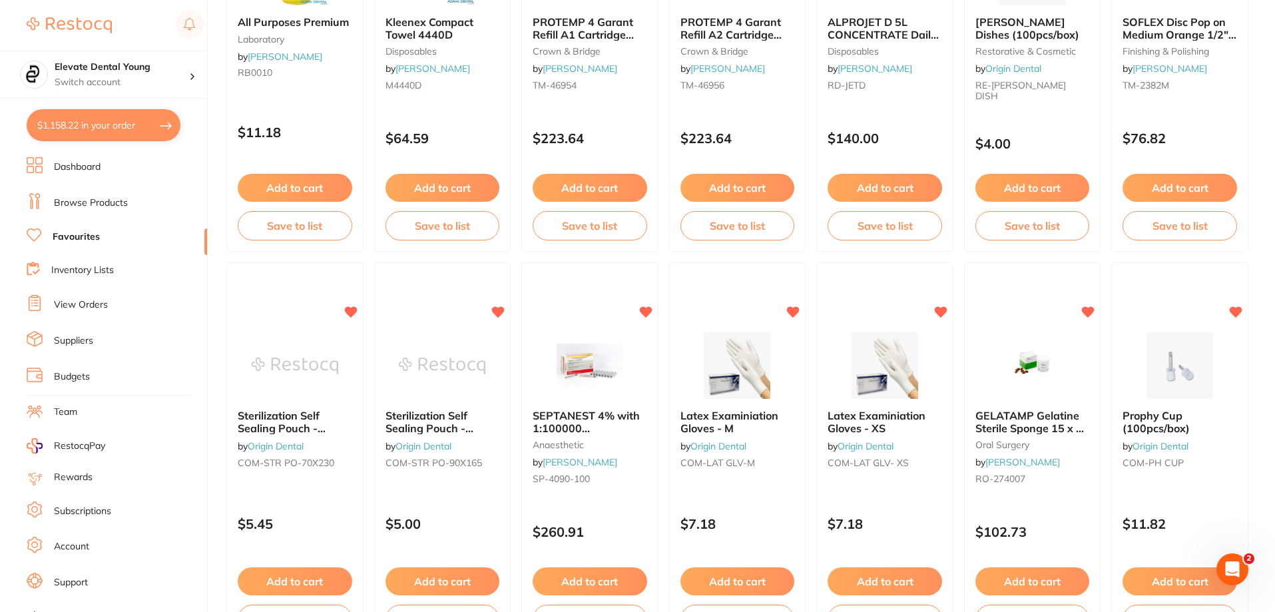
scroll to position [0, 0]
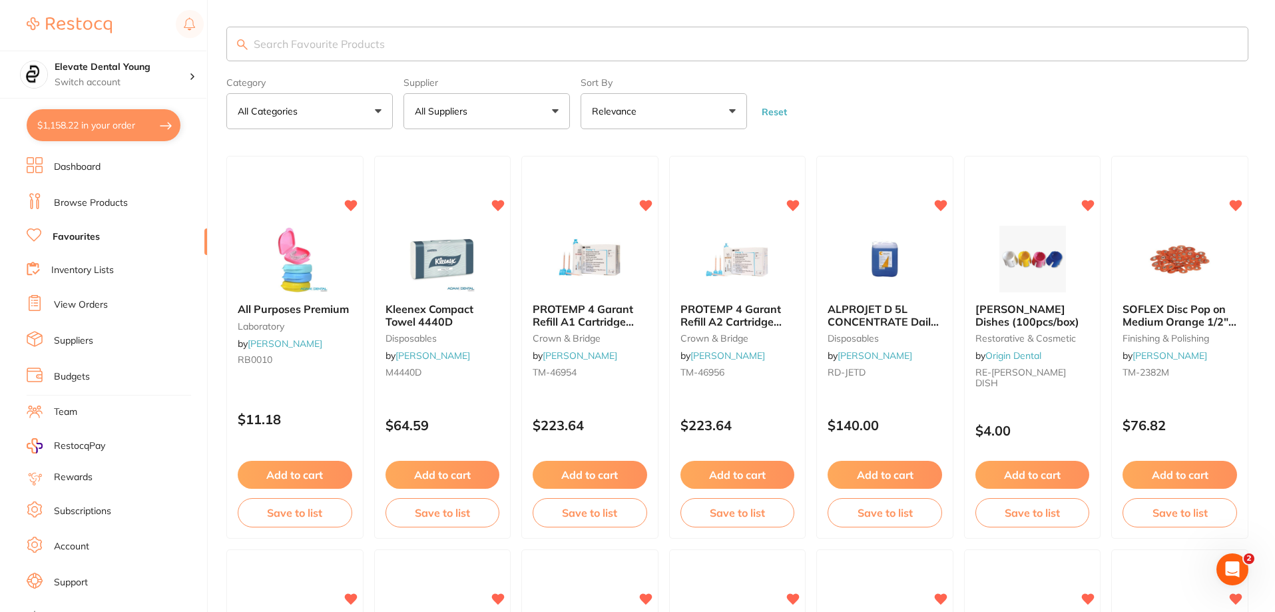
click at [89, 206] on link "Browse Products" at bounding box center [91, 202] width 74 height 13
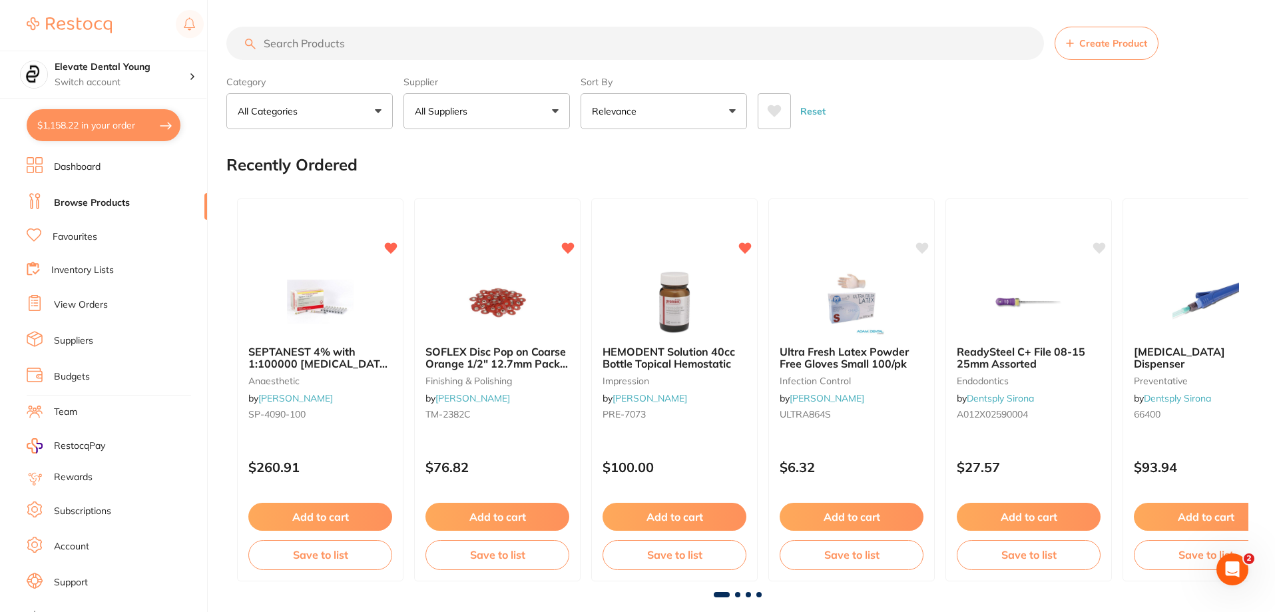
click at [335, 47] on input "search" at bounding box center [635, 43] width 818 height 33
type input "blue bibs"
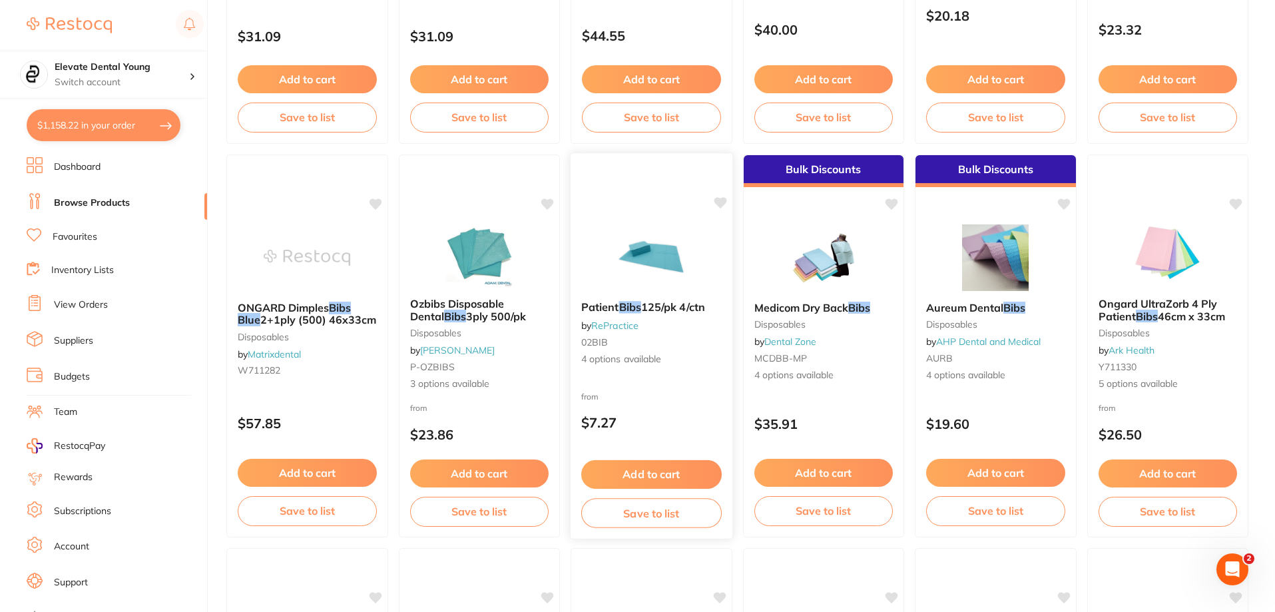
scroll to position [400, 0]
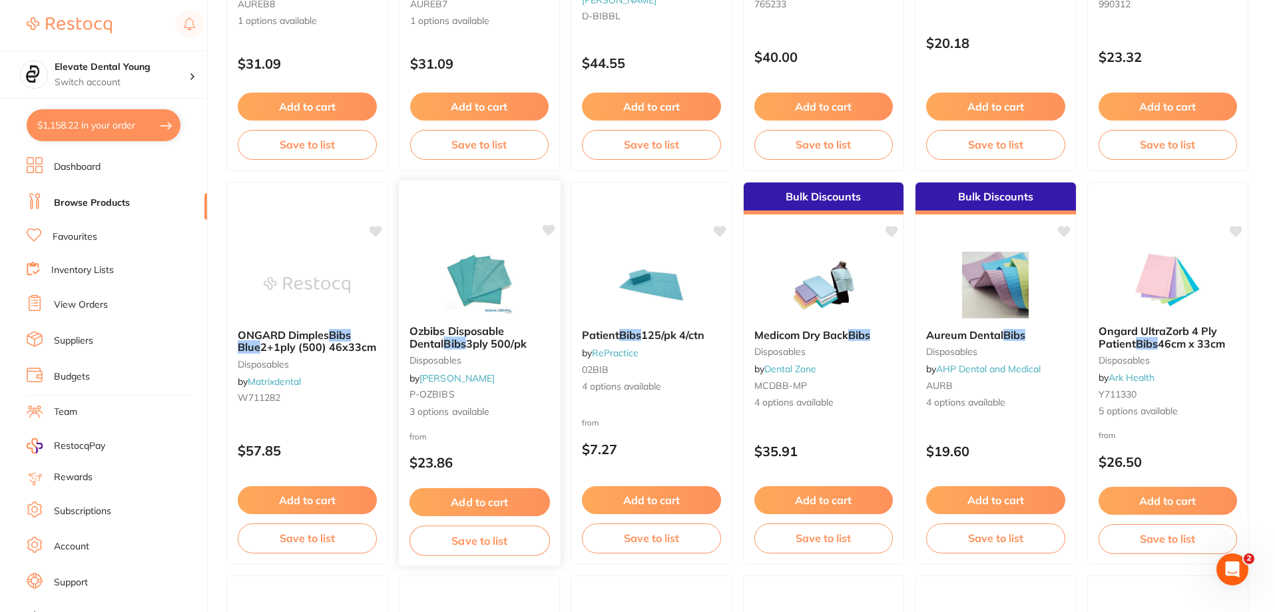
click at [481, 279] on img at bounding box center [479, 280] width 87 height 67
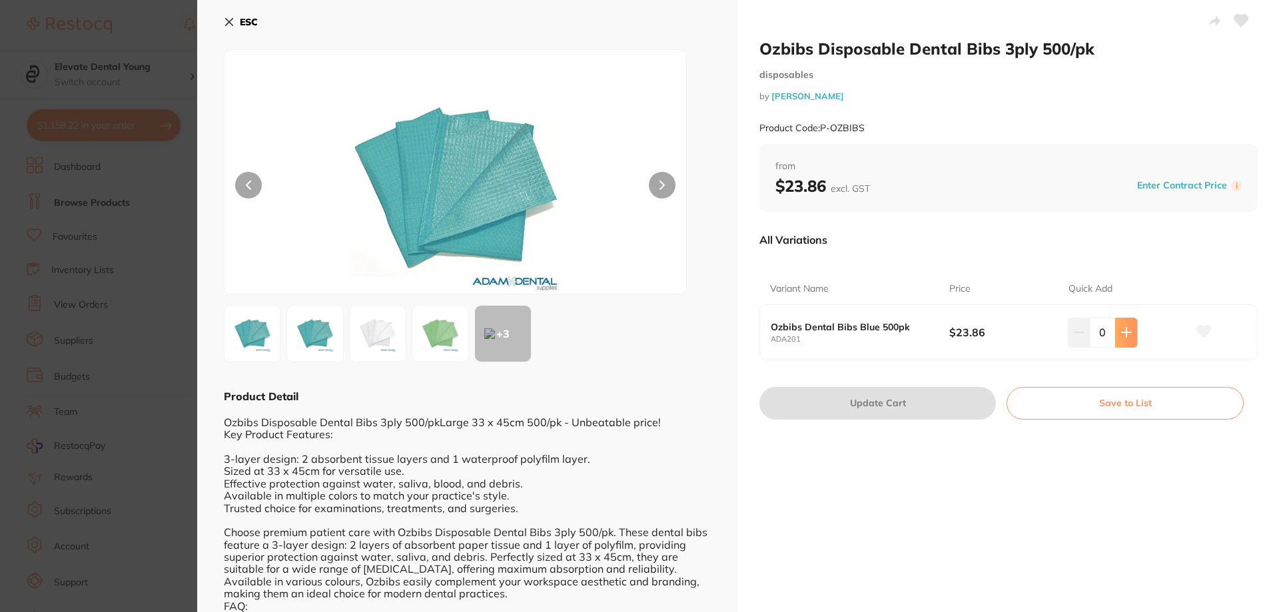
click at [1131, 334] on button at bounding box center [1126, 332] width 22 height 29
type input "1"
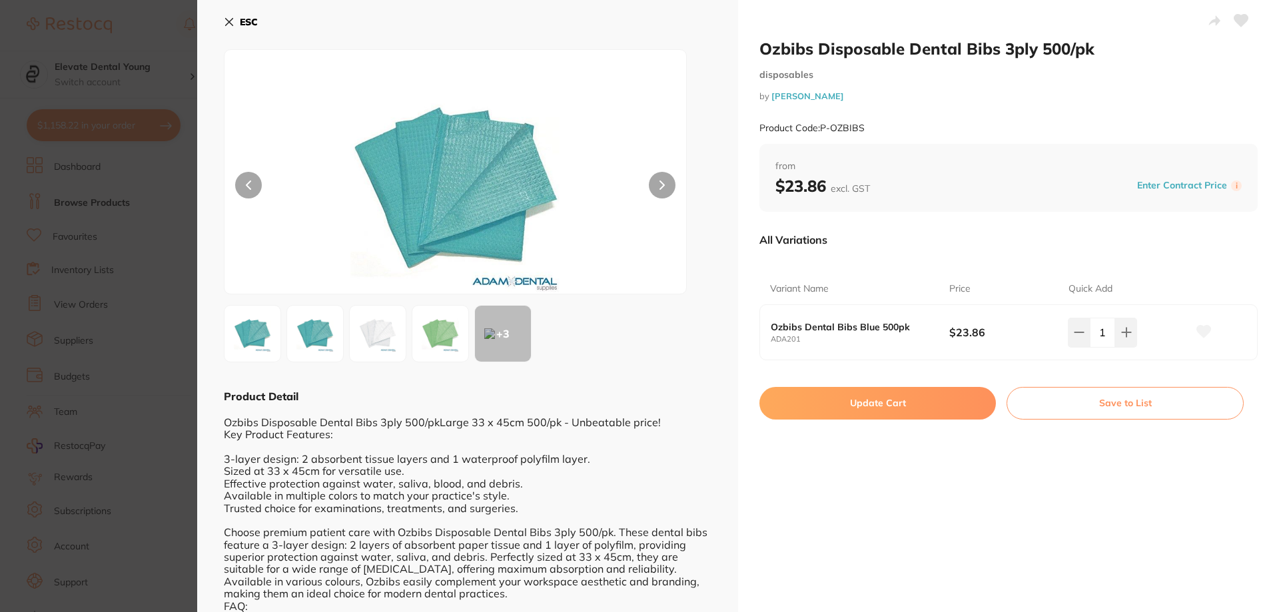
click at [895, 414] on button "Update Cart" at bounding box center [877, 403] width 236 height 32
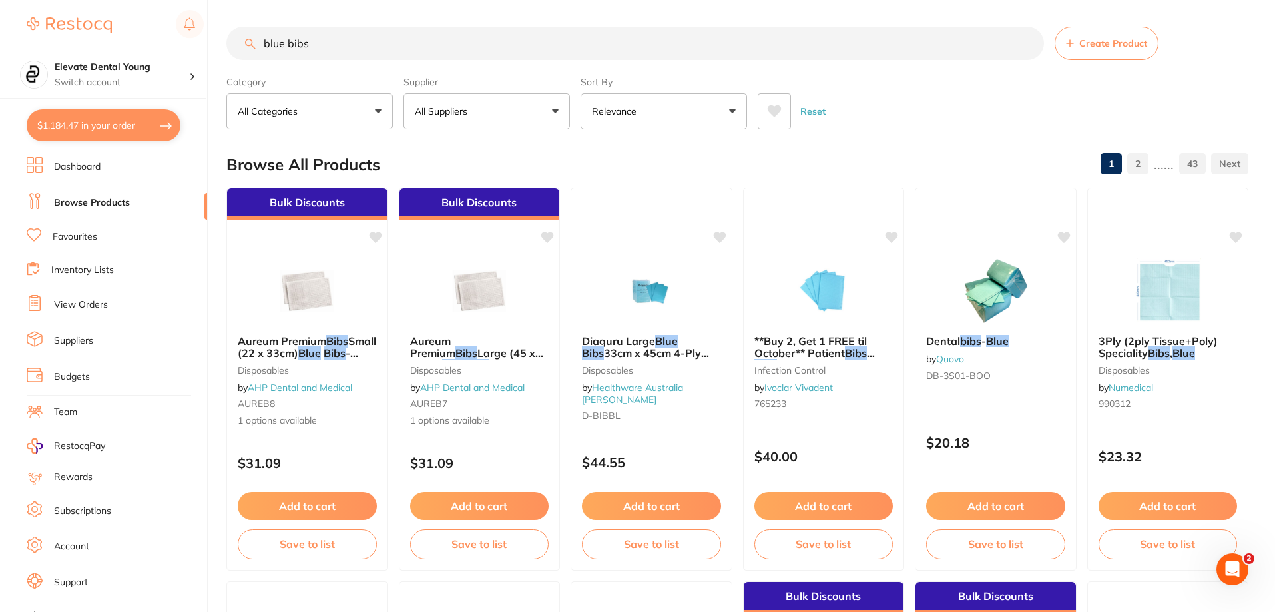
drag, startPoint x: 332, startPoint y: 34, endPoint x: 276, endPoint y: 40, distance: 56.9
click at [276, 40] on input "blue bibs" at bounding box center [635, 43] width 818 height 33
type input "b"
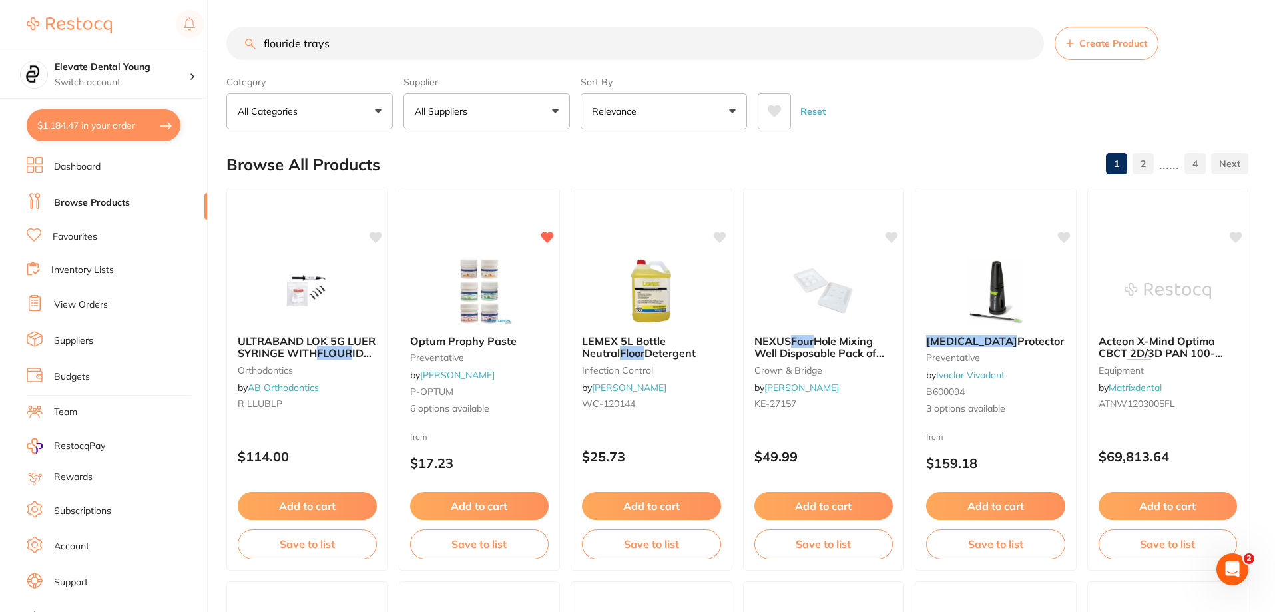
type input "flouride trays"
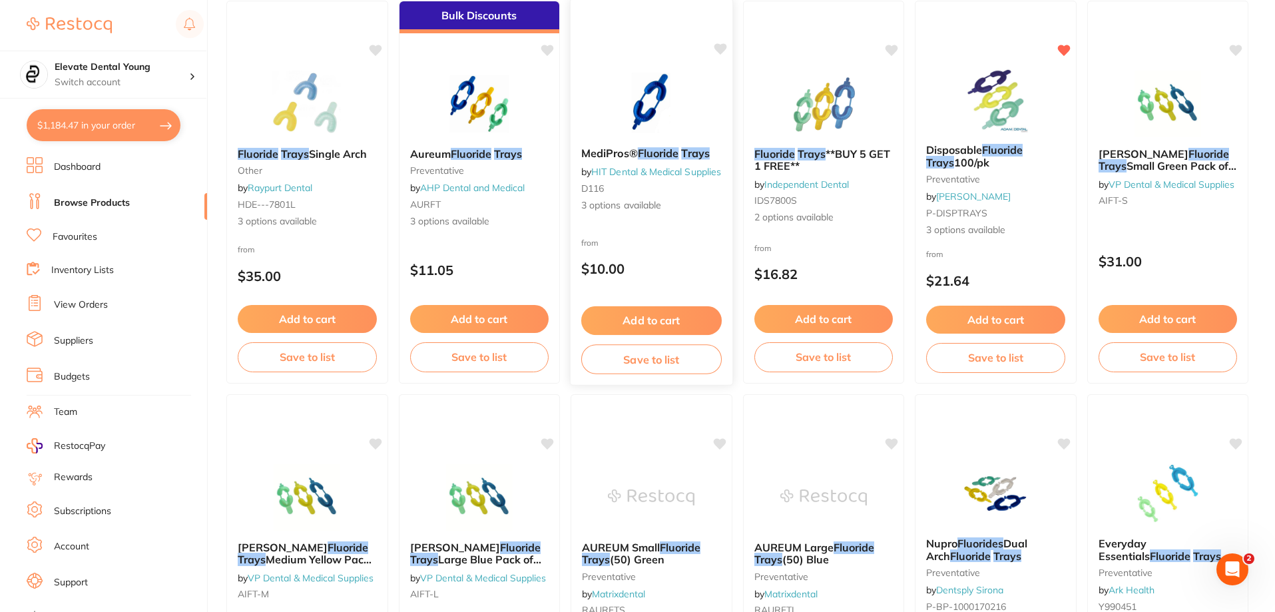
scroll to position [67, 0]
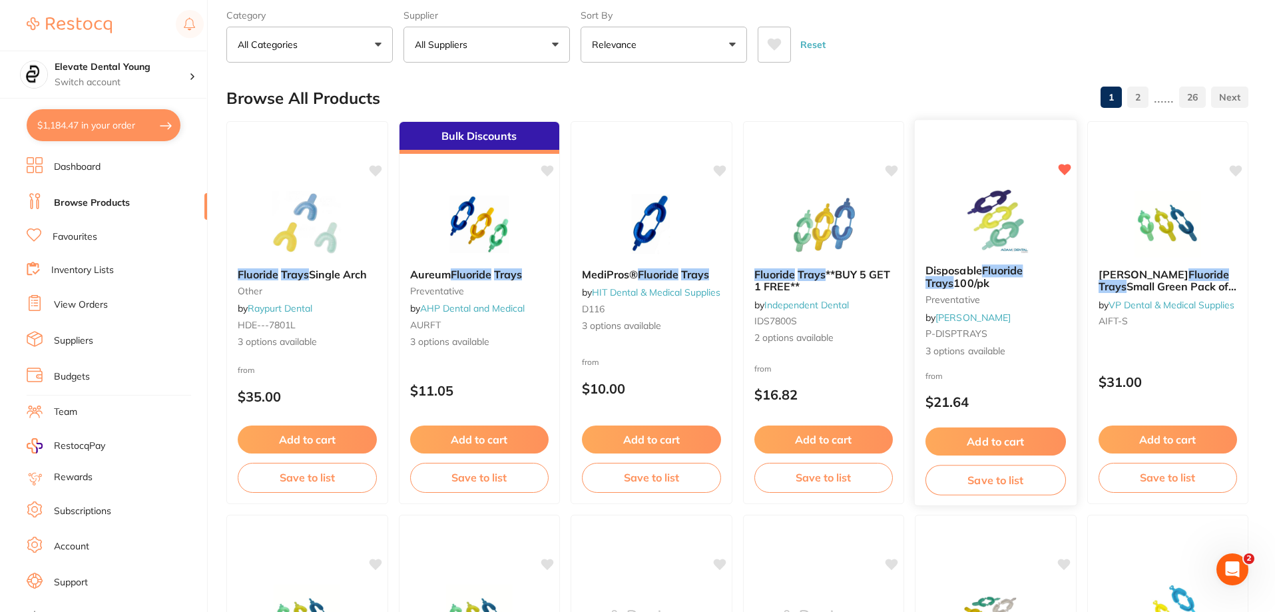
click at [990, 227] on img at bounding box center [995, 219] width 87 height 67
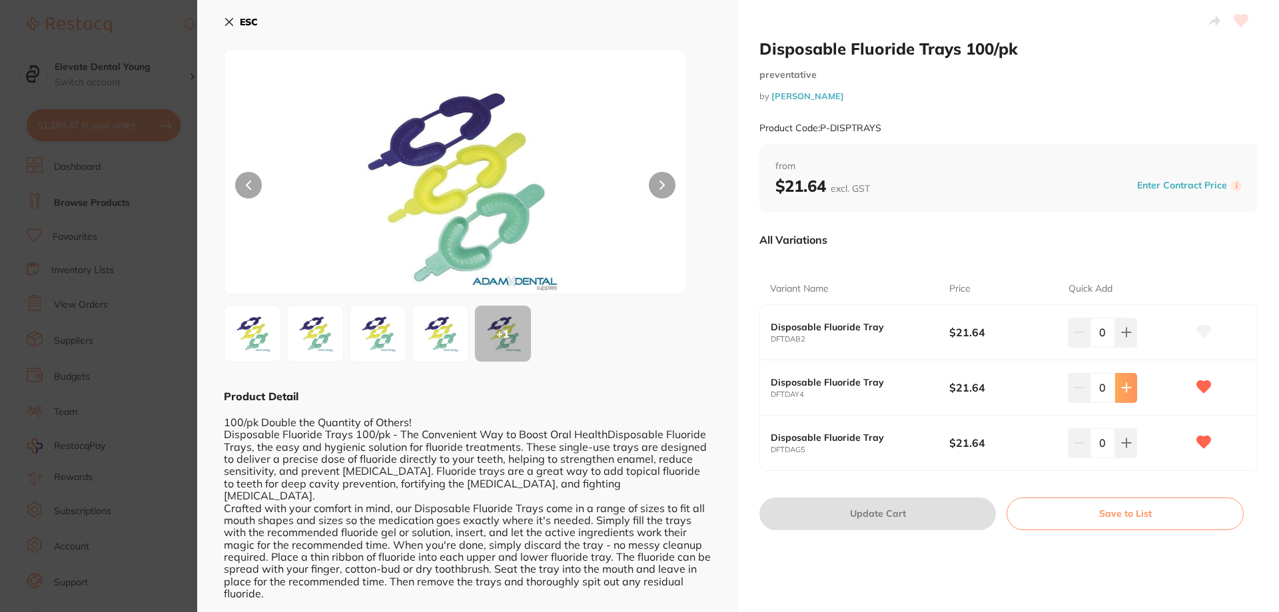
click at [1123, 400] on button at bounding box center [1126, 387] width 22 height 29
type input "1"
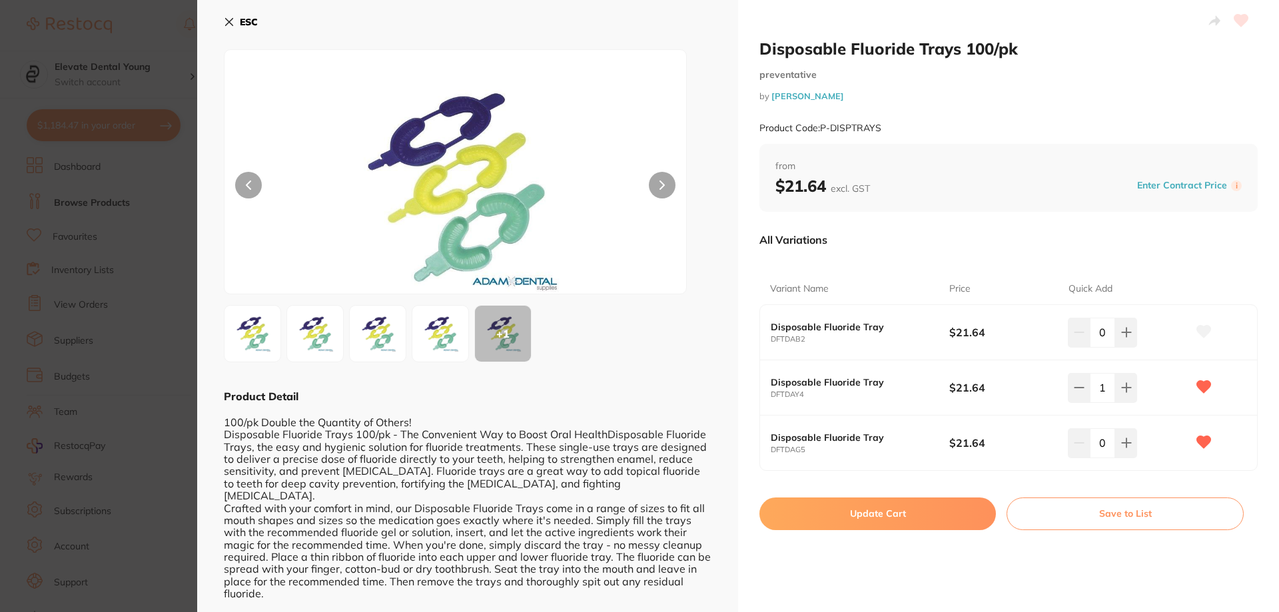
click at [912, 520] on button "Update Cart" at bounding box center [877, 513] width 236 height 32
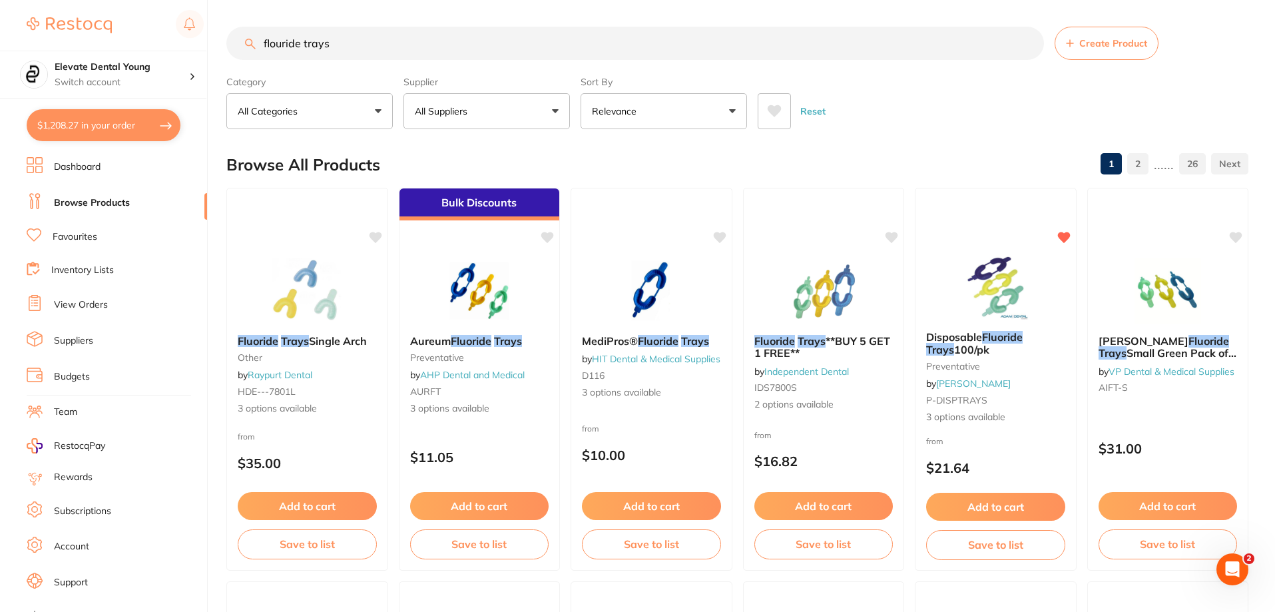
drag, startPoint x: 363, startPoint y: 45, endPoint x: 129, endPoint y: 17, distance: 236.1
click at [129, 17] on div "$1,208.27 Elevate Dental Young Switch account Elevate Dental Young Hilltops Den…" at bounding box center [637, 306] width 1275 height 612
type input "sterilization"
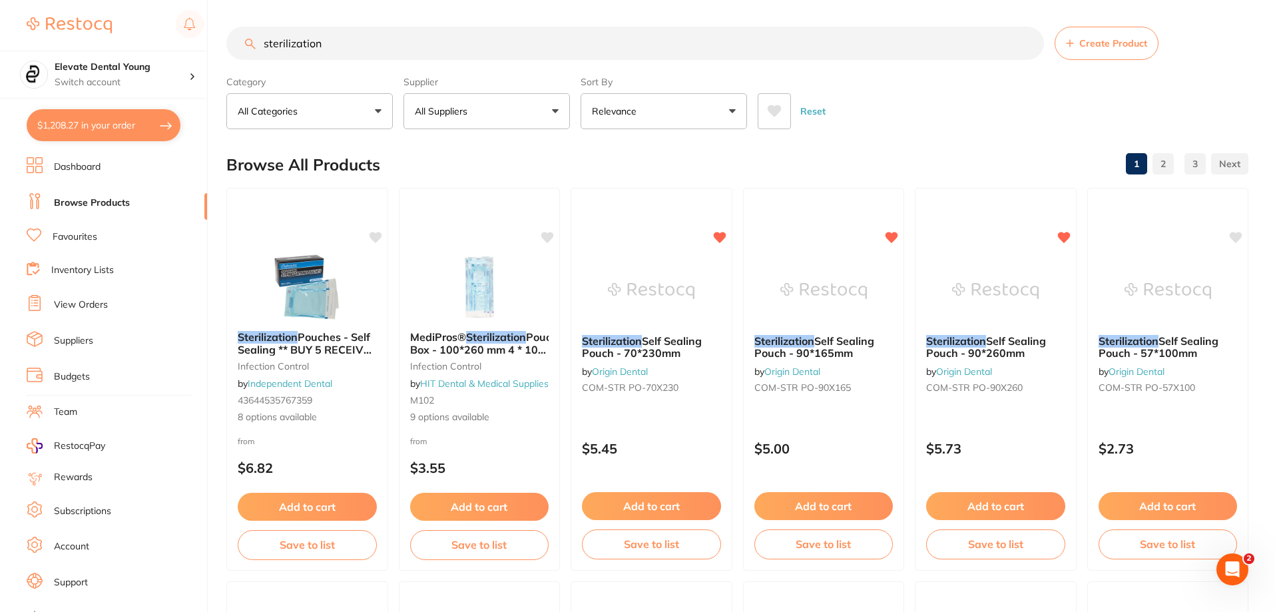
click at [508, 103] on button "All Suppliers" at bounding box center [487, 111] width 166 height 36
type input "origin"
click at [503, 218] on li "Origin Dental" at bounding box center [487, 226] width 156 height 37
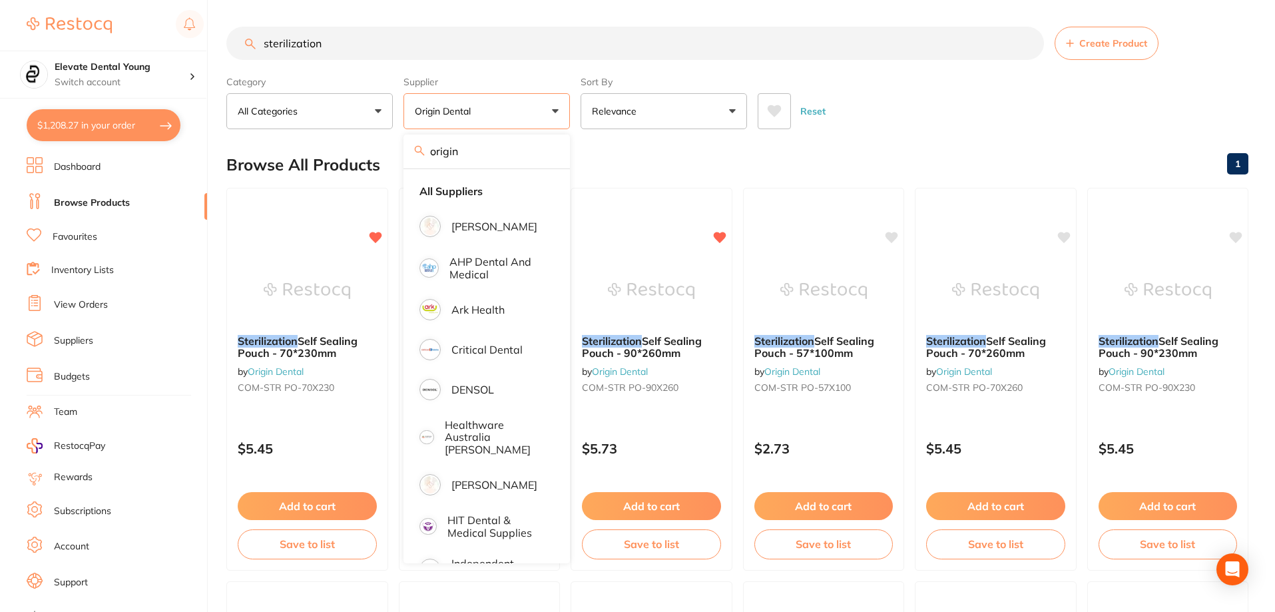
click at [899, 125] on div "Reset" at bounding box center [998, 106] width 480 height 47
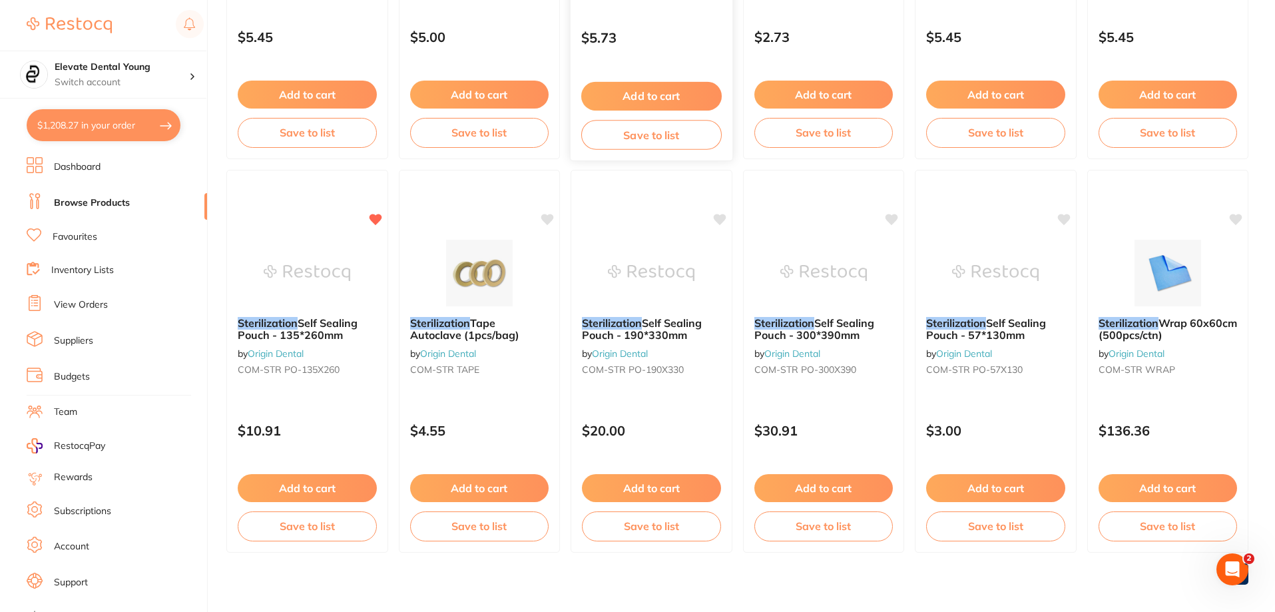
scroll to position [422, 0]
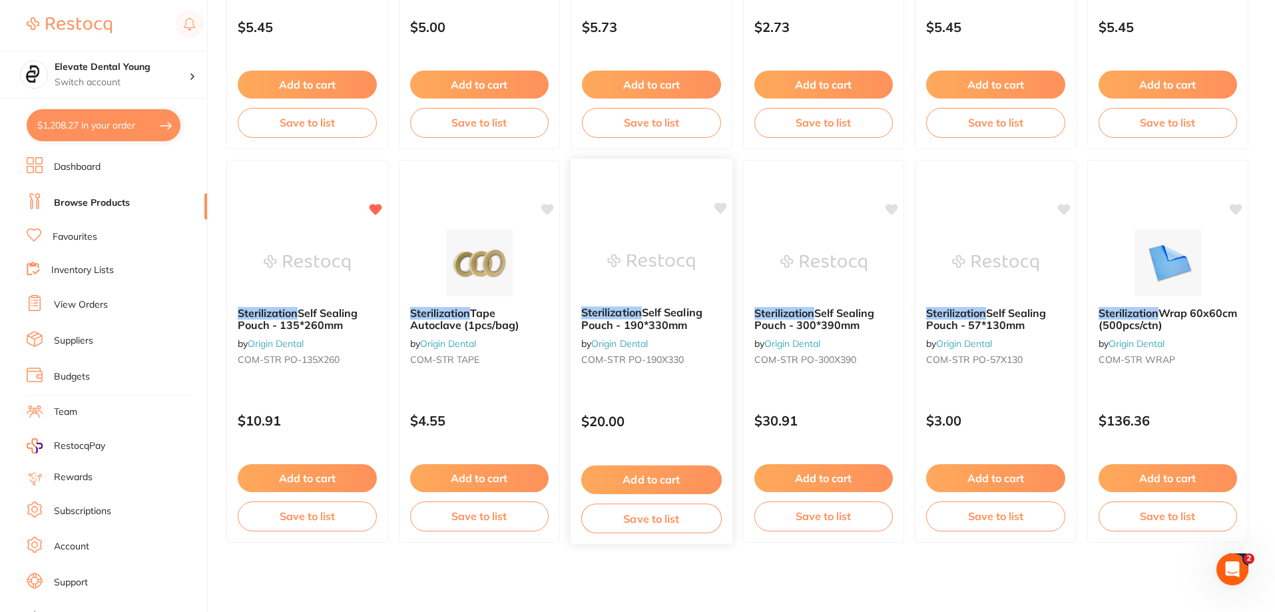
click at [729, 209] on div "Sterilization Self Sealing Pouch - 190*330mm by Origin Dental COM-STR PO-190X33…" at bounding box center [651, 351] width 163 height 387
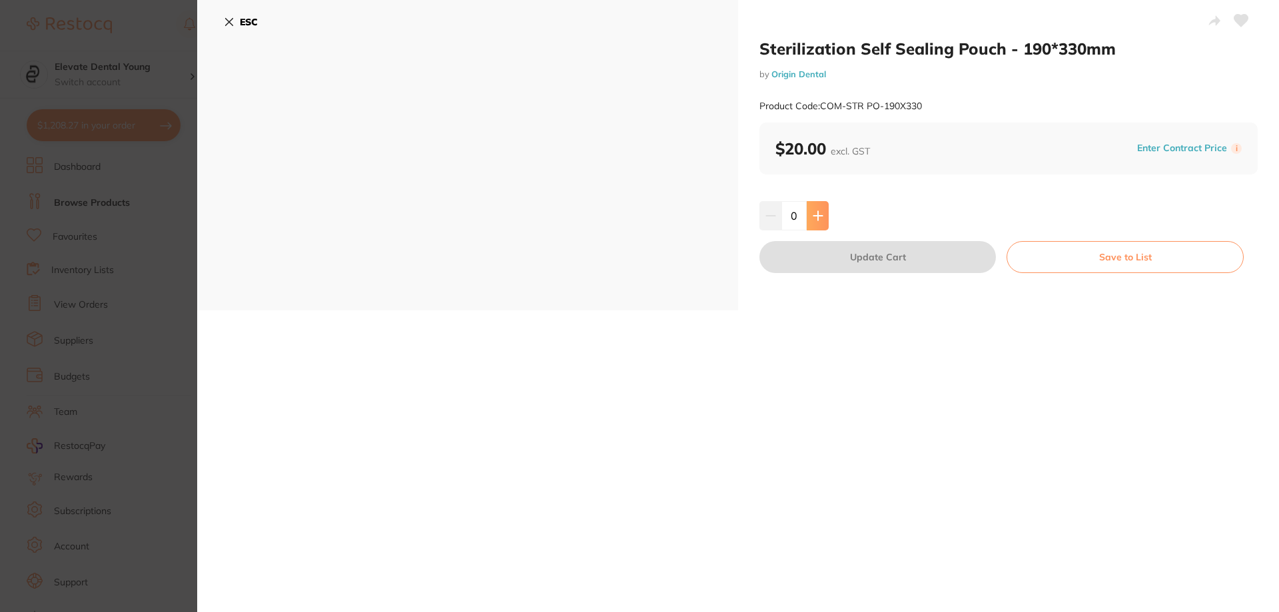
click at [810, 224] on button at bounding box center [817, 215] width 22 height 29
type input "1"
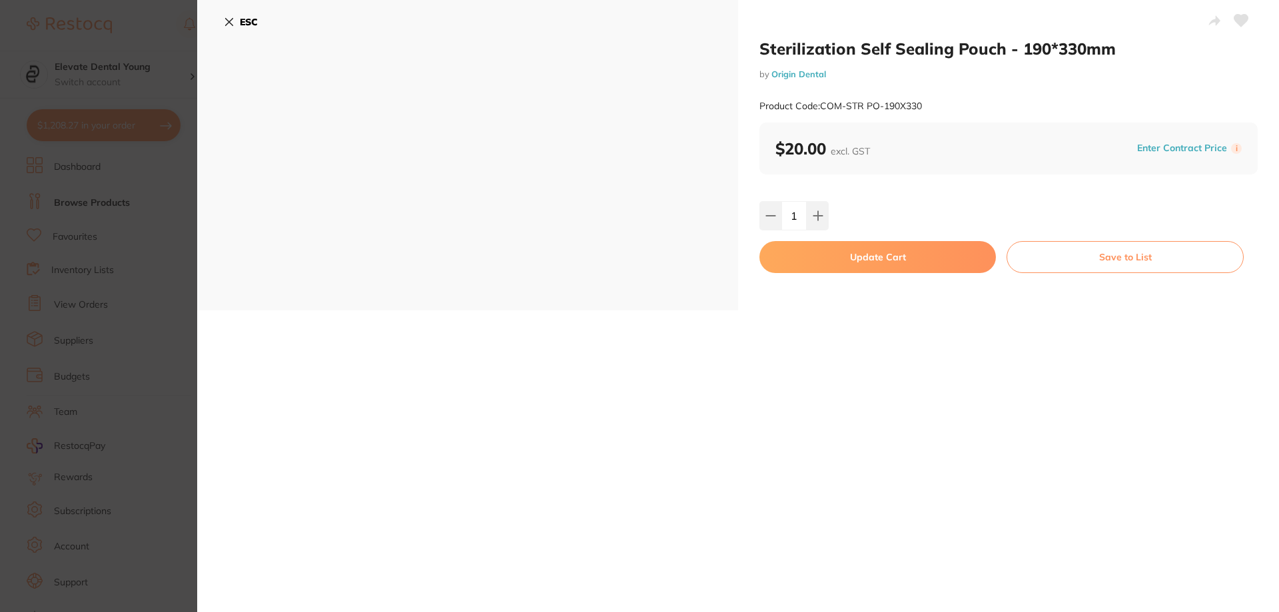
click at [1234, 17] on icon at bounding box center [1241, 21] width 14 height 12
click at [916, 256] on button "Update Cart" at bounding box center [877, 257] width 236 height 32
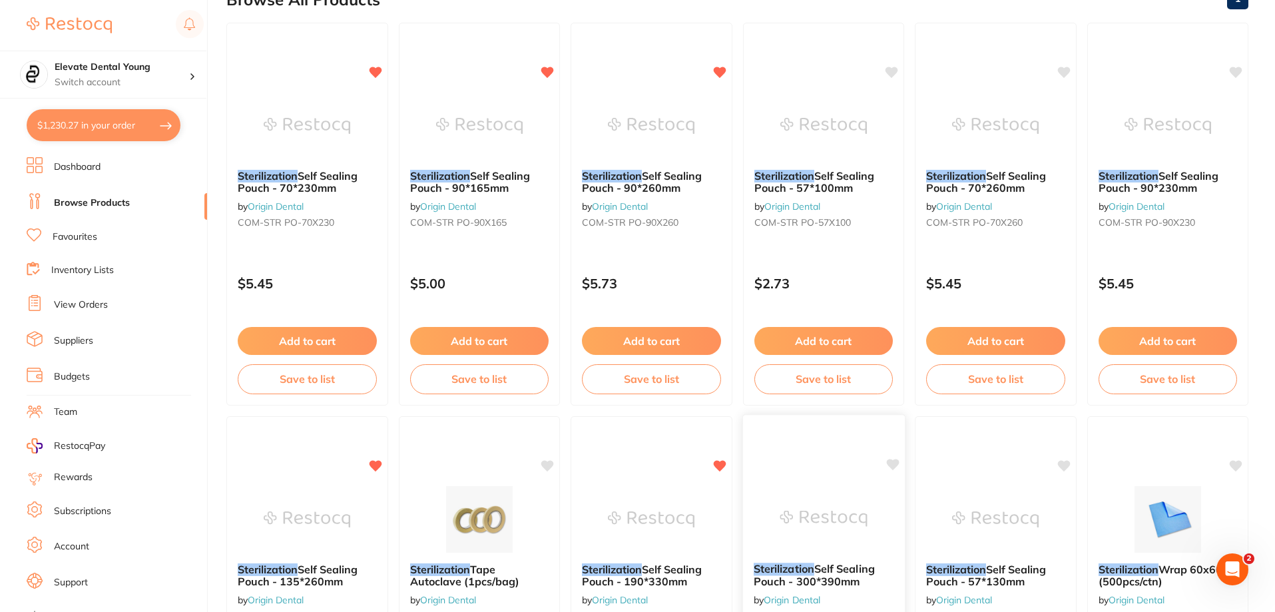
scroll to position [155, 0]
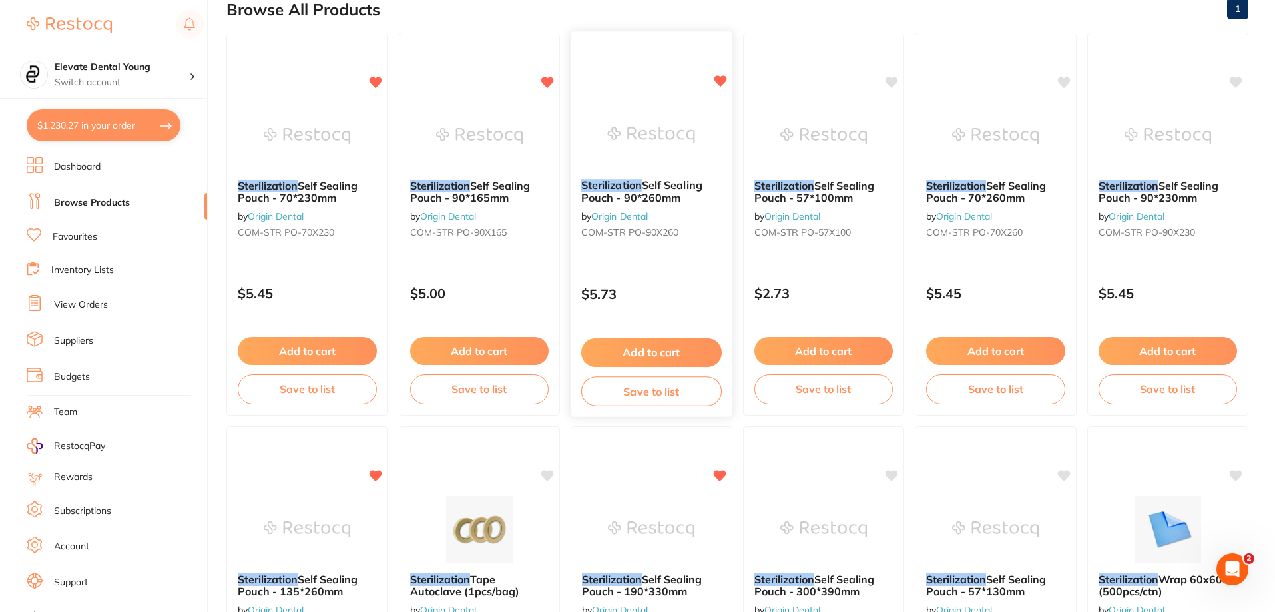
click at [664, 352] on button "Add to cart" at bounding box center [651, 352] width 141 height 29
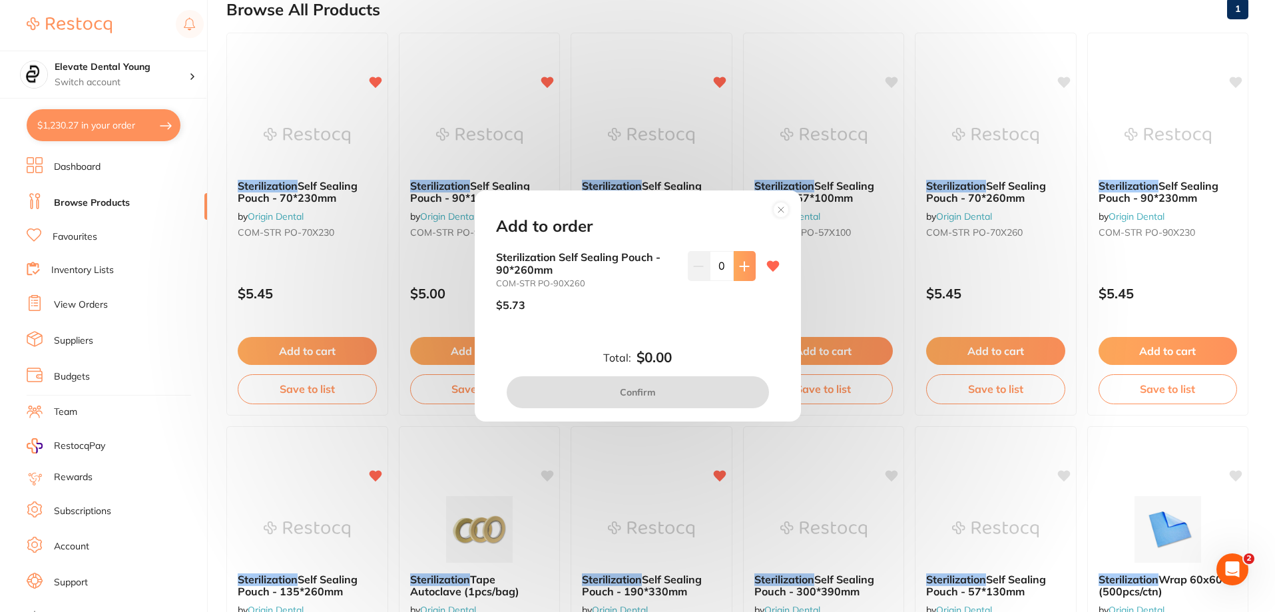
scroll to position [0, 0]
click at [739, 269] on icon at bounding box center [744, 266] width 11 height 11
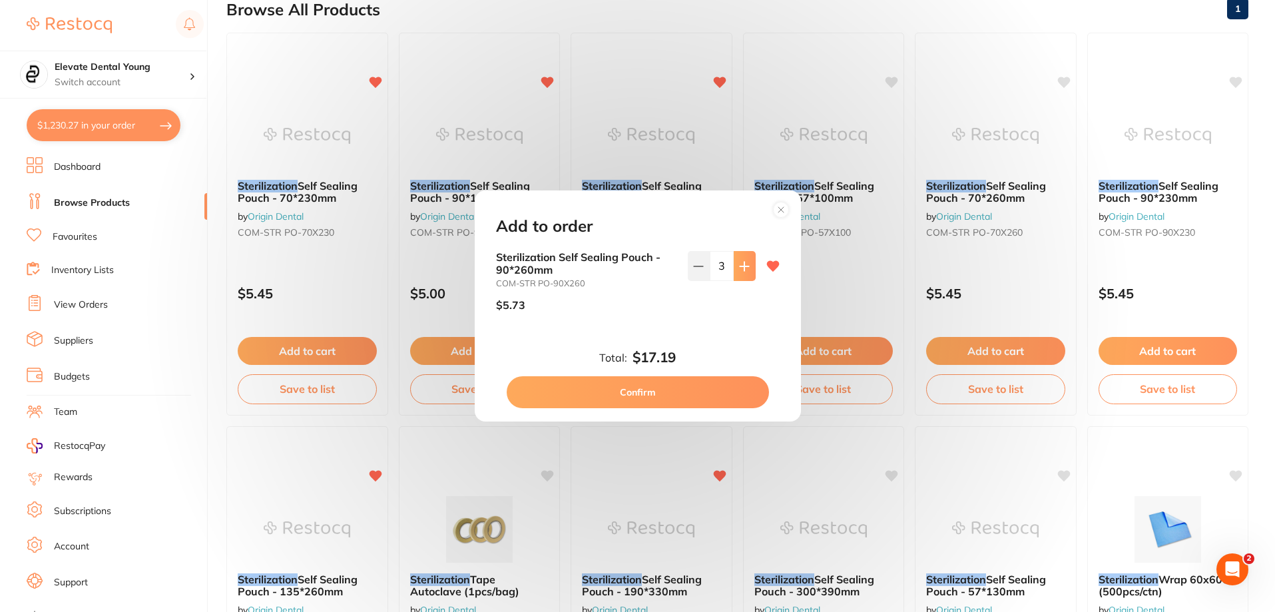
type input "4"
click at [679, 387] on button "Confirm" at bounding box center [638, 392] width 262 height 32
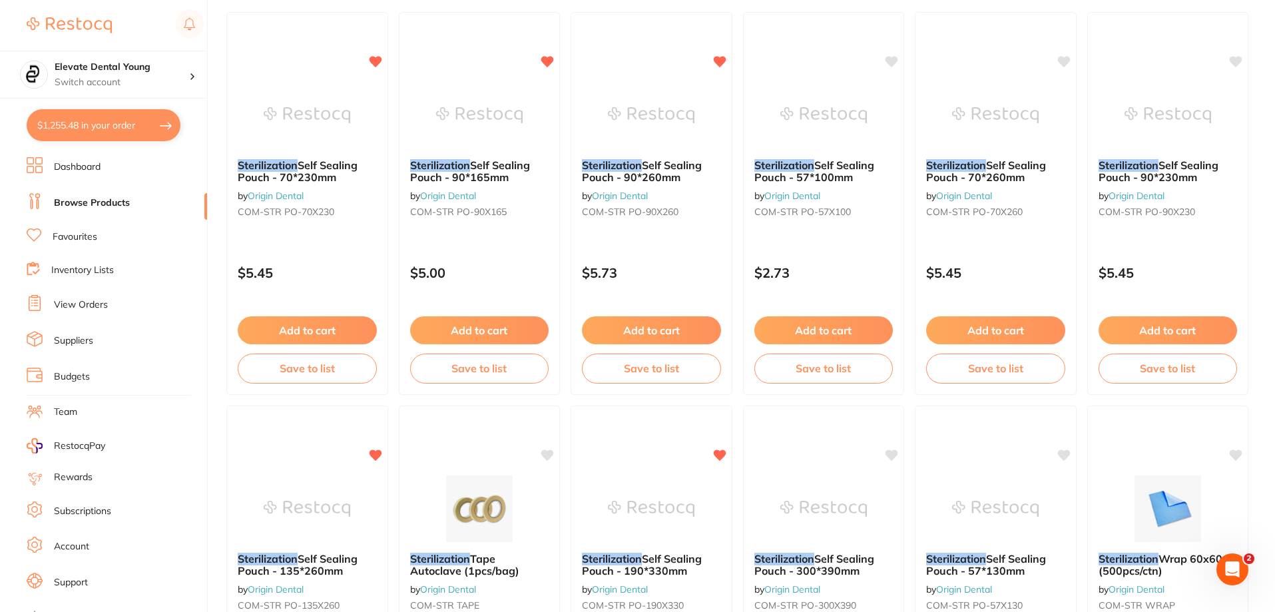
scroll to position [22, 0]
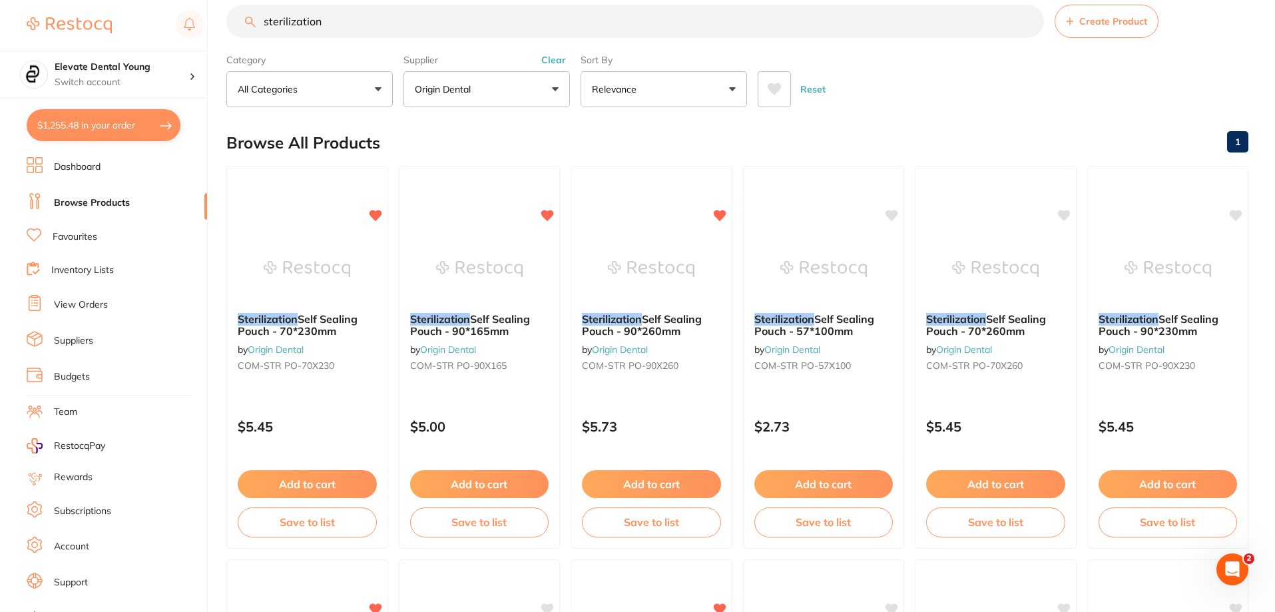
click at [362, 32] on input "sterilization" at bounding box center [635, 21] width 818 height 33
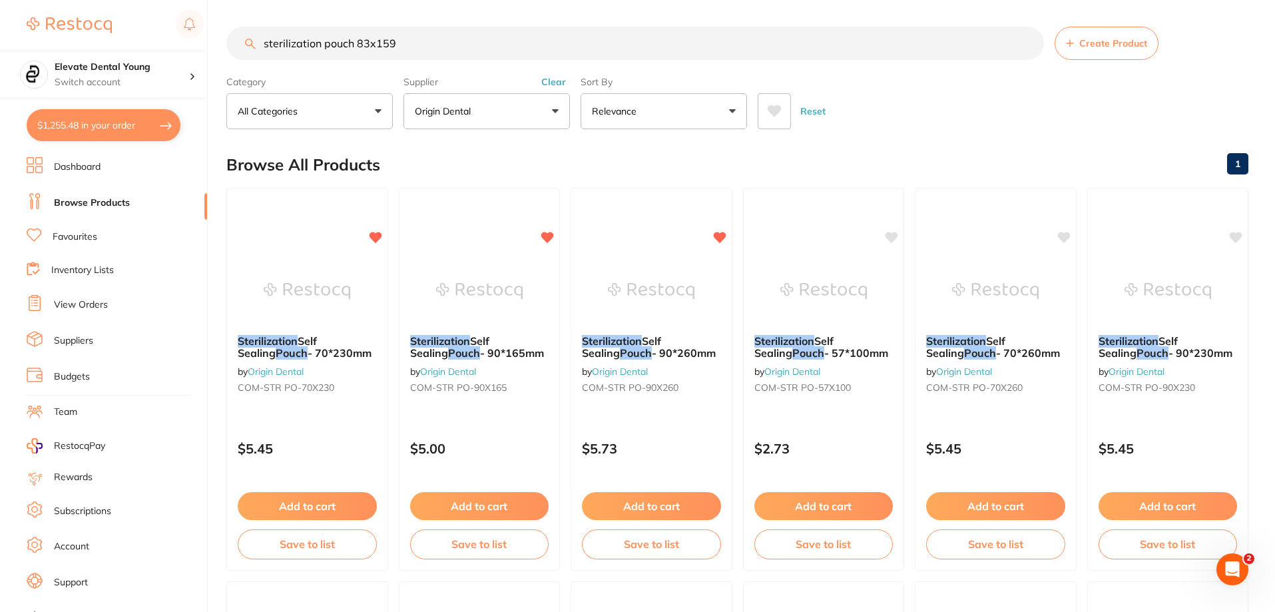
scroll to position [0, 0]
type input "sterilization pouch 83x159"
click at [564, 78] on button "Clear" at bounding box center [553, 82] width 33 height 12
click at [525, 128] on button "All Suppliers" at bounding box center [487, 111] width 166 height 36
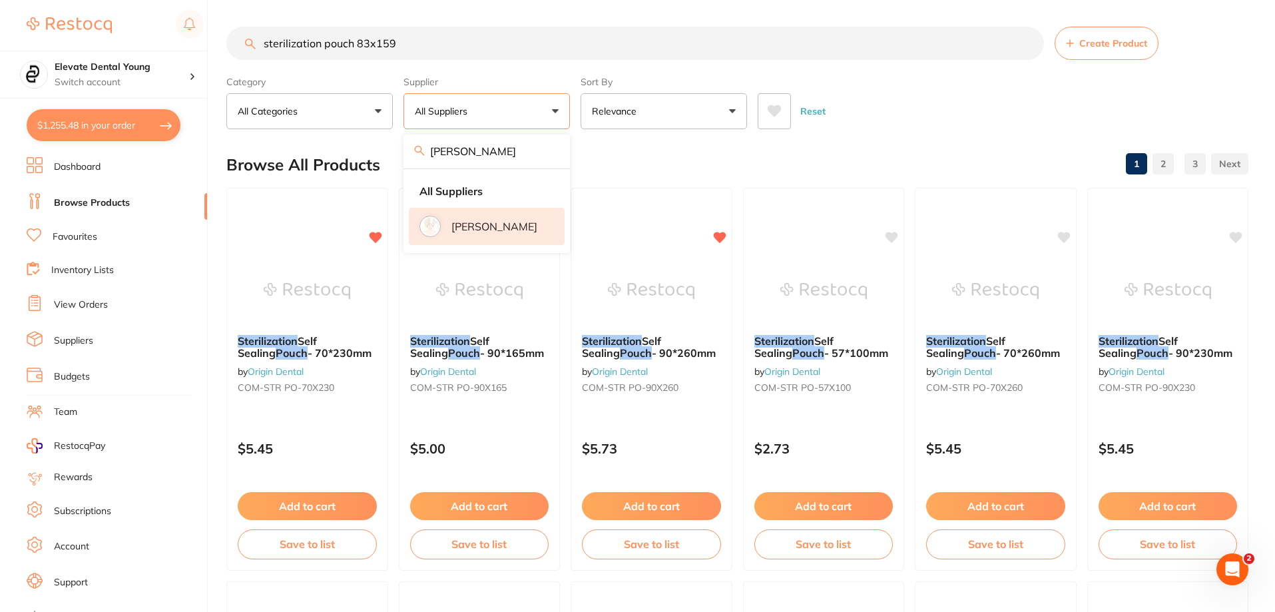
type input "[PERSON_NAME]"
click at [483, 230] on p "[PERSON_NAME]" at bounding box center [495, 226] width 86 height 12
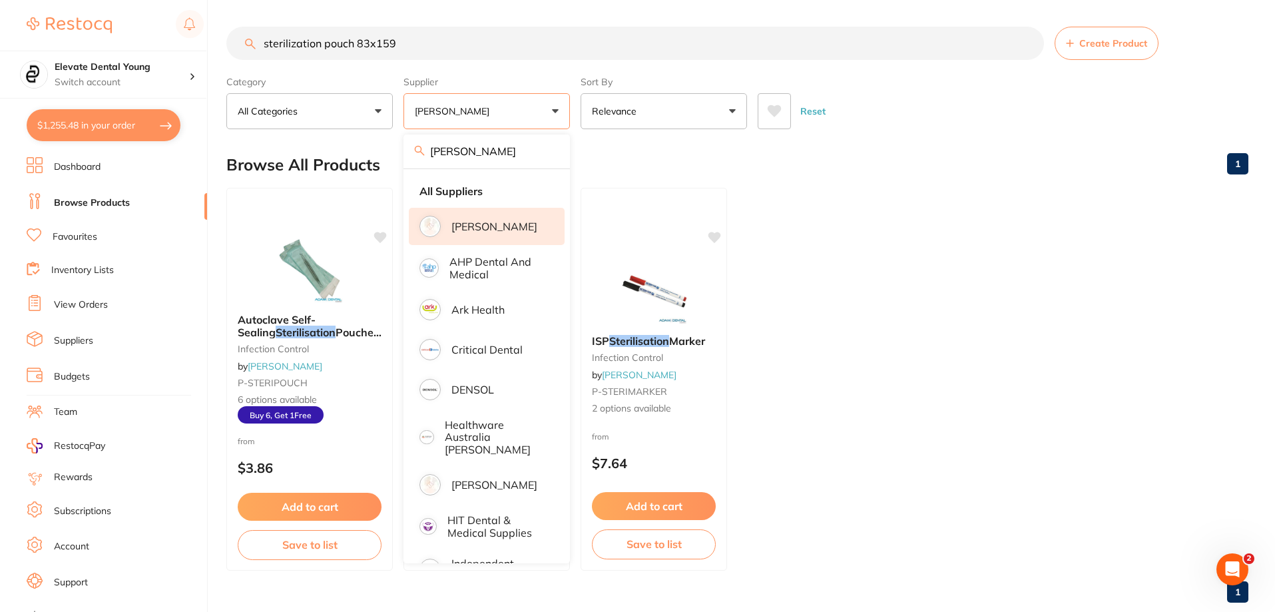
click at [952, 226] on ul "Autoclave Self-Sealing Sterilisation Pouches 200/pk infection control by [PERSO…" at bounding box center [737, 379] width 1022 height 383
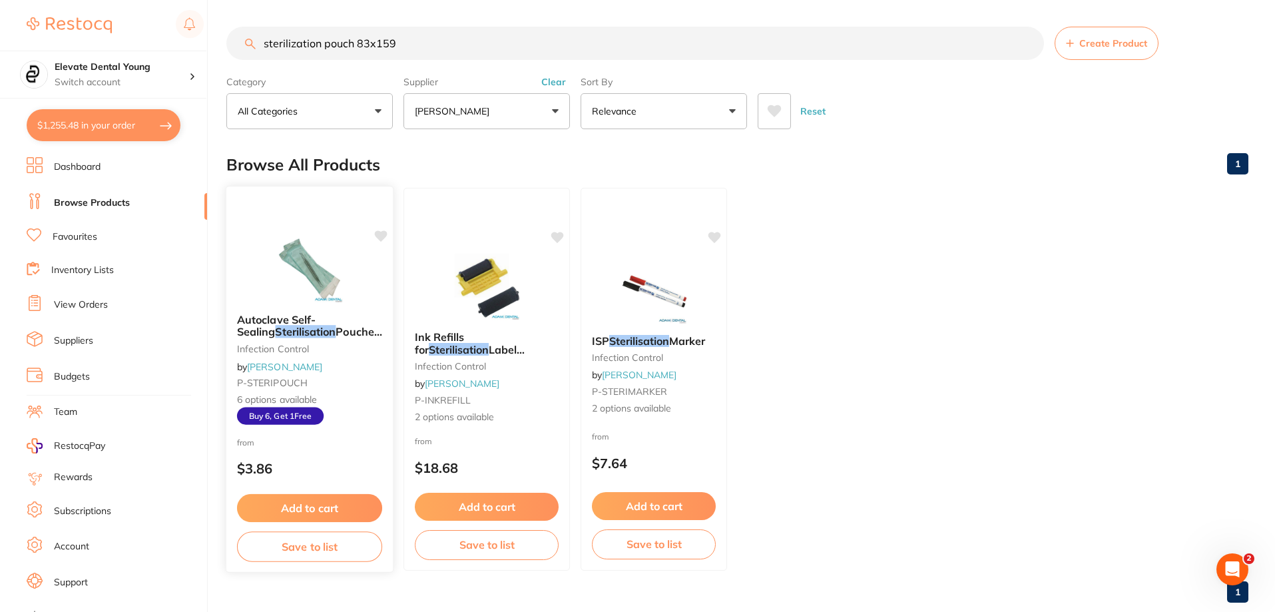
click at [302, 286] on img at bounding box center [309, 268] width 87 height 67
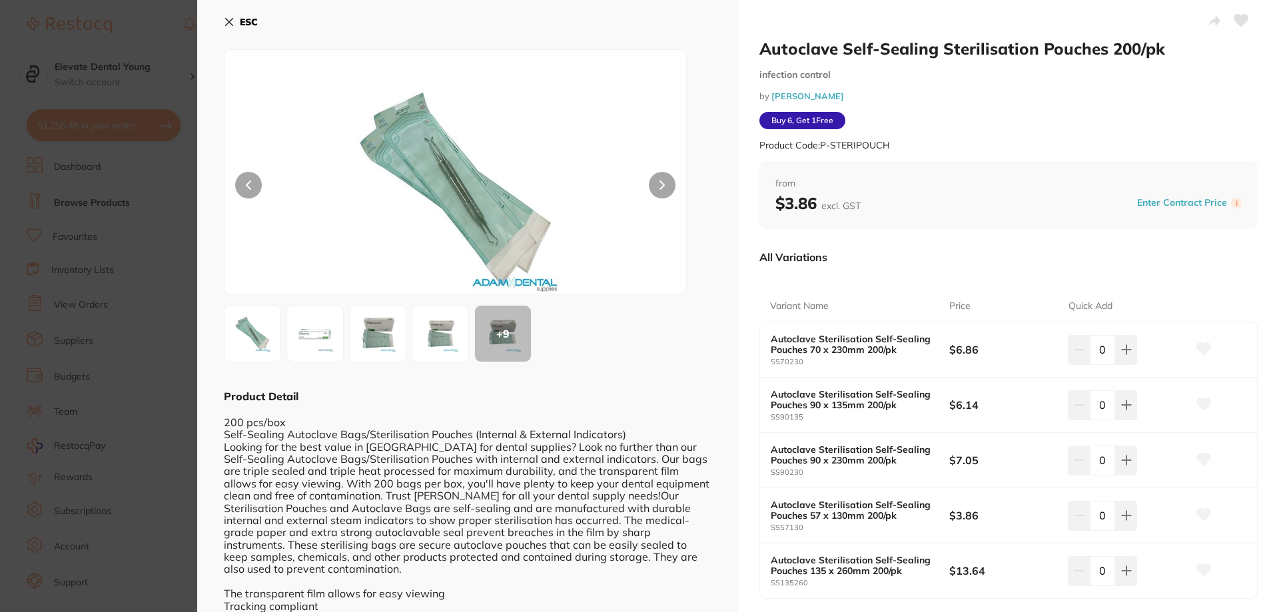
click at [155, 23] on section "Autoclave Self-Sealing Sterilisation Pouches 200/pk infection control by [PERSO…" at bounding box center [639, 306] width 1279 height 612
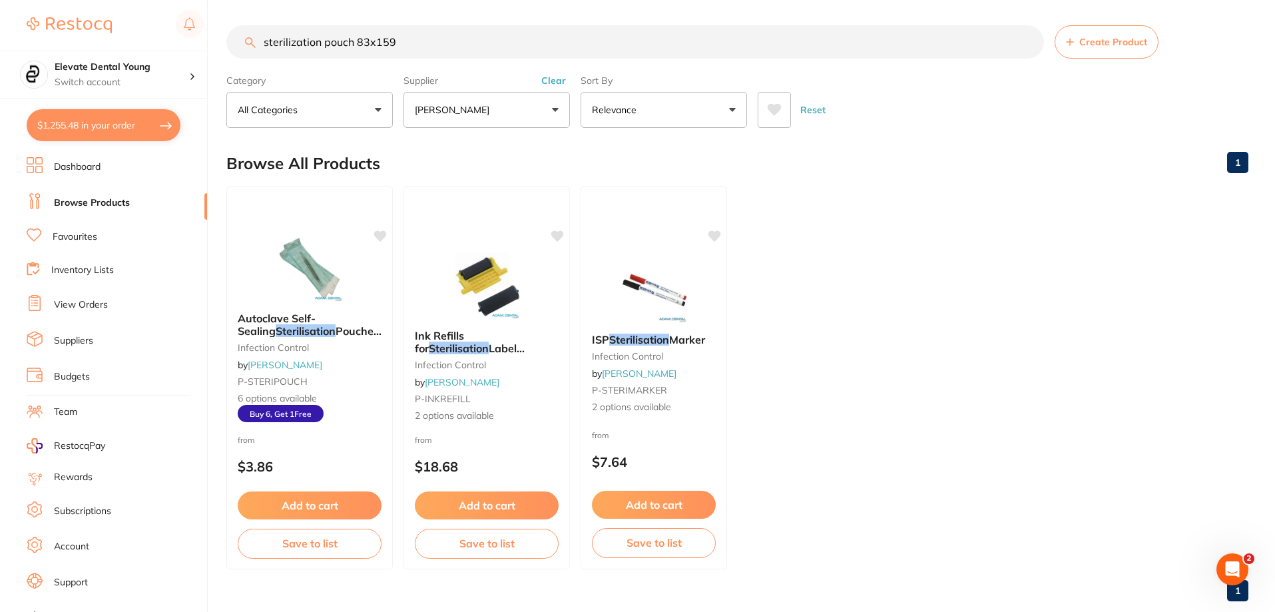
click at [563, 83] on button "Clear" at bounding box center [553, 81] width 33 height 12
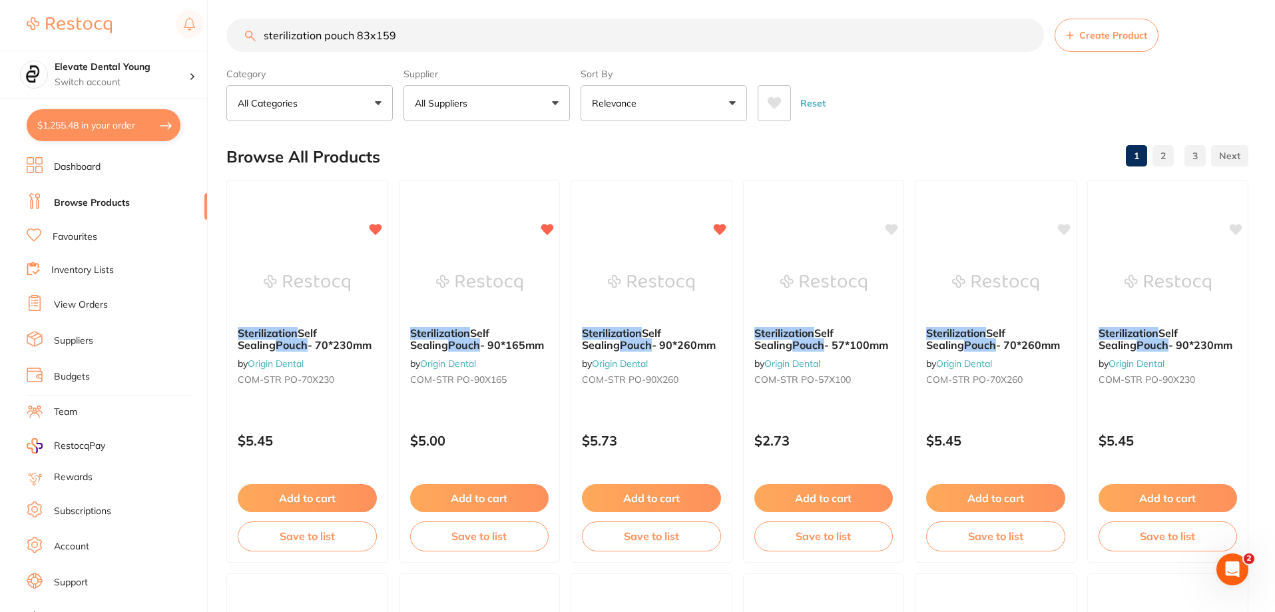
scroll to position [0, 0]
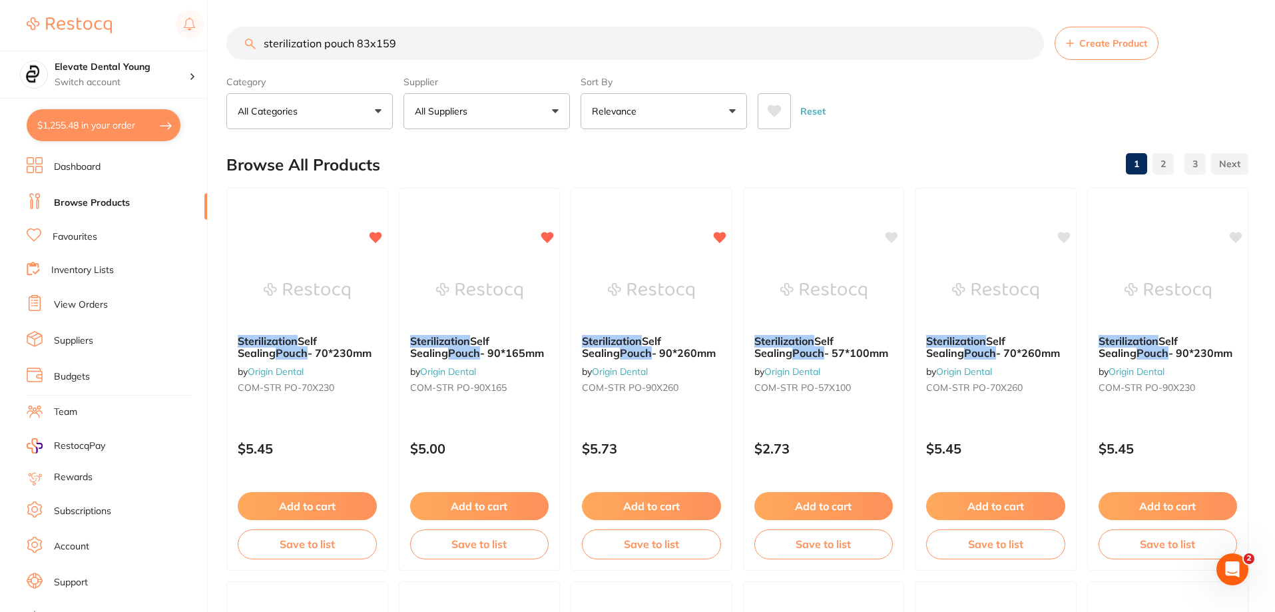
click at [519, 98] on button "All Suppliers" at bounding box center [487, 111] width 166 height 36
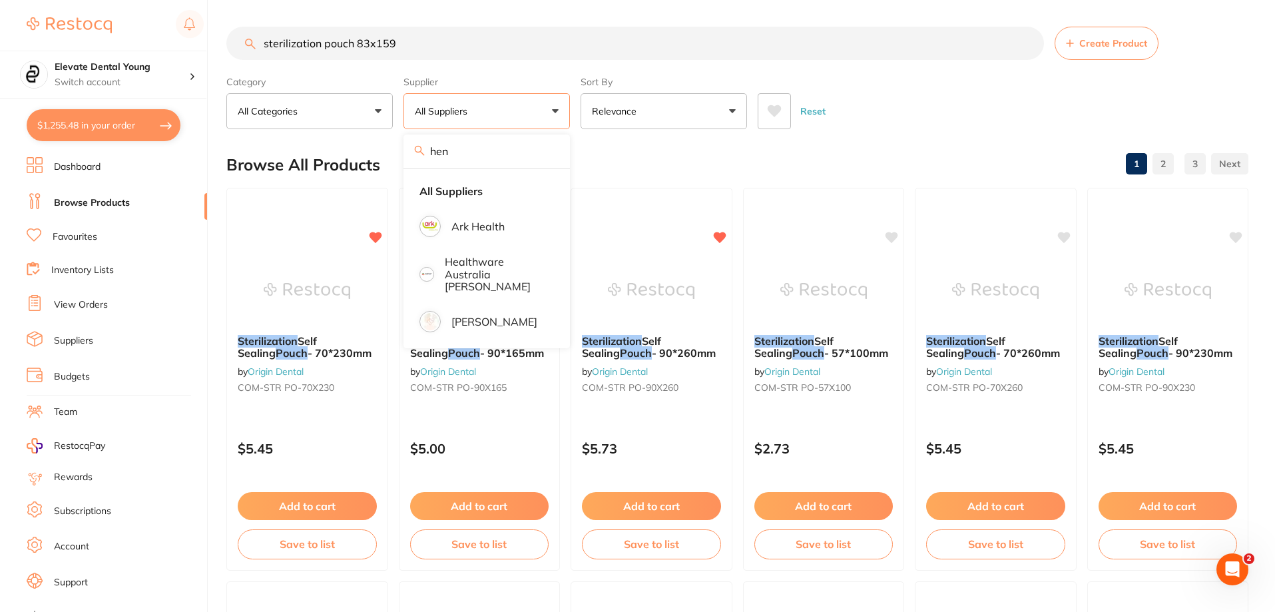
type input "hen"
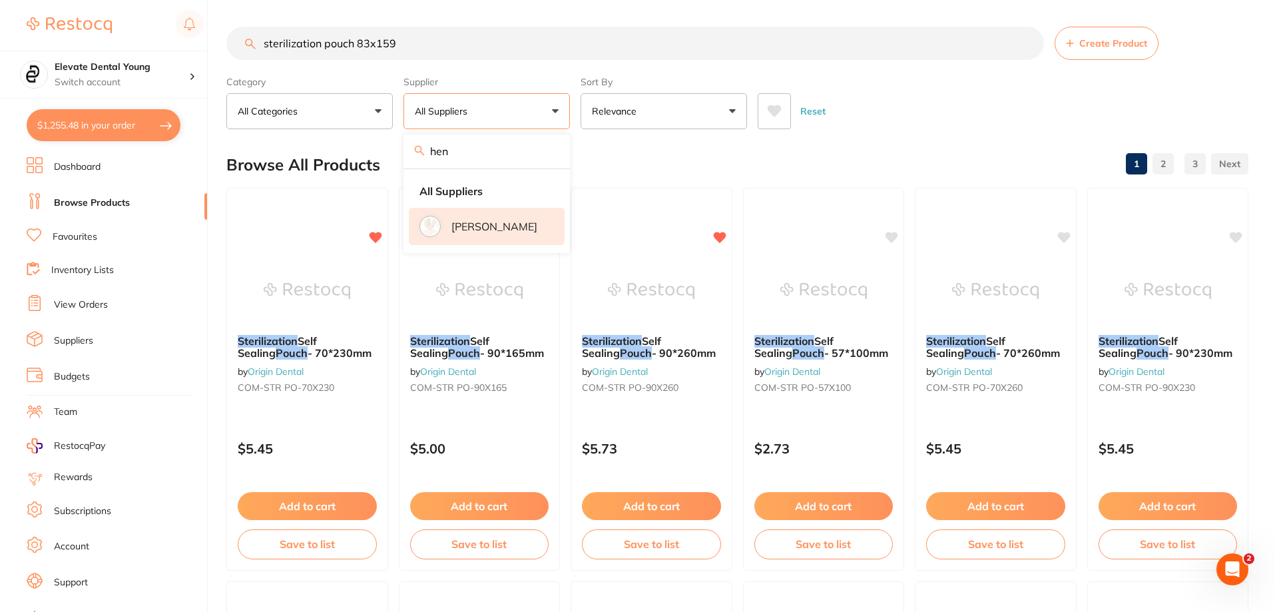
click at [521, 232] on p "[PERSON_NAME]" at bounding box center [495, 226] width 86 height 12
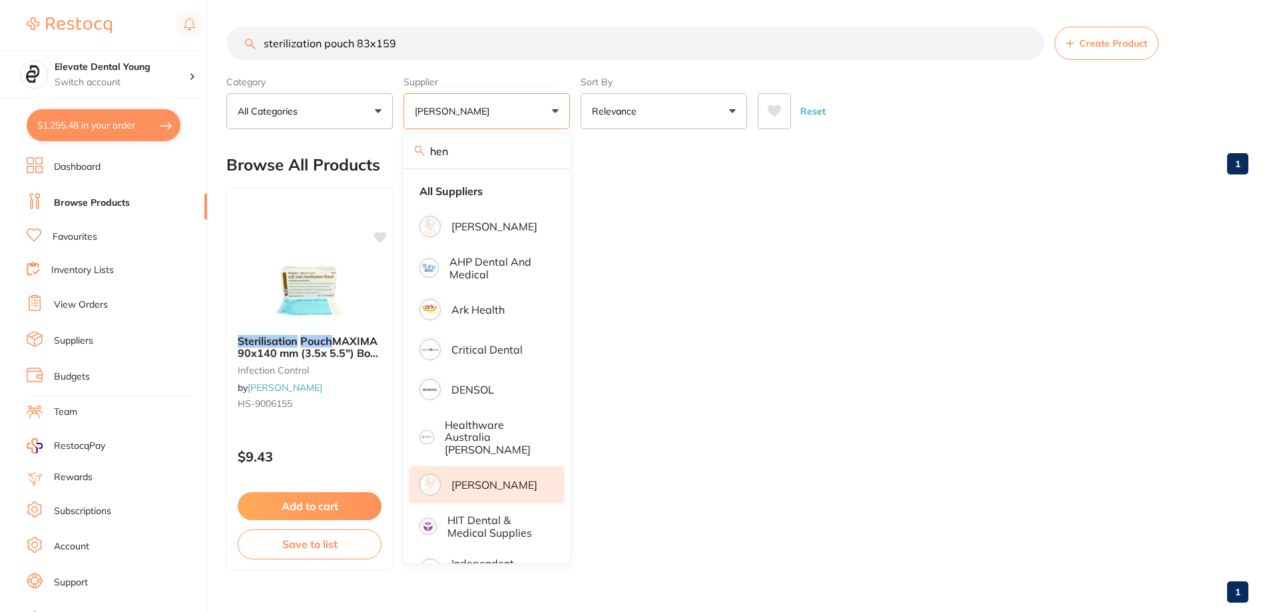
click at [569, 231] on ul "All Suppliers [PERSON_NAME] AHP Dental and Medical Ark Health Critical Dental D…" at bounding box center [487, 586] width 166 height 834
click at [868, 368] on ul "Sterilisation Pouch MAXIMA 90x140 mm (3.5x 5.5") Box 200 infection control by […" at bounding box center [737, 379] width 1022 height 383
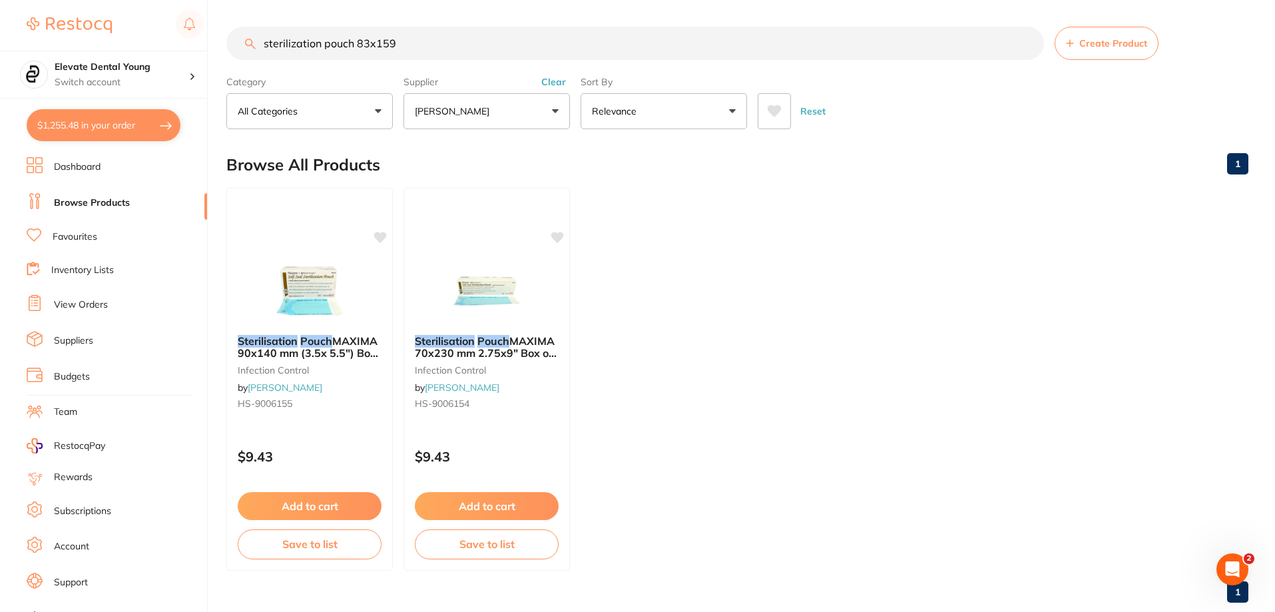
click at [392, 54] on input "sterilization pouch 83x159" at bounding box center [635, 43] width 818 height 33
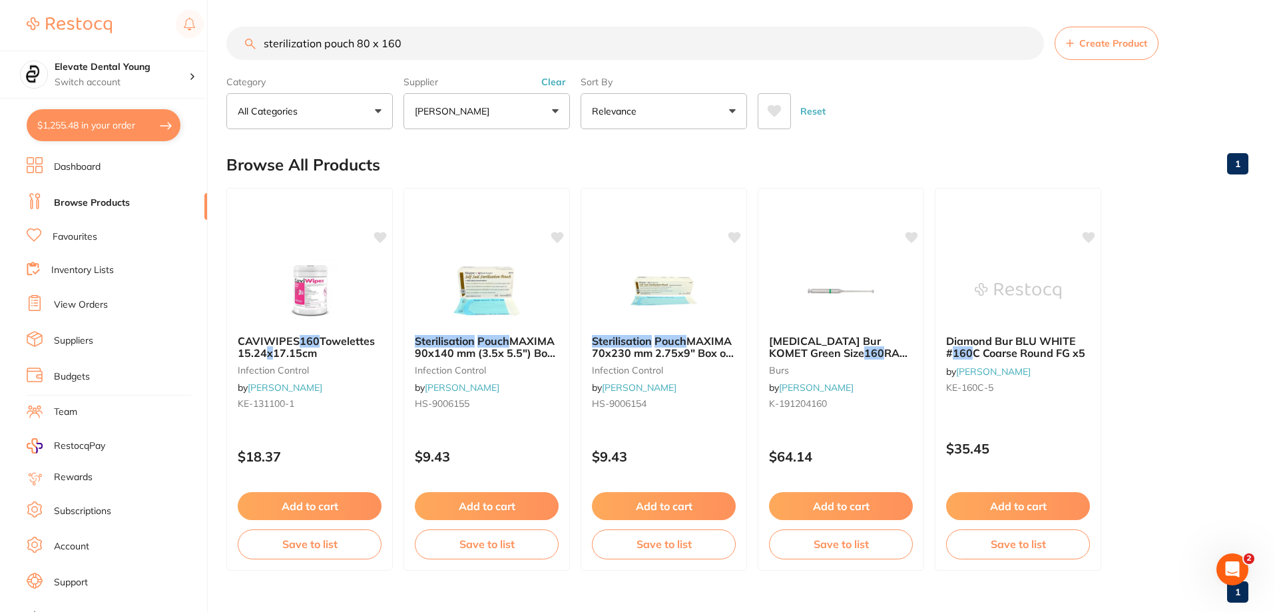
click at [430, 49] on input "sterilization pouch 80 x 160" at bounding box center [635, 43] width 818 height 33
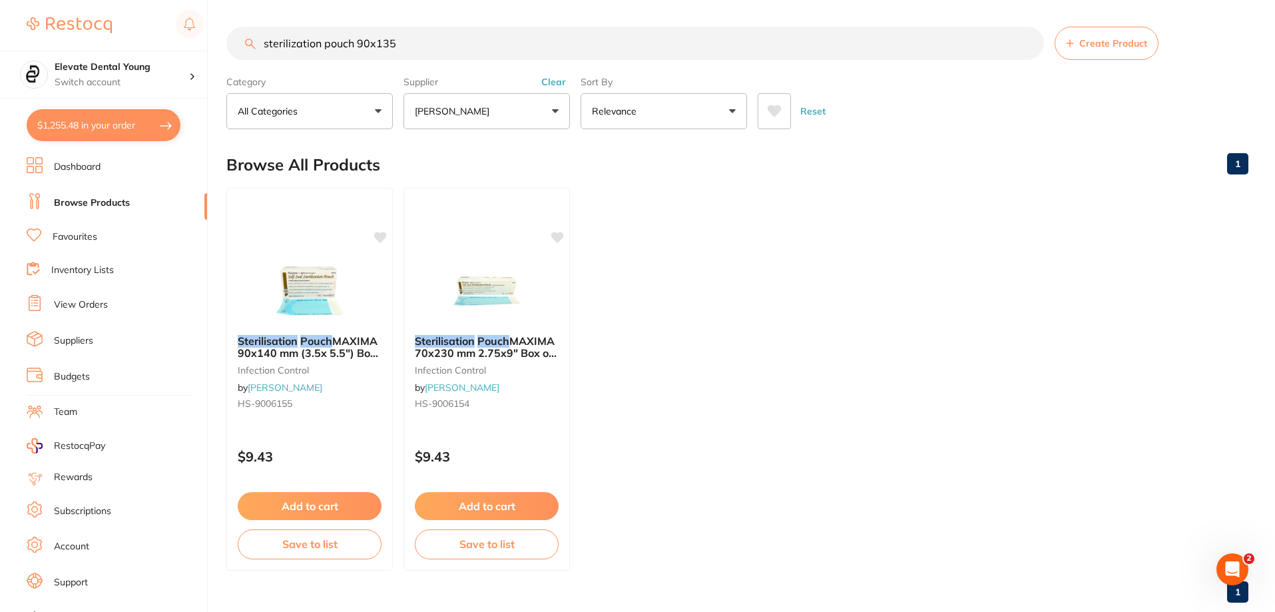
type input "sterilization pouch 90x135"
click at [561, 84] on button "Clear" at bounding box center [553, 82] width 33 height 12
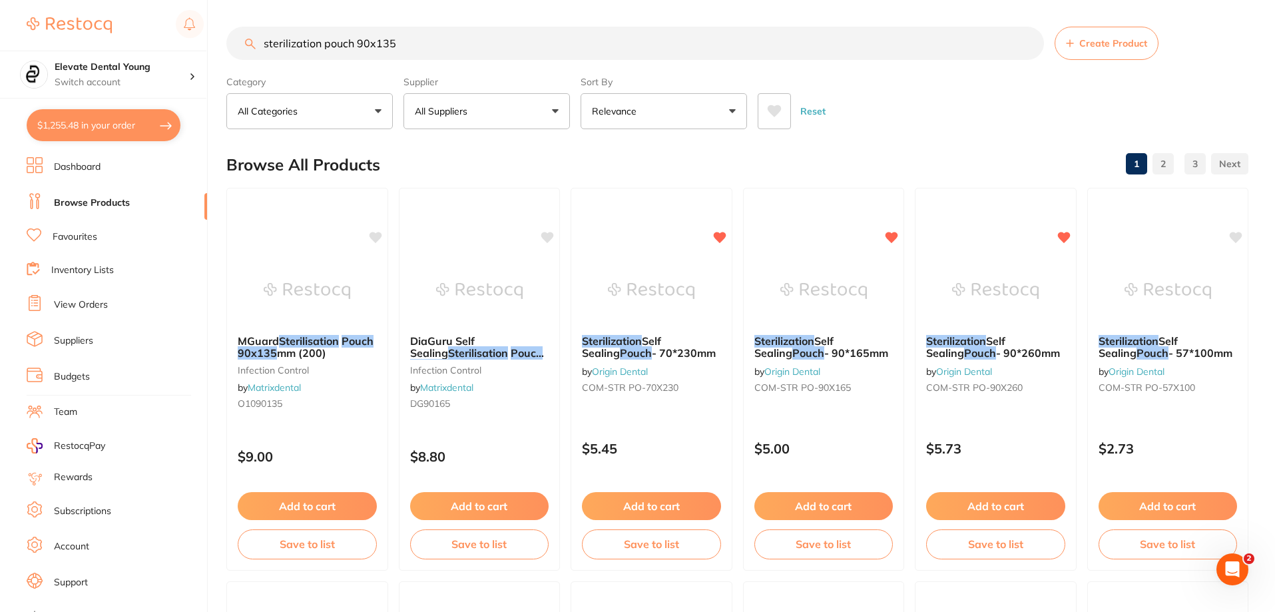
click at [516, 116] on button "All Suppliers" at bounding box center [487, 111] width 166 height 36
type input "[PERSON_NAME]"
click at [505, 226] on p "[PERSON_NAME]" at bounding box center [495, 226] width 86 height 12
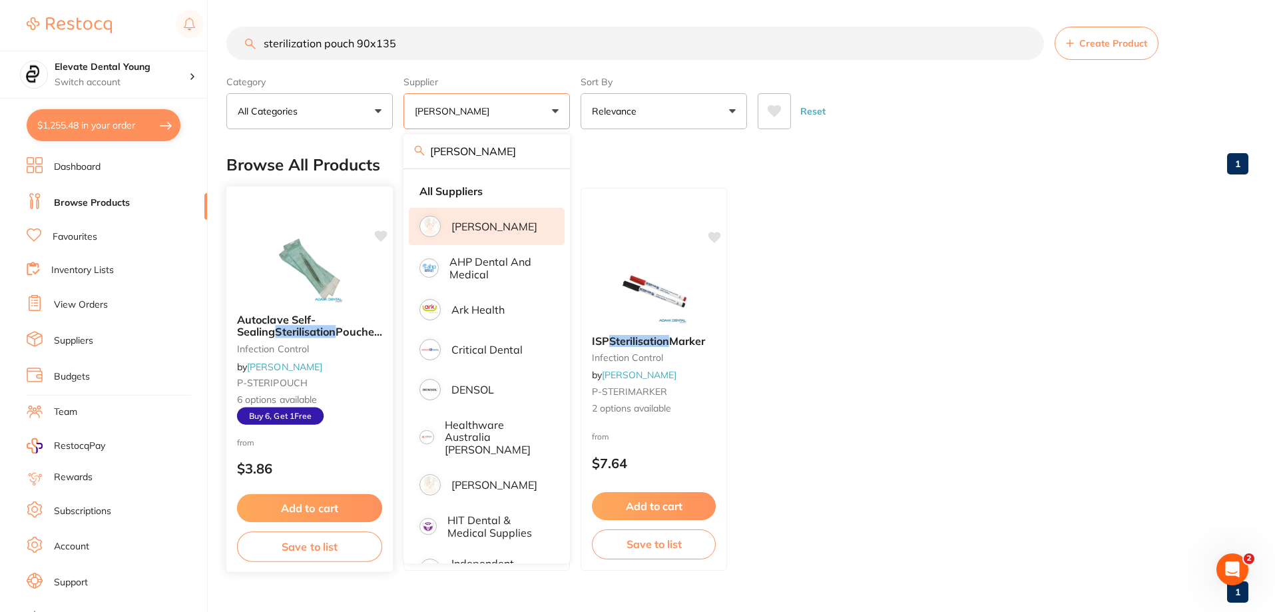
click at [345, 292] on img at bounding box center [309, 268] width 87 height 67
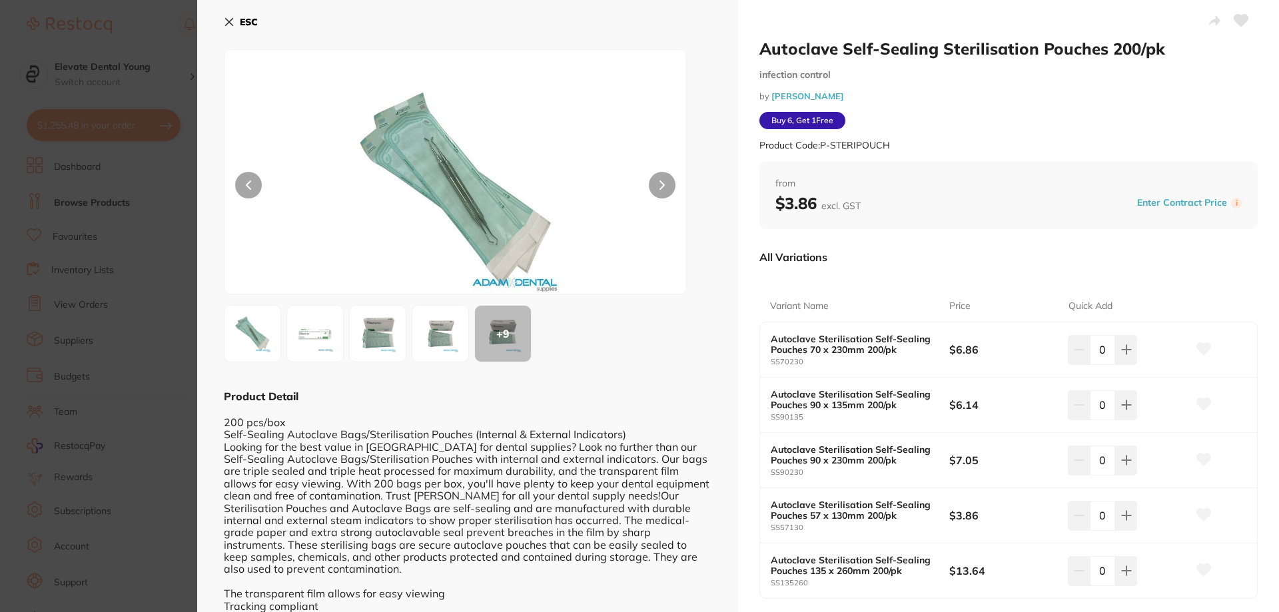
click at [1203, 404] on icon at bounding box center [1204, 404] width 14 height 12
click at [1094, 409] on input "0" at bounding box center [1102, 404] width 25 height 29
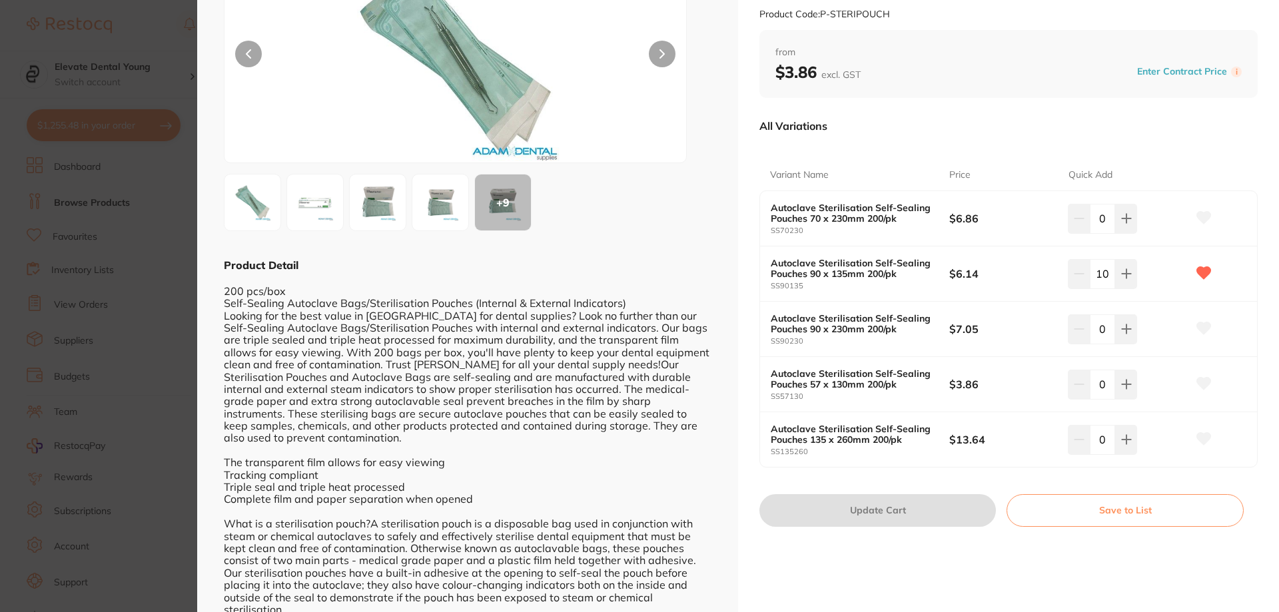
type input "10"
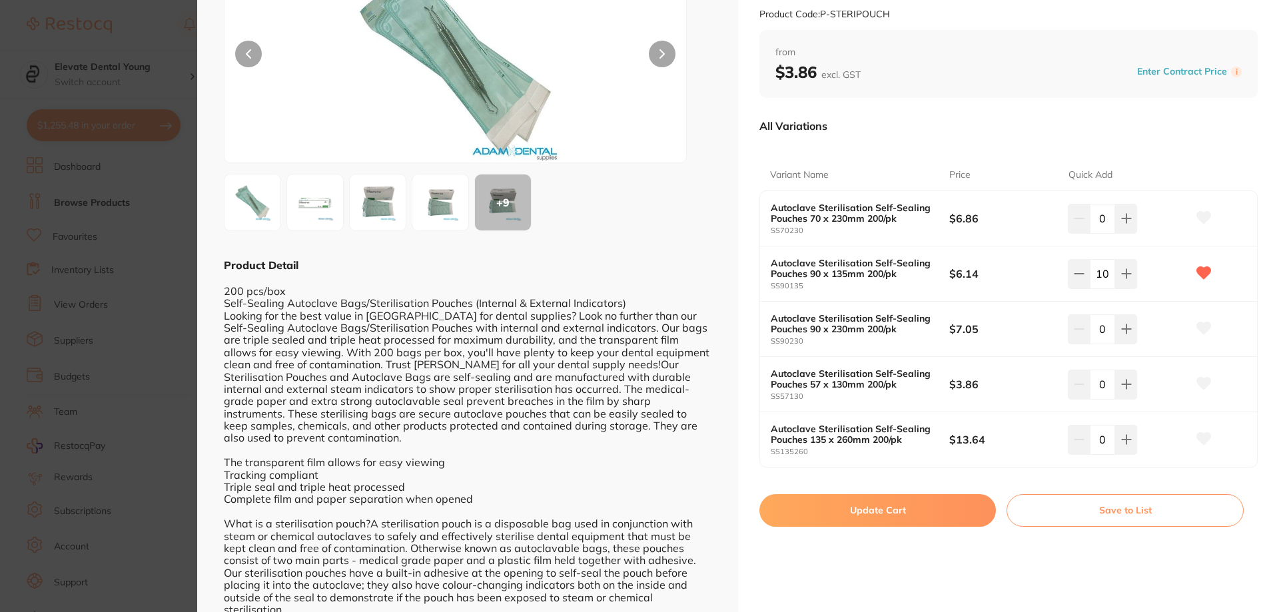
click at [910, 473] on div "All Variations Variant Name Price Quick Add Autoclave Sterilisation Self-Sealin…" at bounding box center [1008, 297] width 498 height 376
click at [892, 514] on button "Update Cart" at bounding box center [877, 510] width 236 height 32
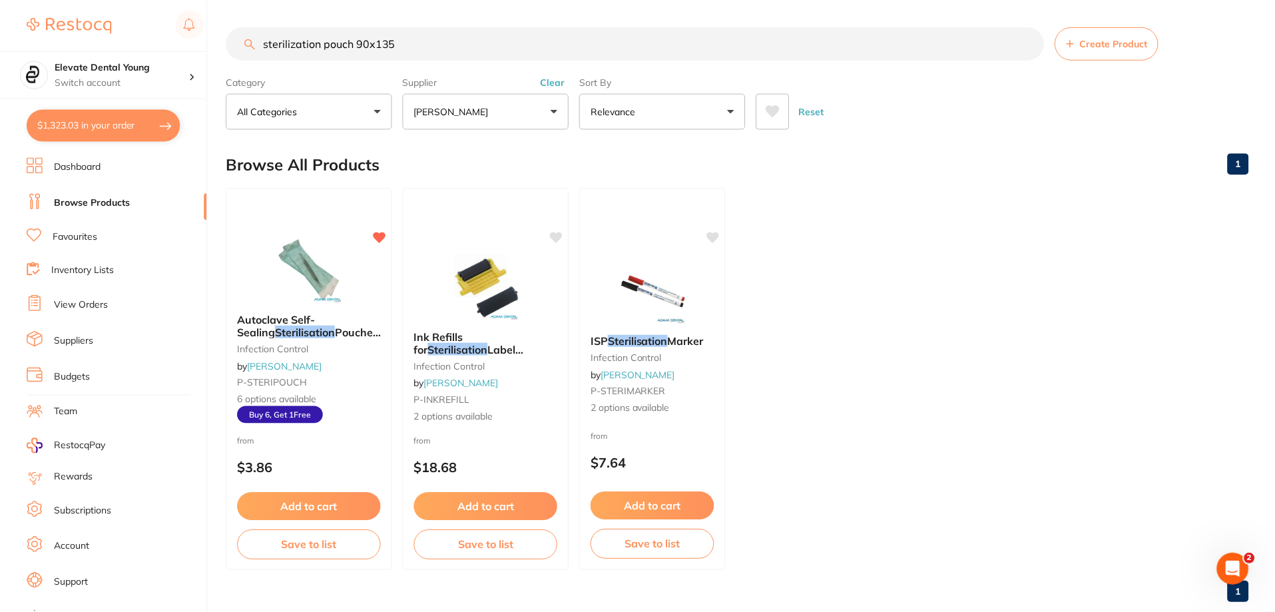
scroll to position [7, 0]
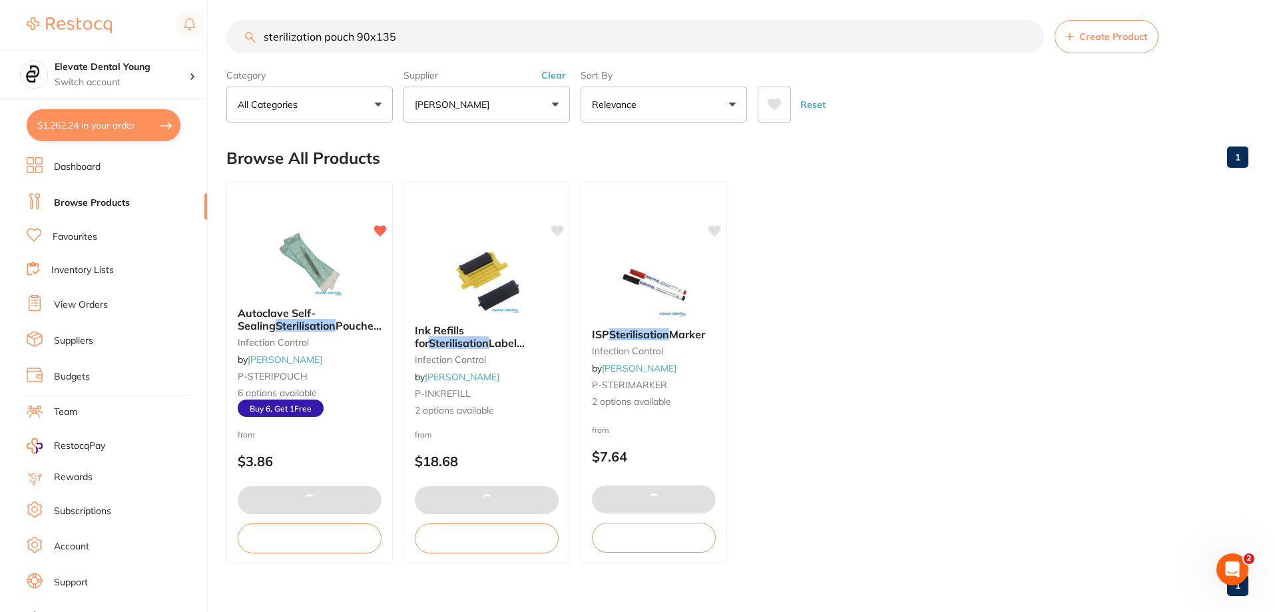
type input "10"
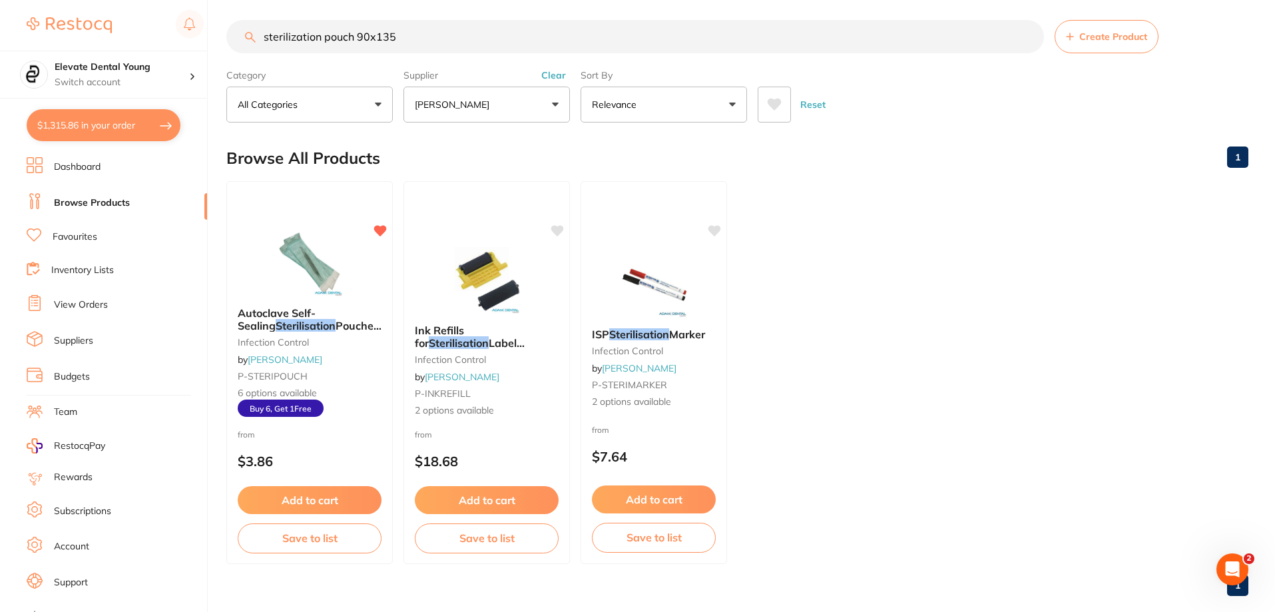
click at [122, 120] on button "$1,315.86 in your order" at bounding box center [104, 125] width 154 height 32
checkbox input "true"
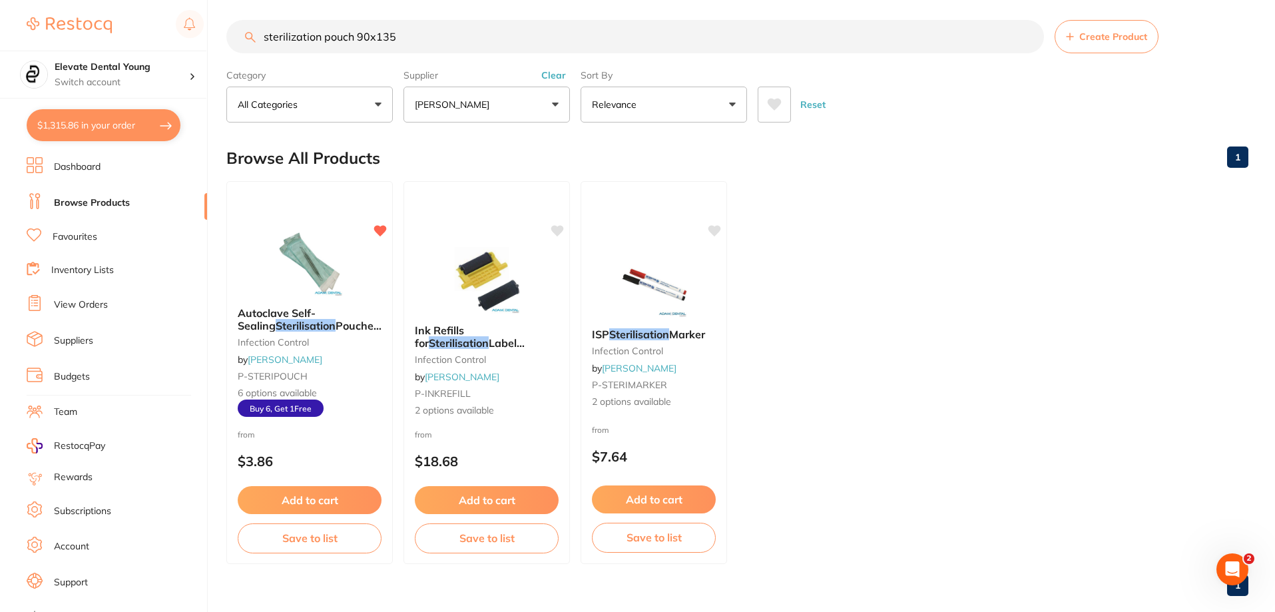
checkbox input "true"
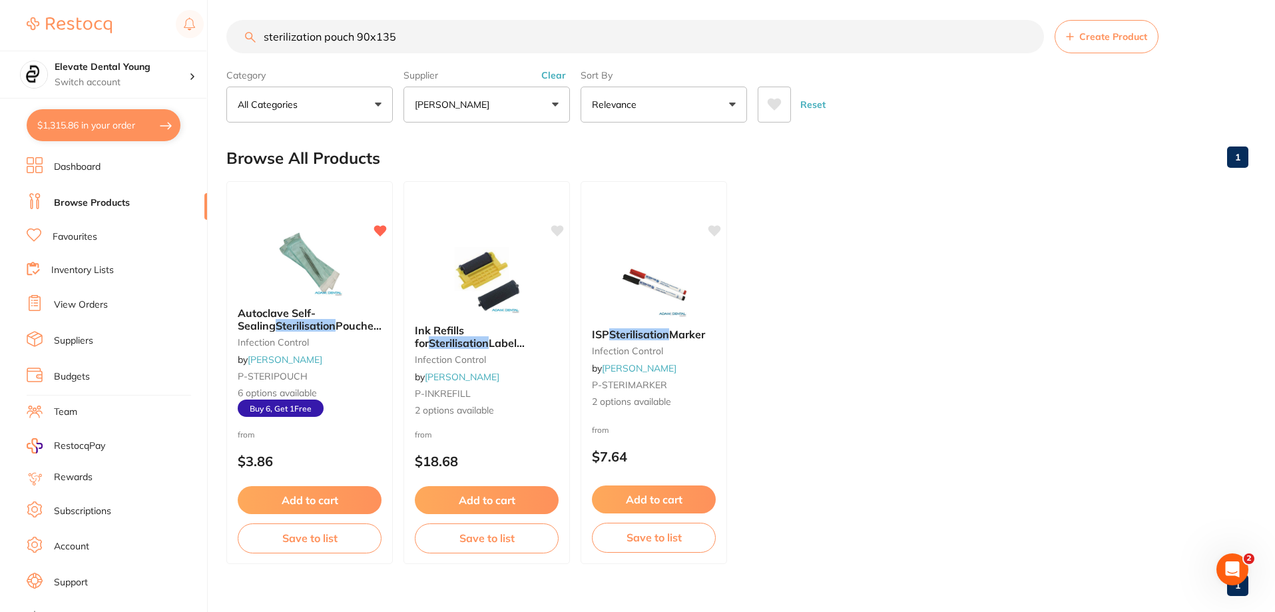
checkbox input "true"
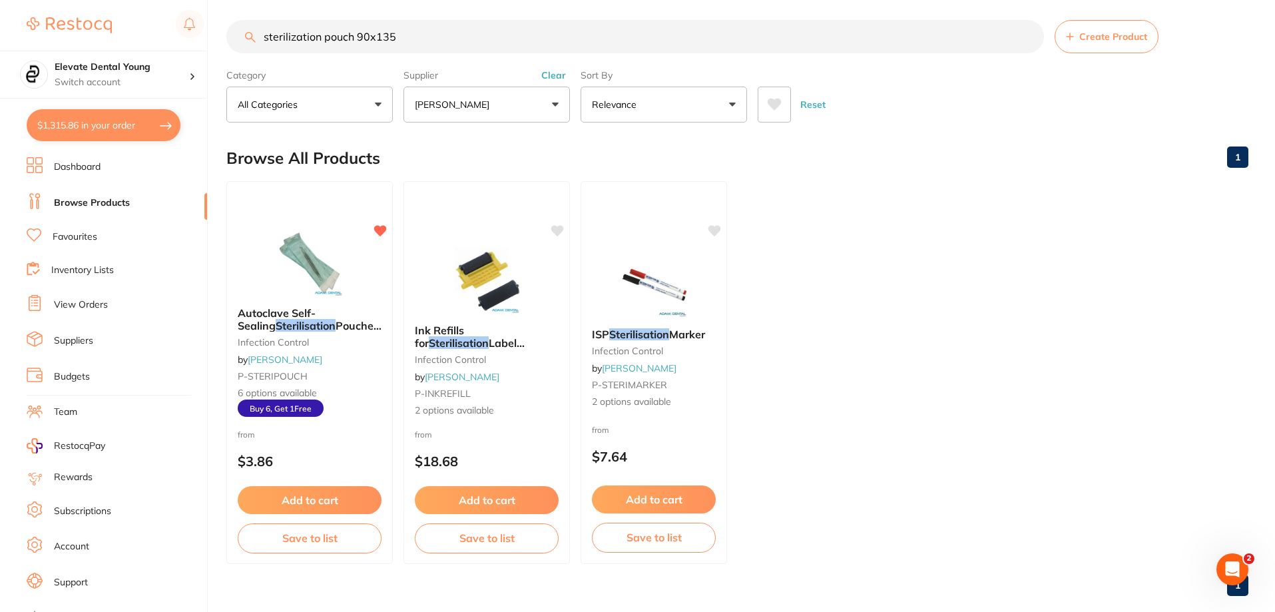
checkbox input "true"
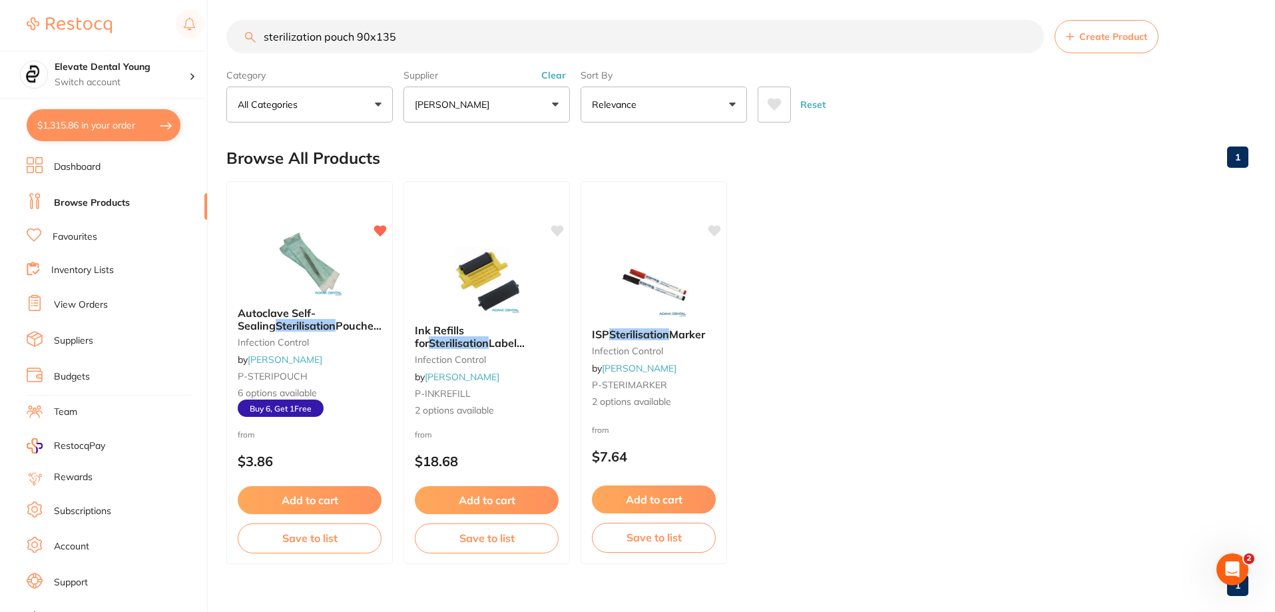
checkbox input "true"
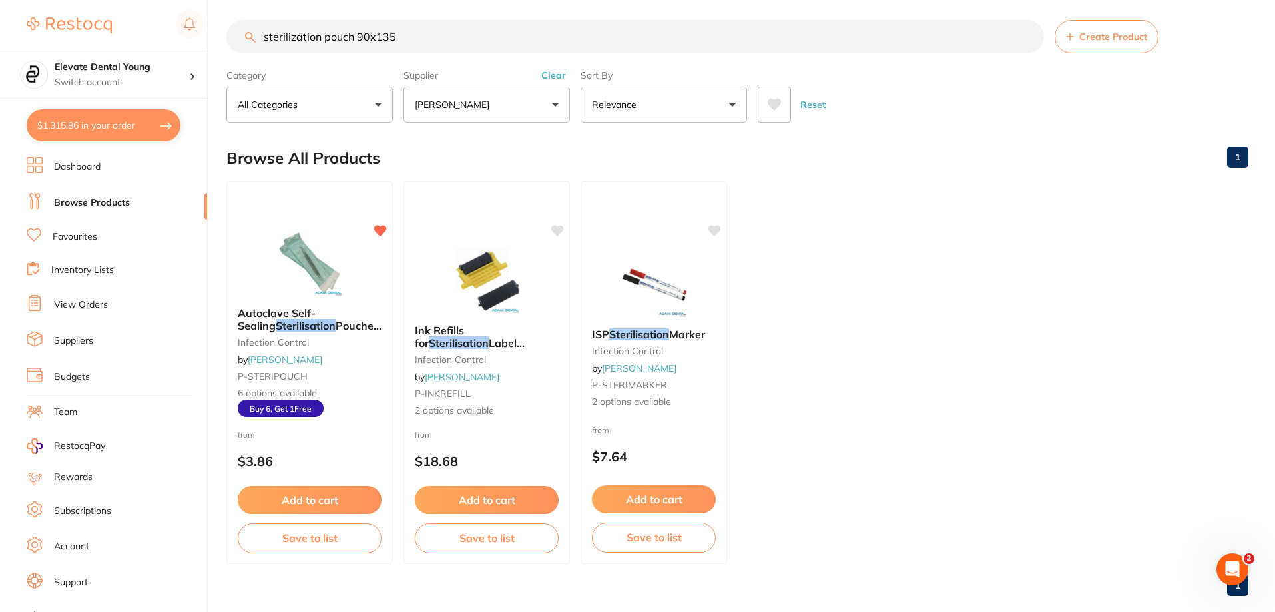
checkbox input "true"
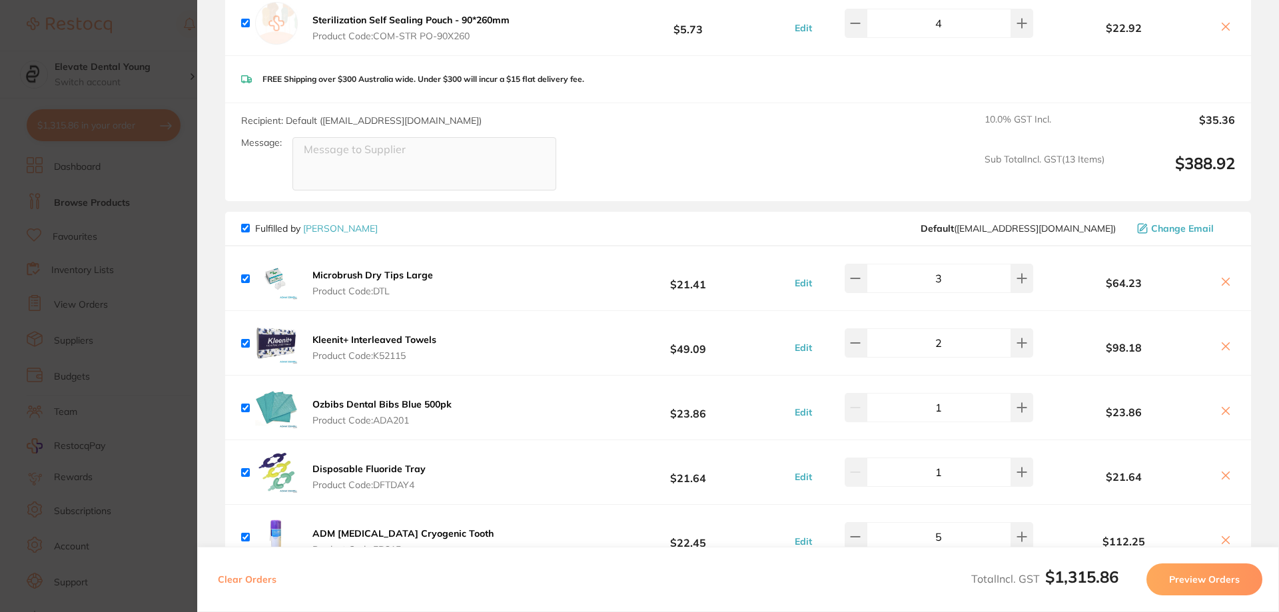
scroll to position [1332, 0]
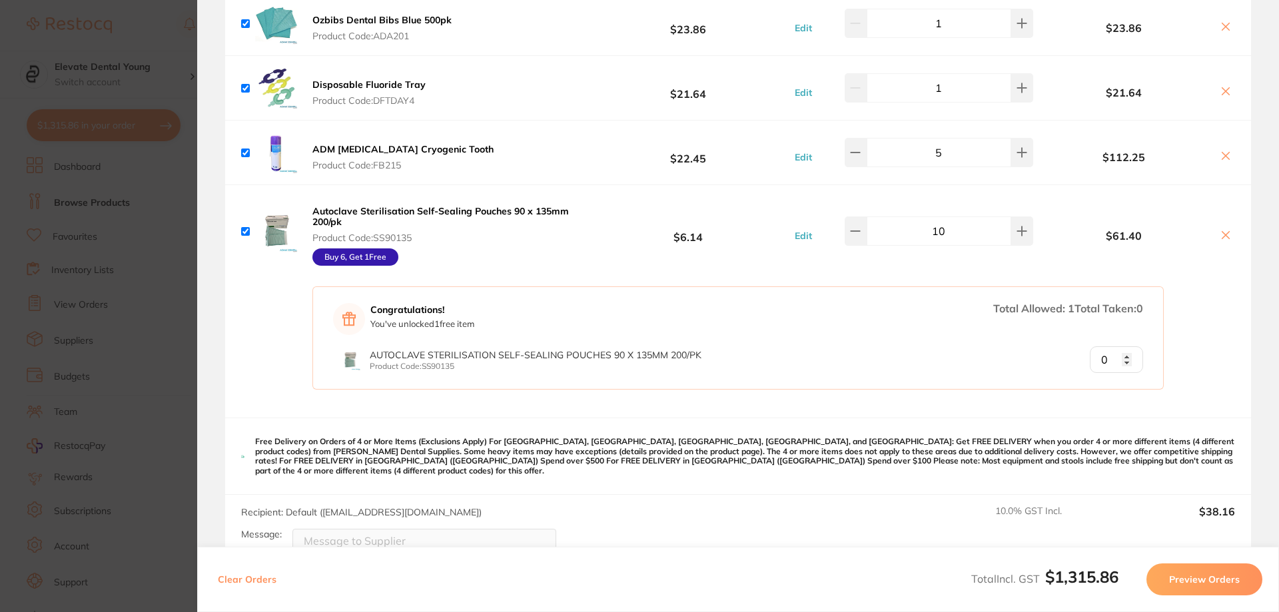
type input "1"
click at [1125, 354] on input "1" at bounding box center [1116, 359] width 53 height 27
click at [1123, 359] on input "1" at bounding box center [1116, 359] width 53 height 27
click at [129, 6] on section "Update RRP Set your pre negotiated price for this item. Item Agreed RRP (excl. …" at bounding box center [639, 306] width 1279 height 612
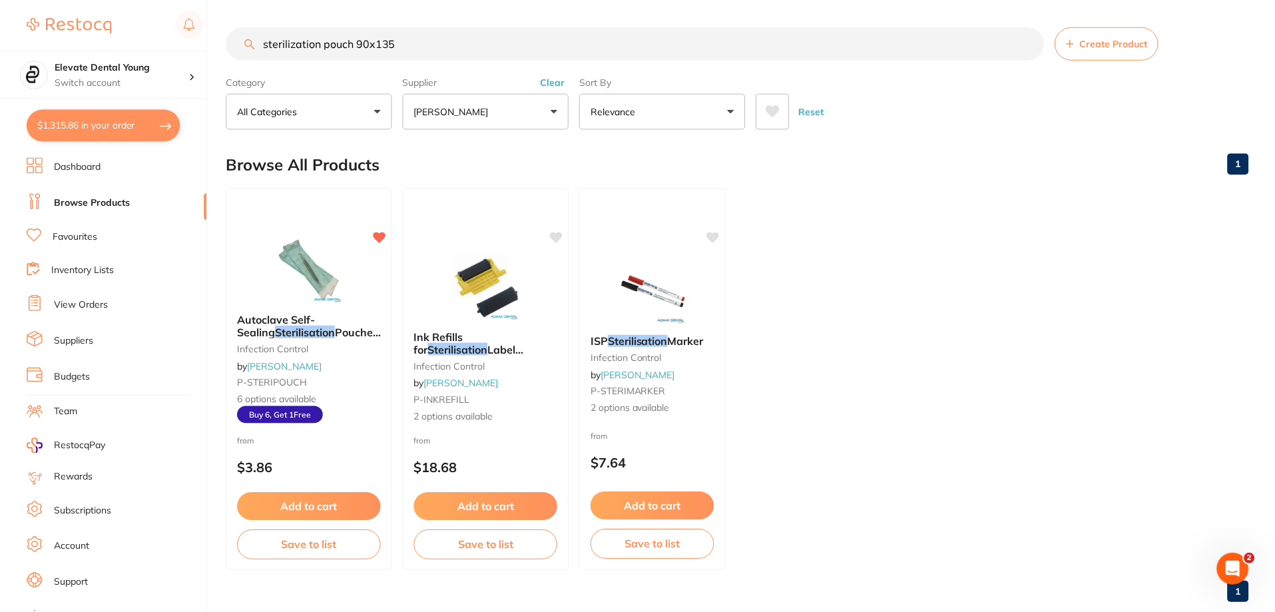
scroll to position [7, 0]
